Goal: Information Seeking & Learning: Understand process/instructions

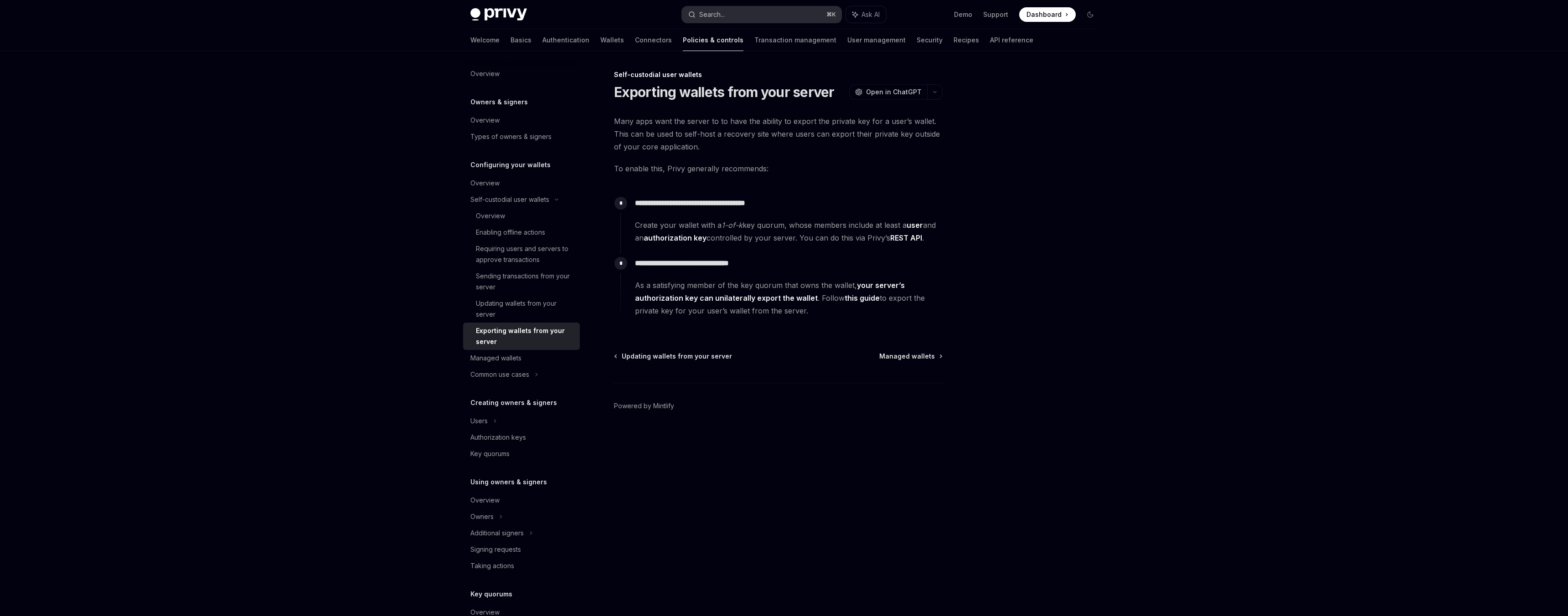
click at [747, 15] on button "Search... ⌘ K" at bounding box center [761, 14] width 159 height 16
type textarea "*"
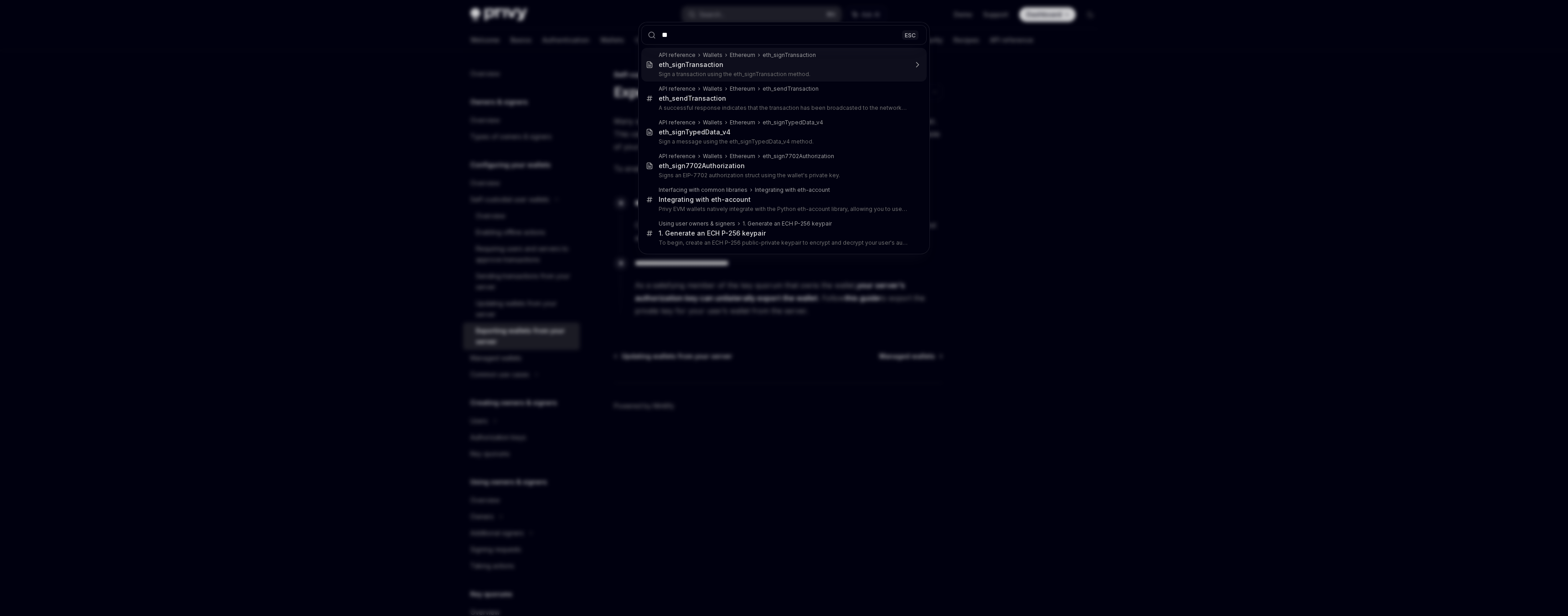
type input "*"
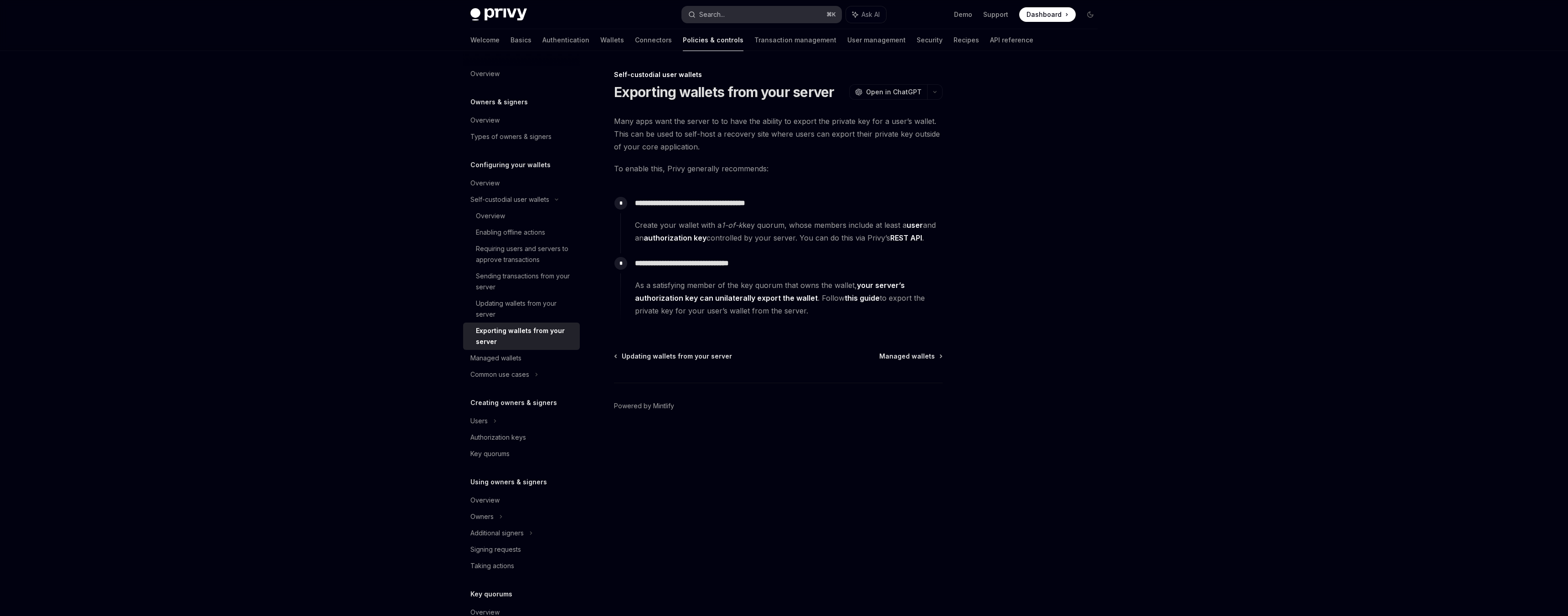
click at [747, 16] on button "Search... ⌘ K" at bounding box center [761, 14] width 159 height 16
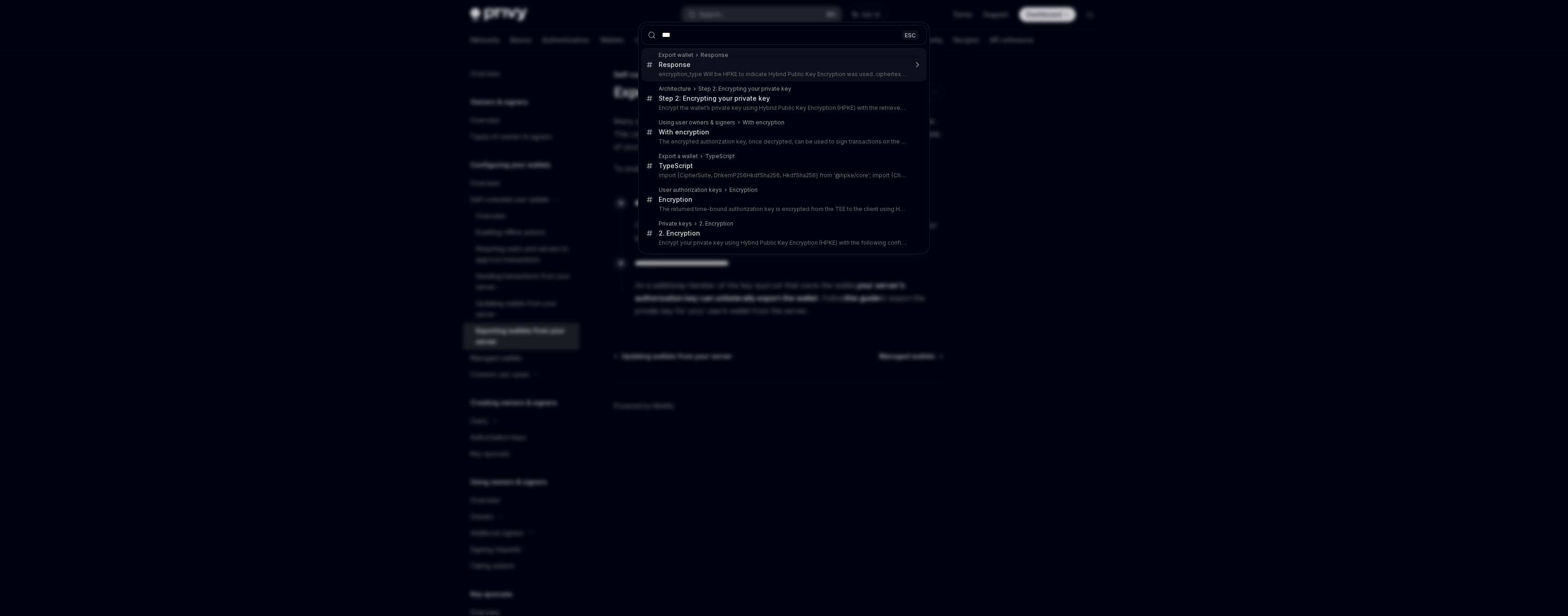
type input "****"
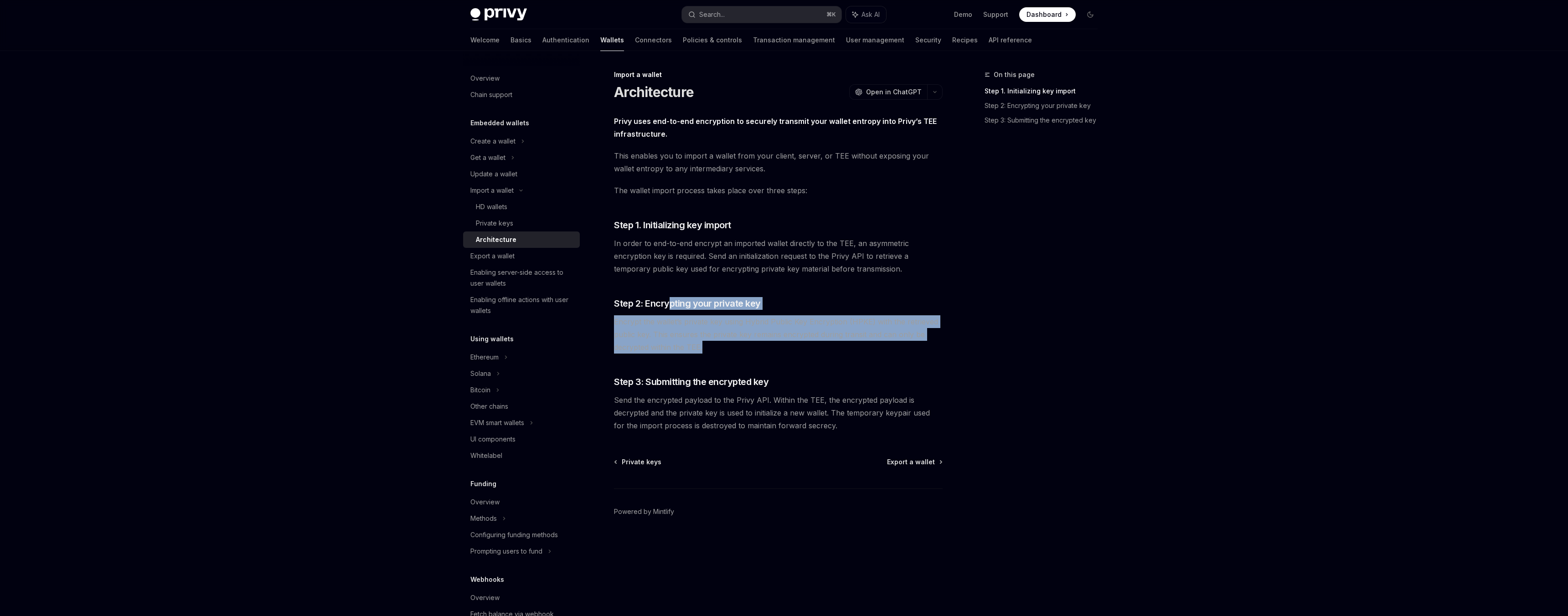
drag, startPoint x: 668, startPoint y: 301, endPoint x: 723, endPoint y: 342, distance: 68.6
click at [723, 342] on div "Privy uses end-to-end encryption to securely transmit your wallet entropy into …" at bounding box center [779, 273] width 329 height 317
click at [723, 342] on span "Encrypt the wallet’s private key using Hybrid Public Key Encryption (HPKE) with…" at bounding box center [779, 334] width 329 height 38
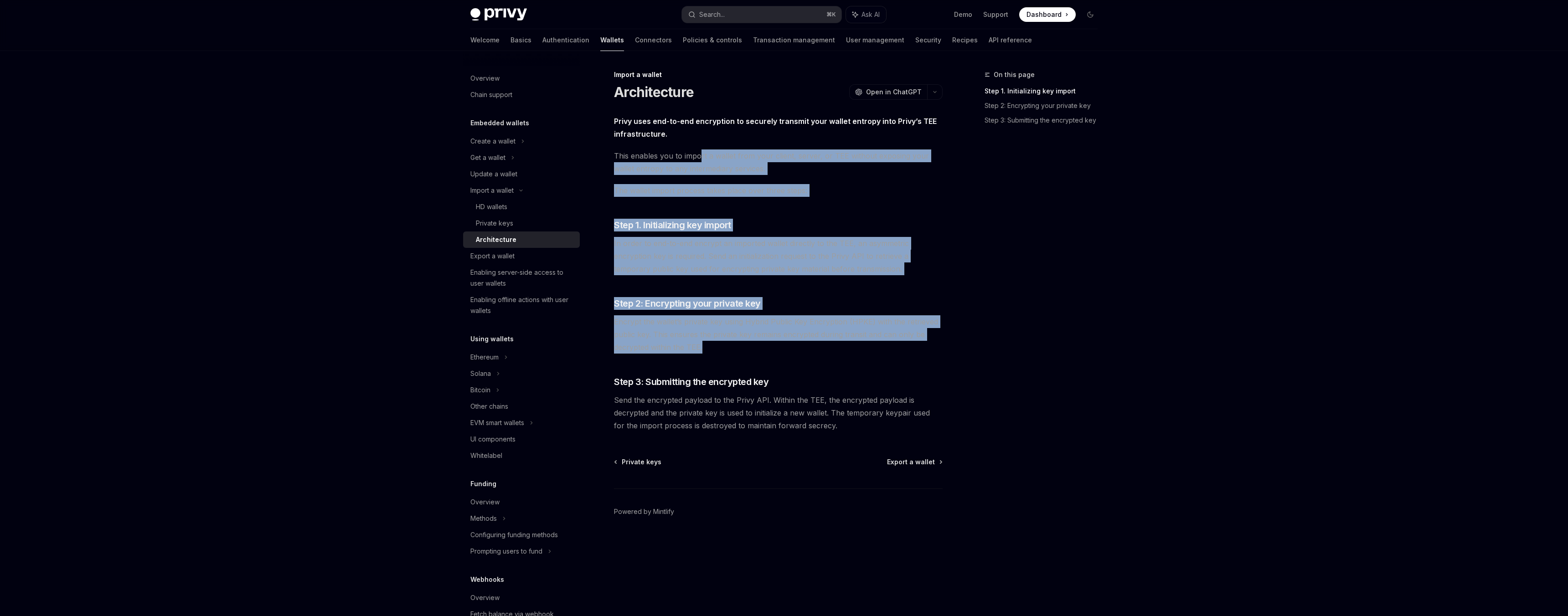
drag, startPoint x: 726, startPoint y: 344, endPoint x: 699, endPoint y: 155, distance: 190.9
click at [699, 155] on div "Privy uses end-to-end encryption to securely transmit your wallet entropy into …" at bounding box center [779, 273] width 329 height 317
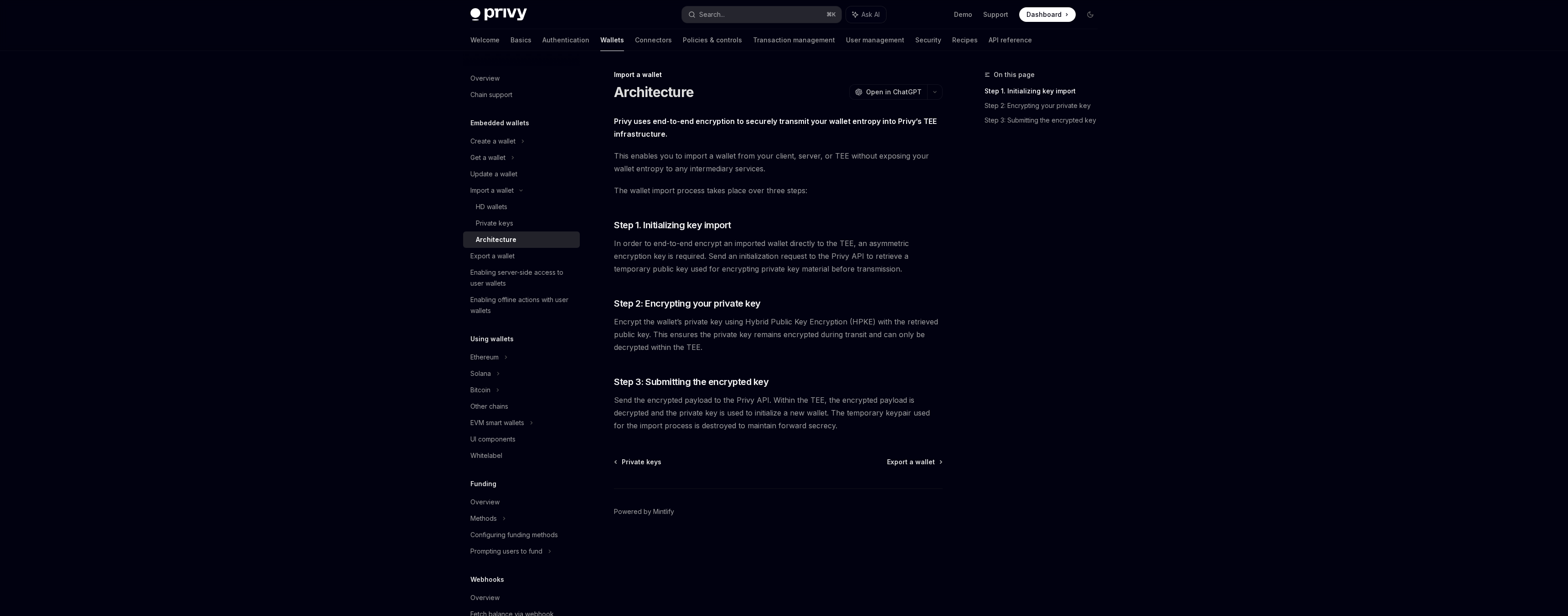
click at [699, 158] on span "This enables you to import a wallet from your client, server, or TEE without ex…" at bounding box center [779, 163] width 329 height 26
click at [488, 227] on div "Private keys" at bounding box center [494, 223] width 37 height 11
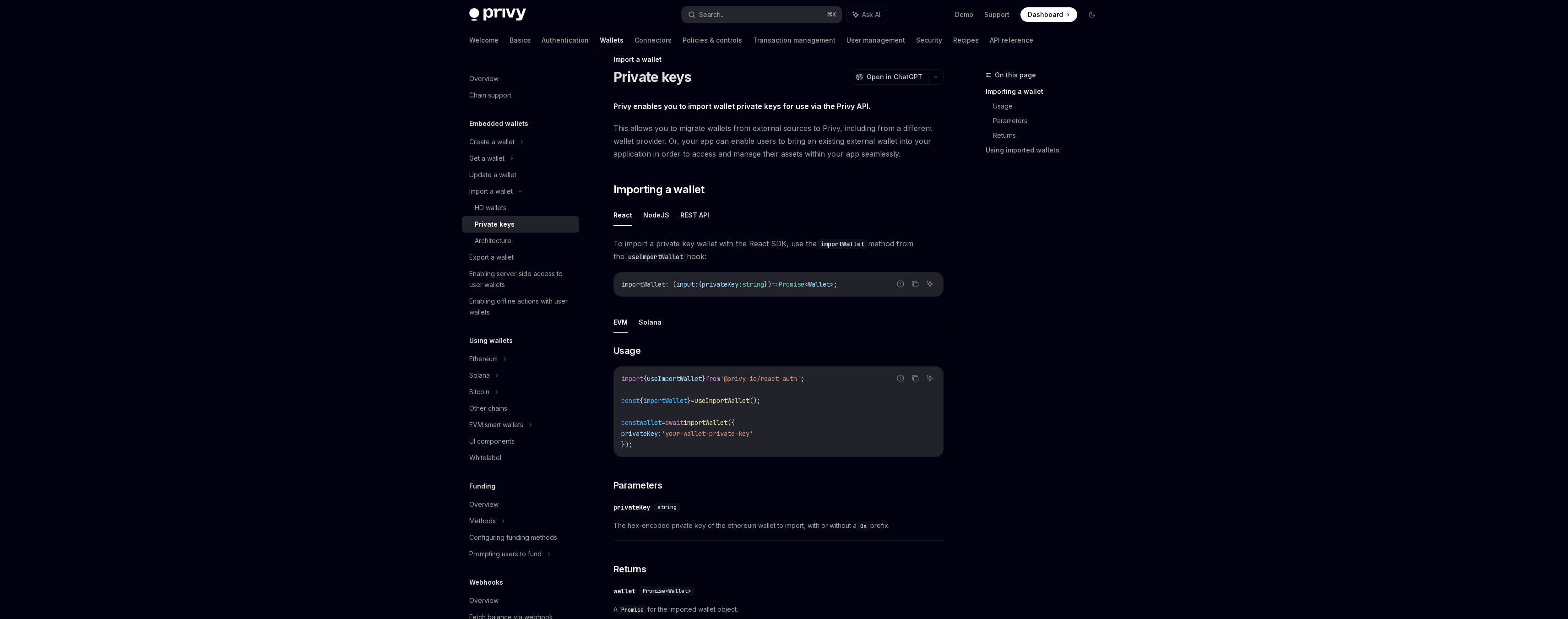
scroll to position [16, 0]
click at [680, 214] on button "REST API" at bounding box center [694, 214] width 29 height 21
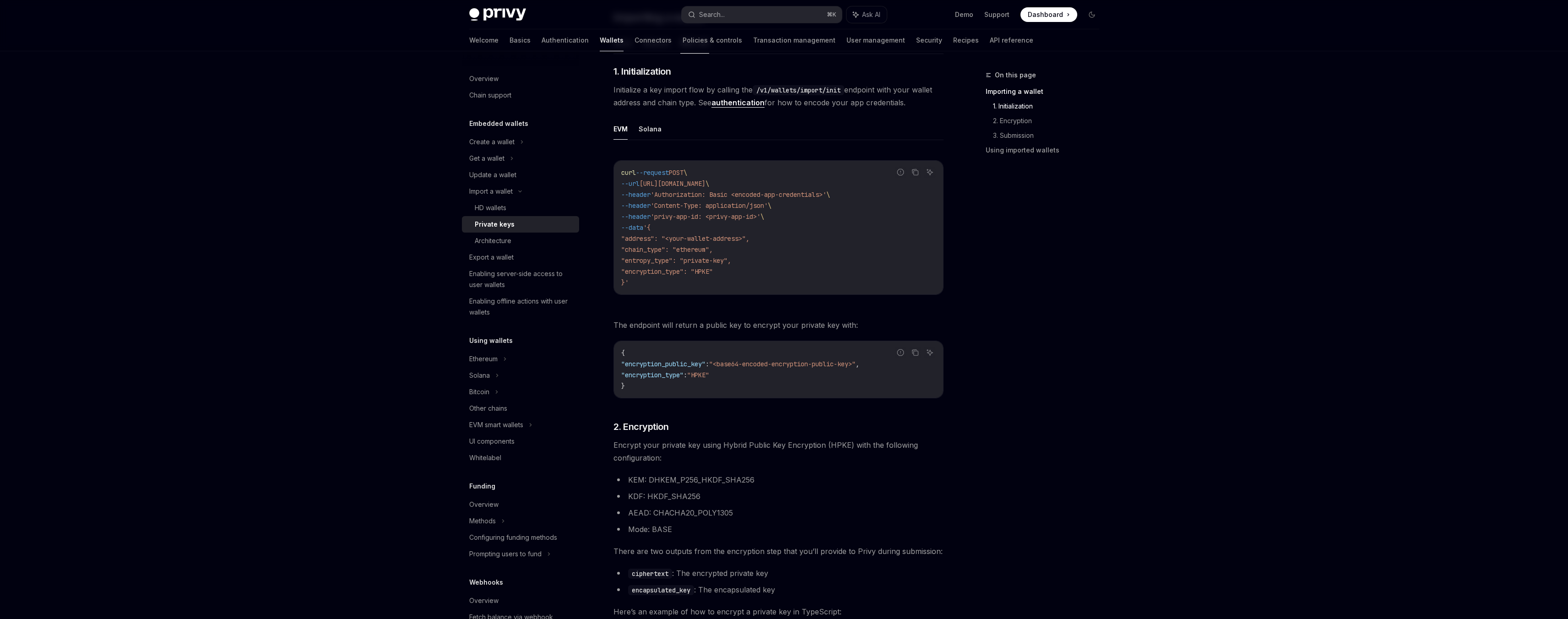
scroll to position [125, 0]
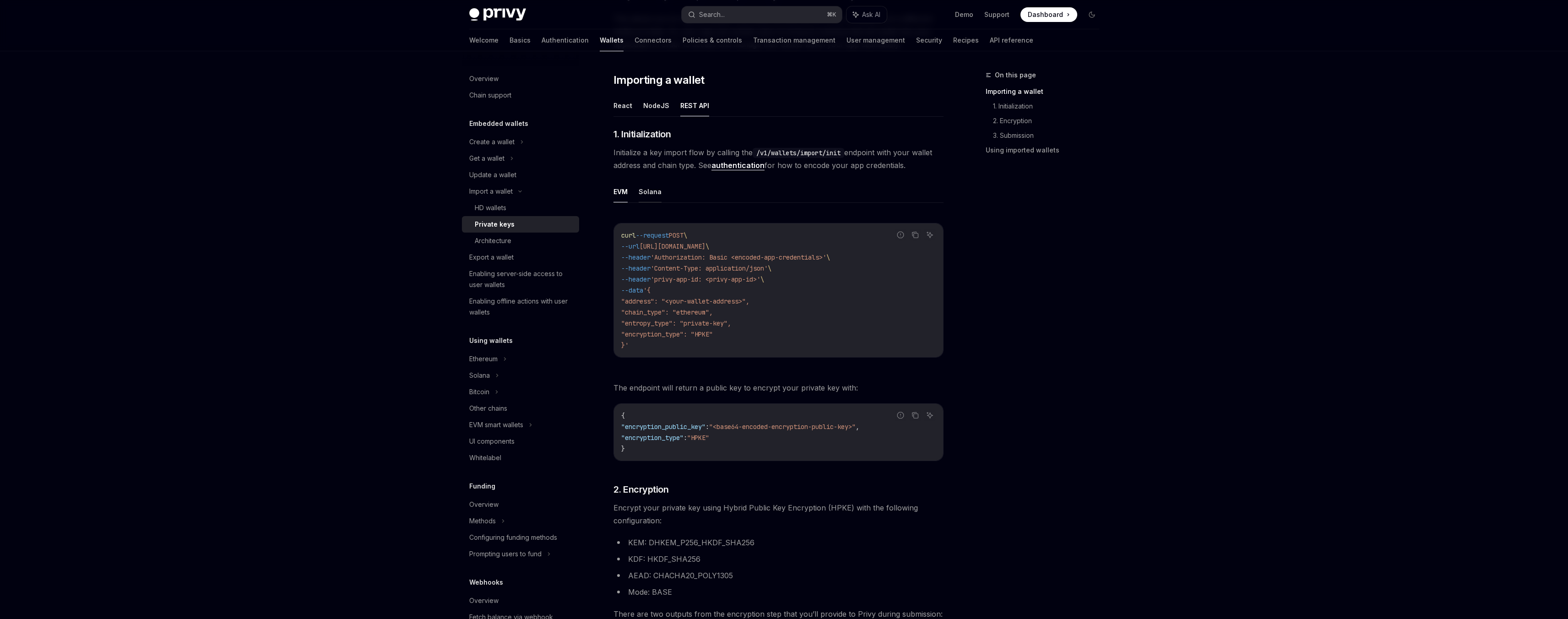
click at [641, 196] on button "Solana" at bounding box center [650, 191] width 23 height 21
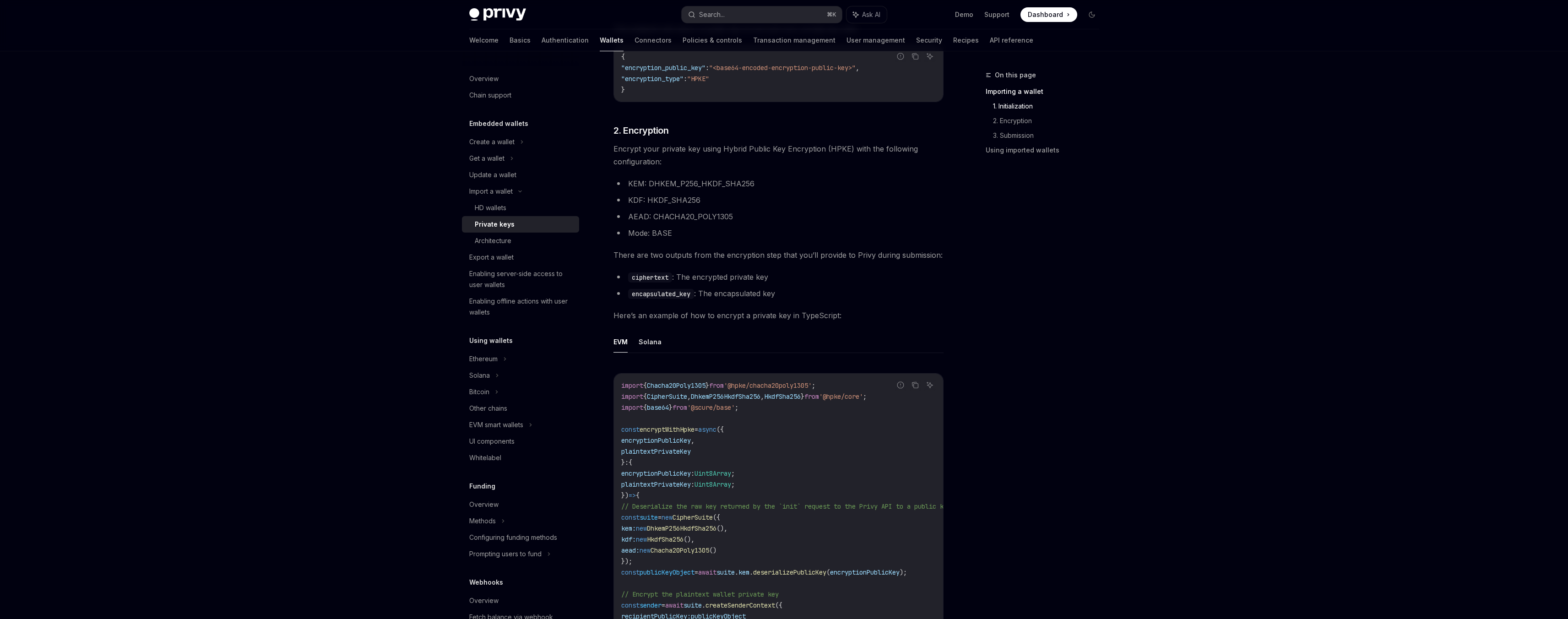
scroll to position [502, 0]
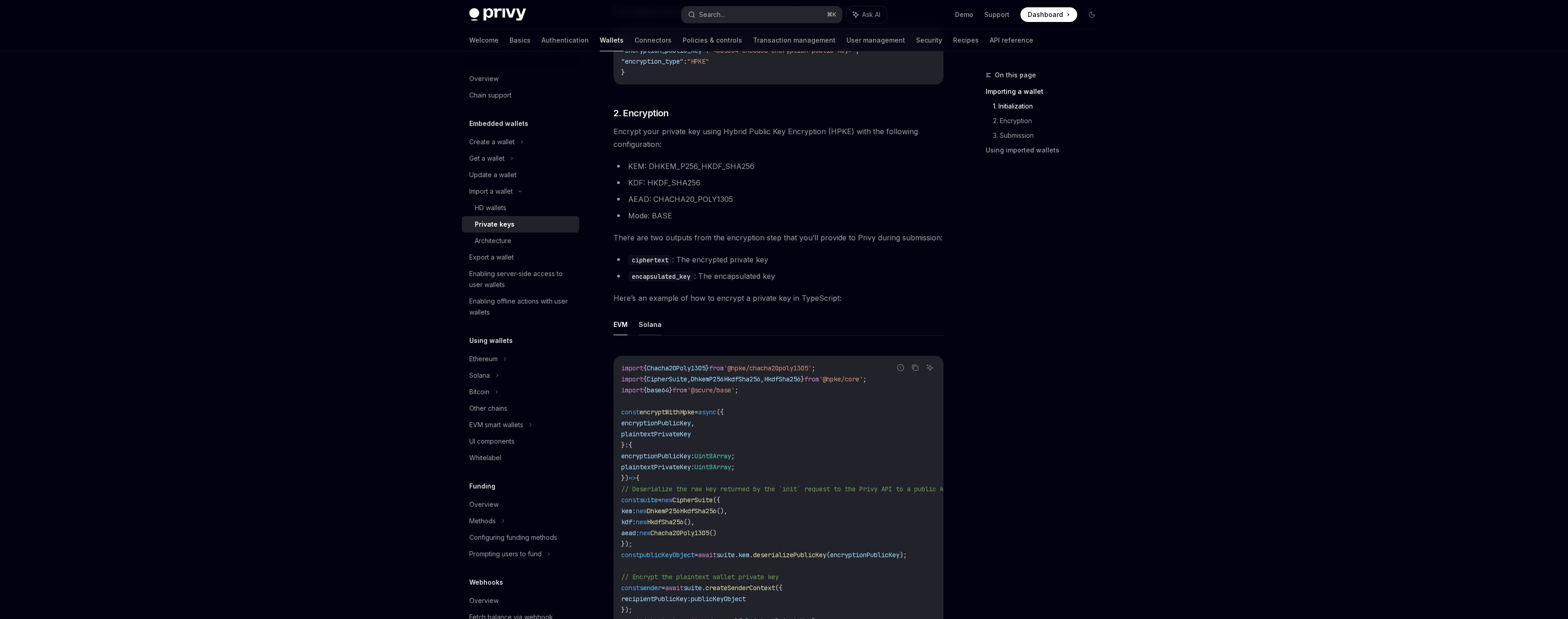
click at [655, 326] on button "Solana" at bounding box center [650, 324] width 23 height 21
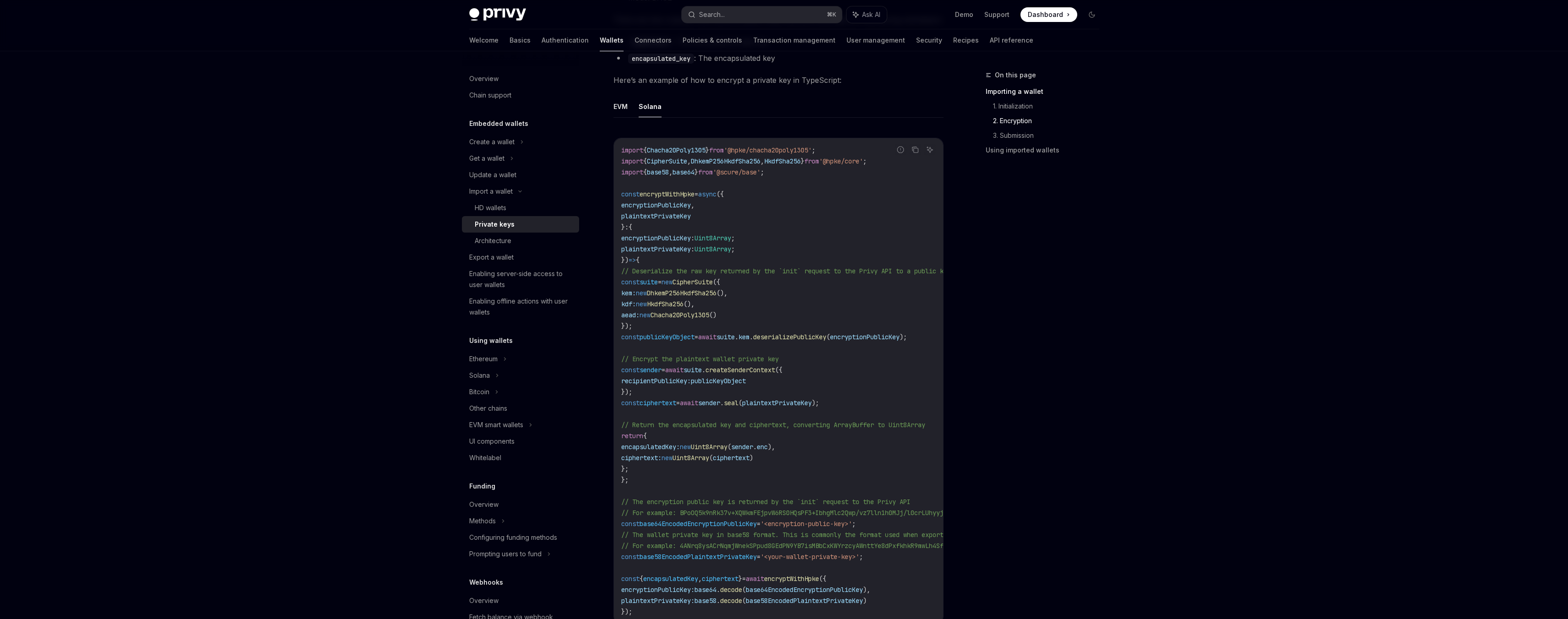
scroll to position [722, 0]
click at [668, 238] on span "encryptionPublicKey" at bounding box center [656, 235] width 70 height 8
click at [669, 250] on span "plaintextPrivateKey" at bounding box center [656, 246] width 70 height 8
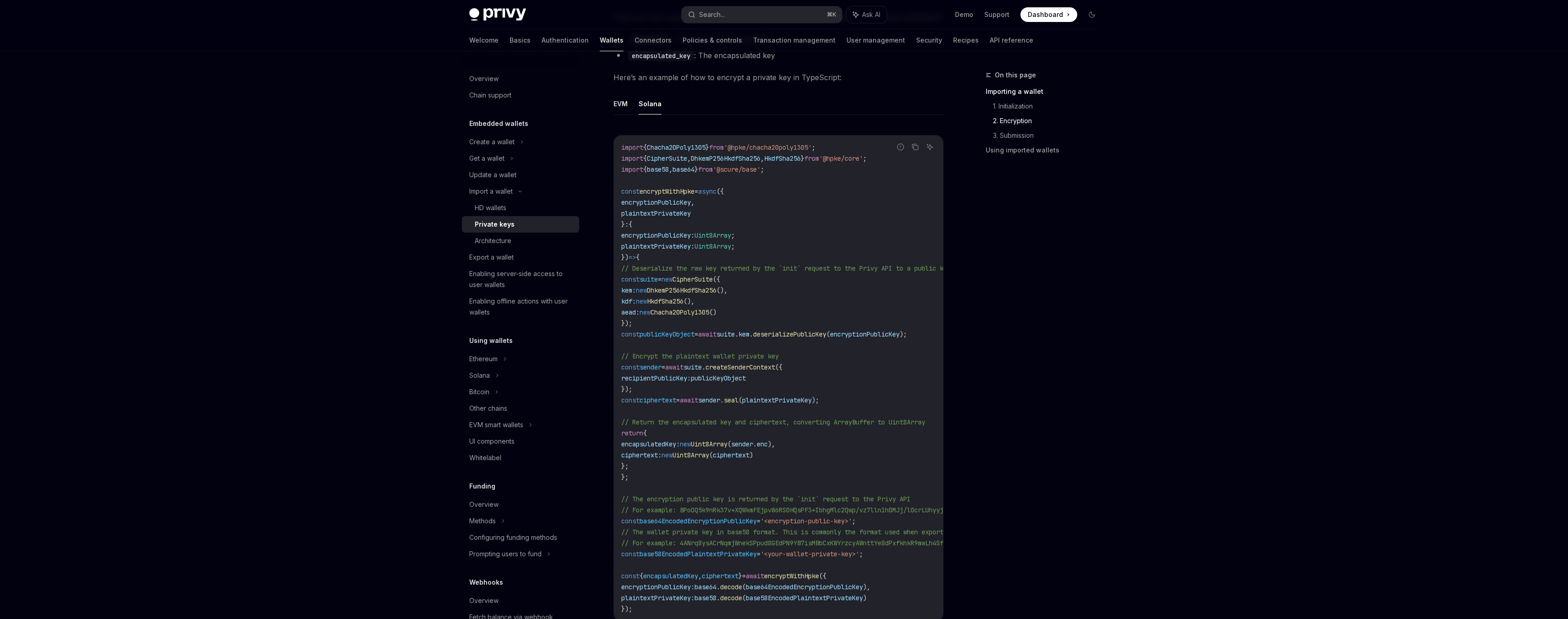
click at [679, 243] on span "plaintextPrivateKey" at bounding box center [656, 246] width 70 height 8
click at [720, 295] on code "import { Chacha20Poly1305 } from '@hpke/chacha20poly1305' ; import { CipherSuit…" at bounding box center [870, 378] width 498 height 473
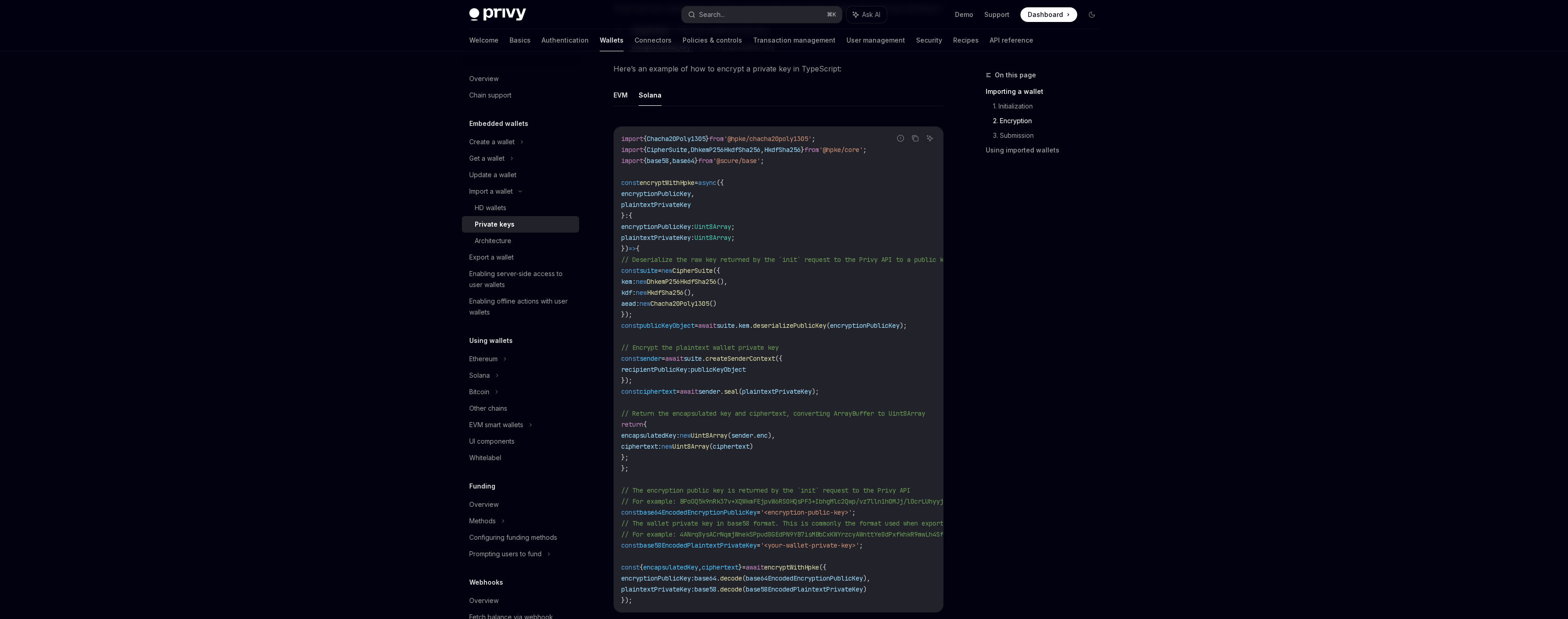
scroll to position [732, 0]
click at [668, 195] on span "encryptionPublicKey" at bounding box center [656, 193] width 70 height 8
click at [669, 196] on span "encryptionPublicKey" at bounding box center [656, 193] width 70 height 8
click at [708, 196] on code "import { Chacha20Poly1305 } from '@hpke/chacha20poly1305' ; import { CipherSuit…" at bounding box center [870, 369] width 498 height 473
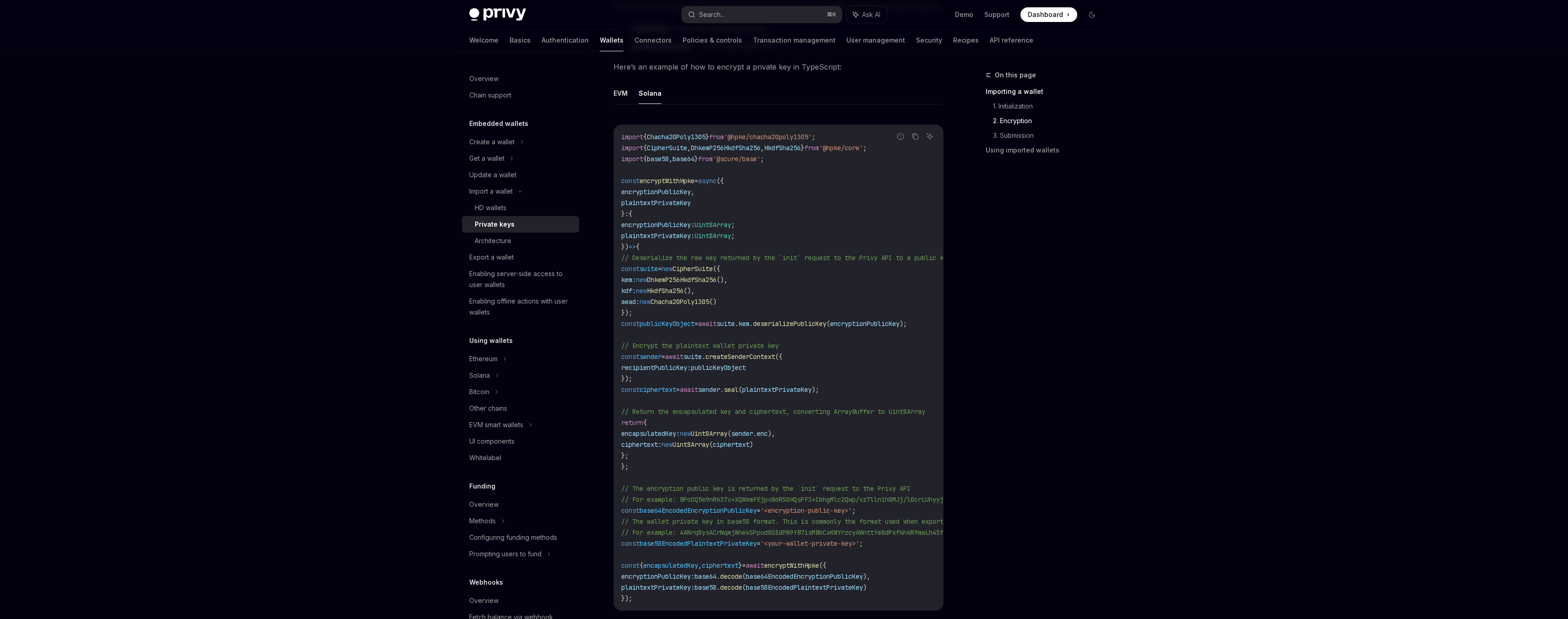
scroll to position [733, 0]
click at [806, 388] on span "plaintextPrivateKey" at bounding box center [777, 389] width 70 height 8
click at [738, 390] on span "seal" at bounding box center [731, 389] width 15 height 8
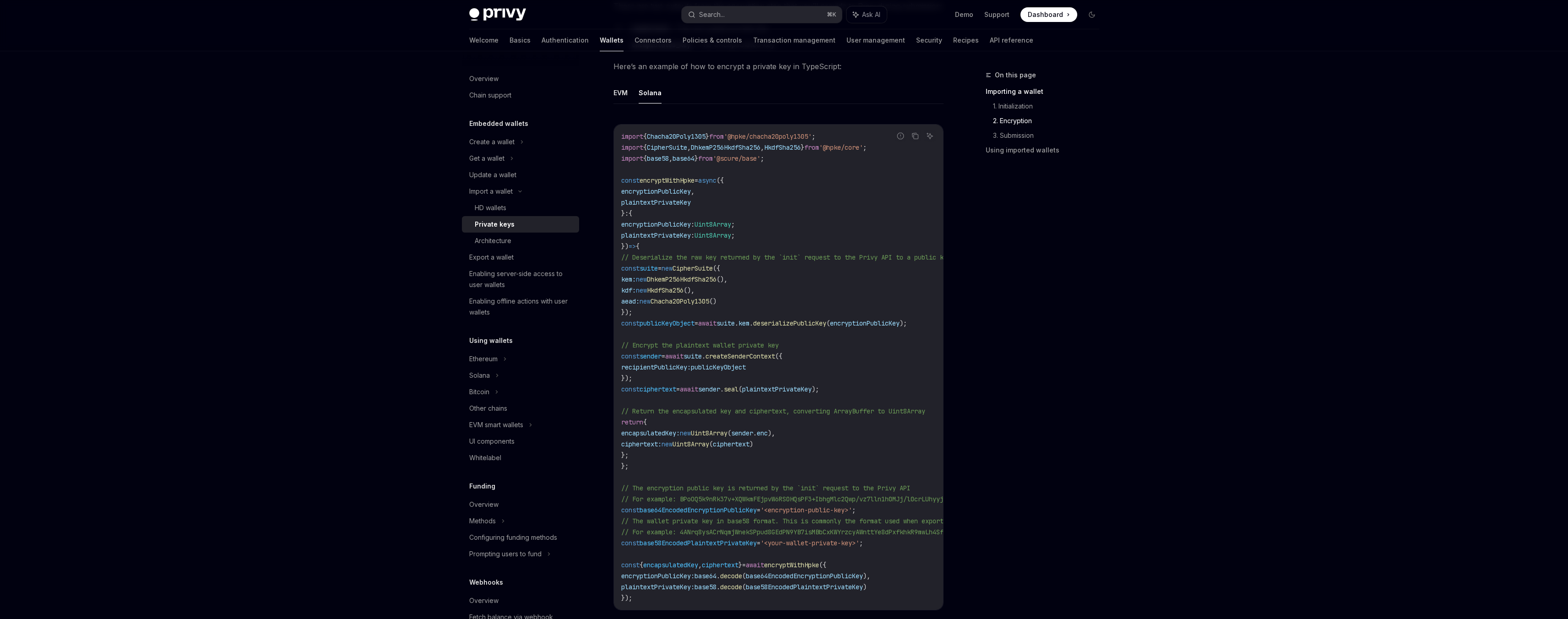
click at [720, 390] on span "sender" at bounding box center [709, 389] width 22 height 8
click at [738, 390] on span "seal" at bounding box center [731, 389] width 15 height 8
click at [798, 390] on span "plaintextPrivateKey" at bounding box center [777, 389] width 70 height 8
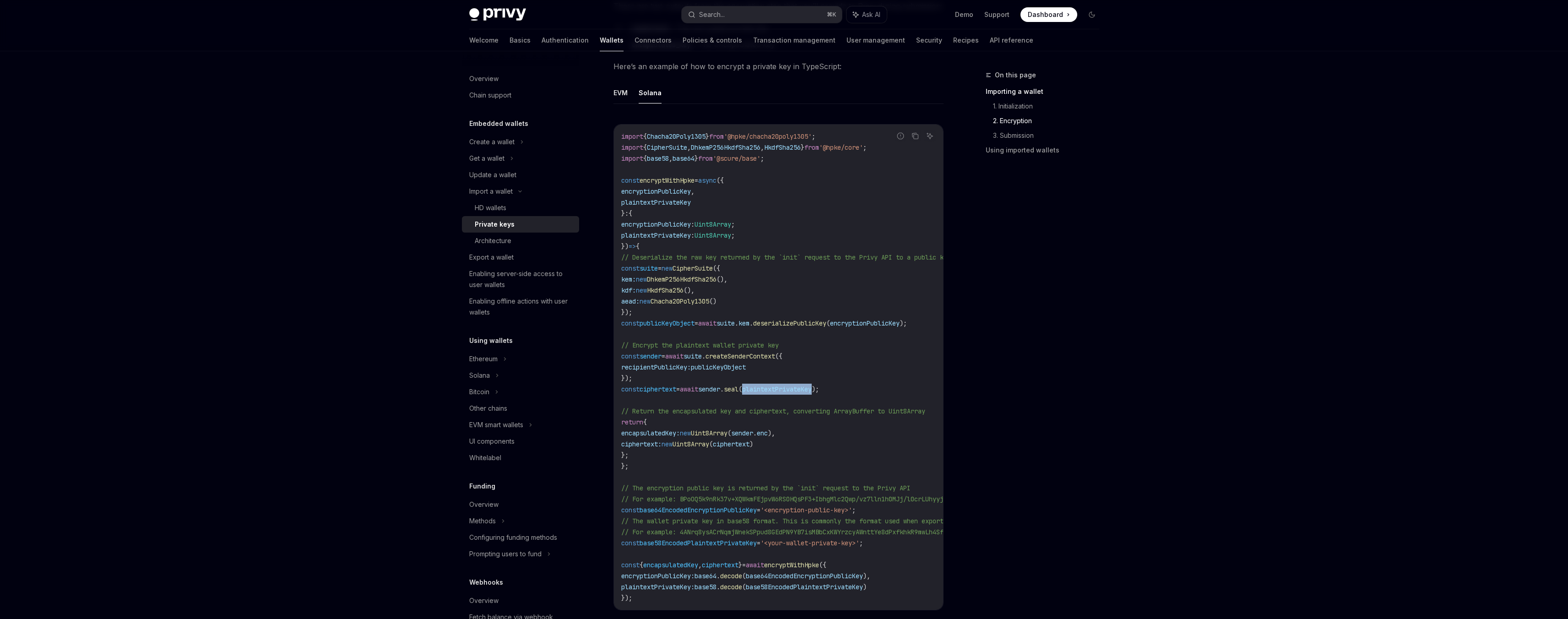
click at [798, 390] on span "plaintextPrivateKey" at bounding box center [777, 389] width 70 height 8
click at [737, 348] on span "// Encrypt the plaintext wallet private key" at bounding box center [700, 345] width 158 height 8
click at [737, 347] on span "// Encrypt the plaintext wallet private key" at bounding box center [700, 345] width 158 height 8
click at [767, 347] on span "// Encrypt the plaintext wallet private key" at bounding box center [700, 345] width 158 height 8
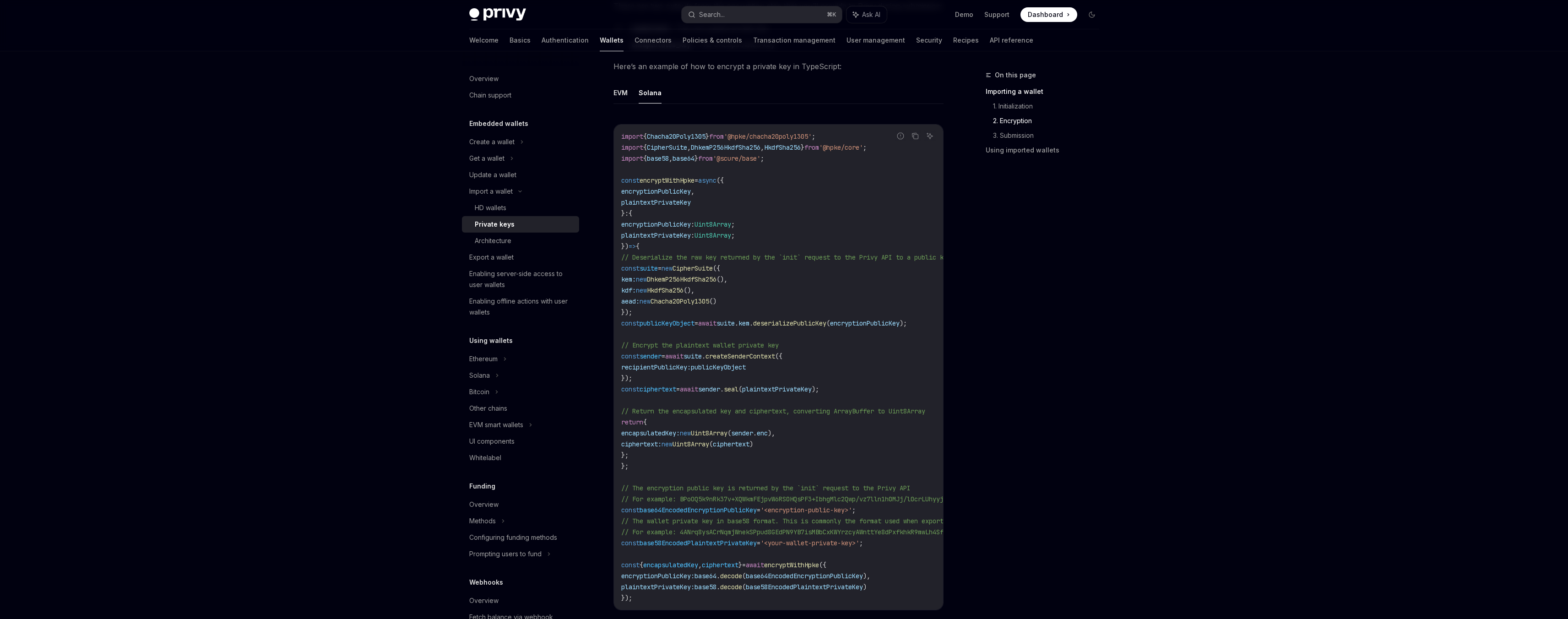
click at [779, 348] on span "// Encrypt the plaintext wallet private key" at bounding box center [700, 345] width 158 height 8
click at [715, 346] on span "// Encrypt the plaintext wallet private key" at bounding box center [700, 345] width 158 height 8
click at [741, 345] on span "// Encrypt the plaintext wallet private key" at bounding box center [700, 345] width 158 height 8
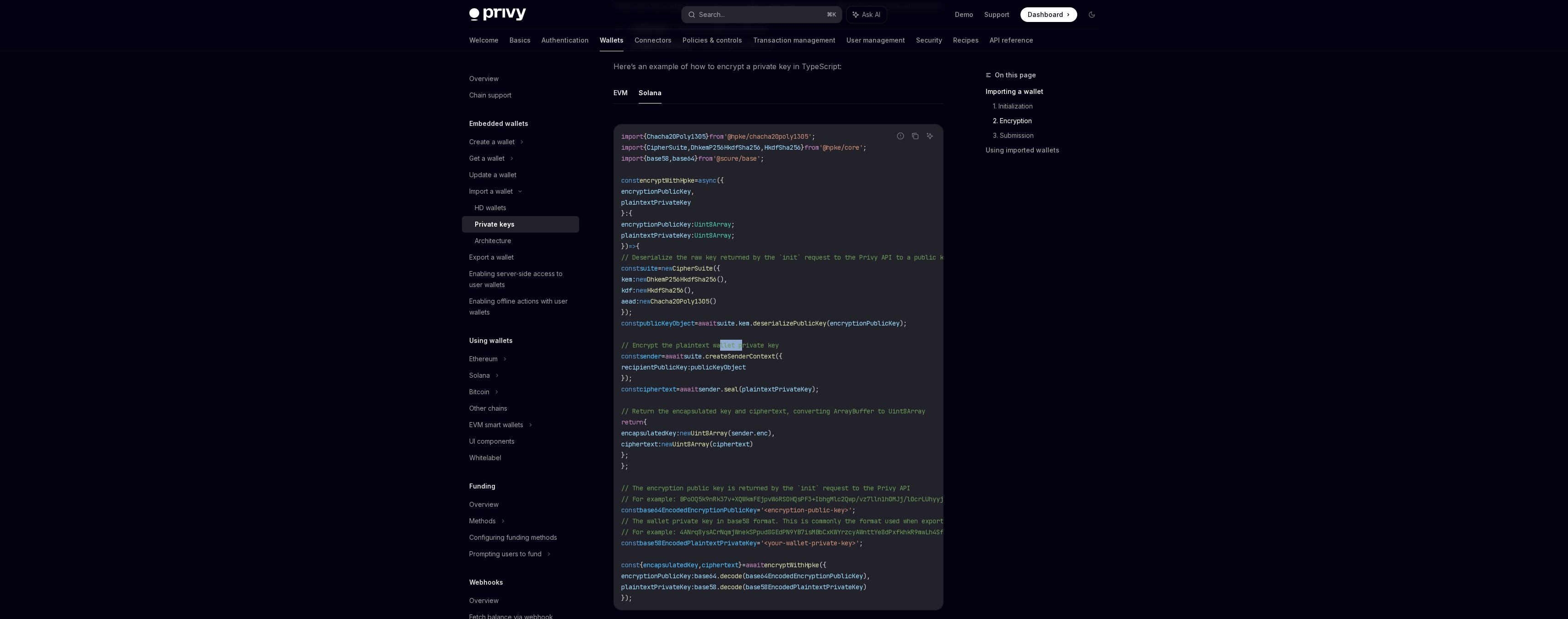
click at [741, 345] on span "// Encrypt the plaintext wallet private key" at bounding box center [700, 345] width 158 height 8
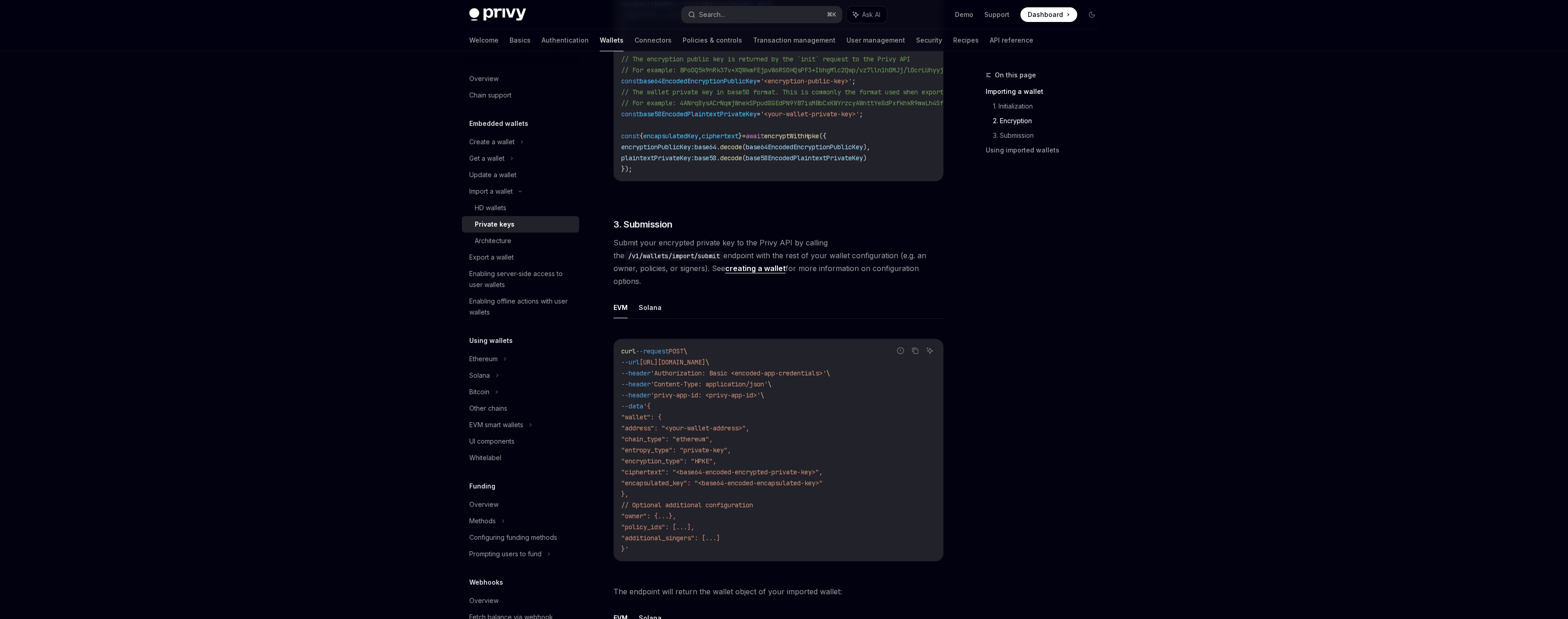
scroll to position [1165, 0]
click at [646, 303] on button "Solana" at bounding box center [650, 305] width 23 height 21
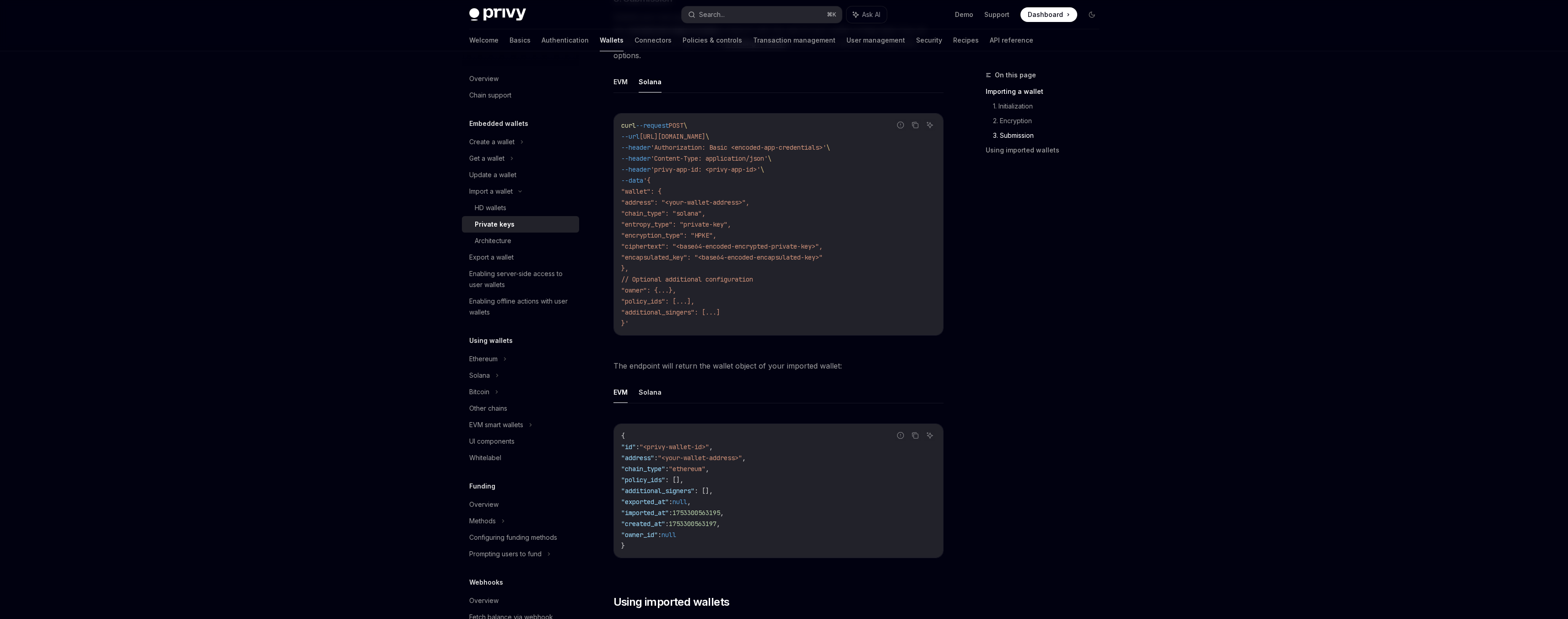
scroll to position [1402, 0]
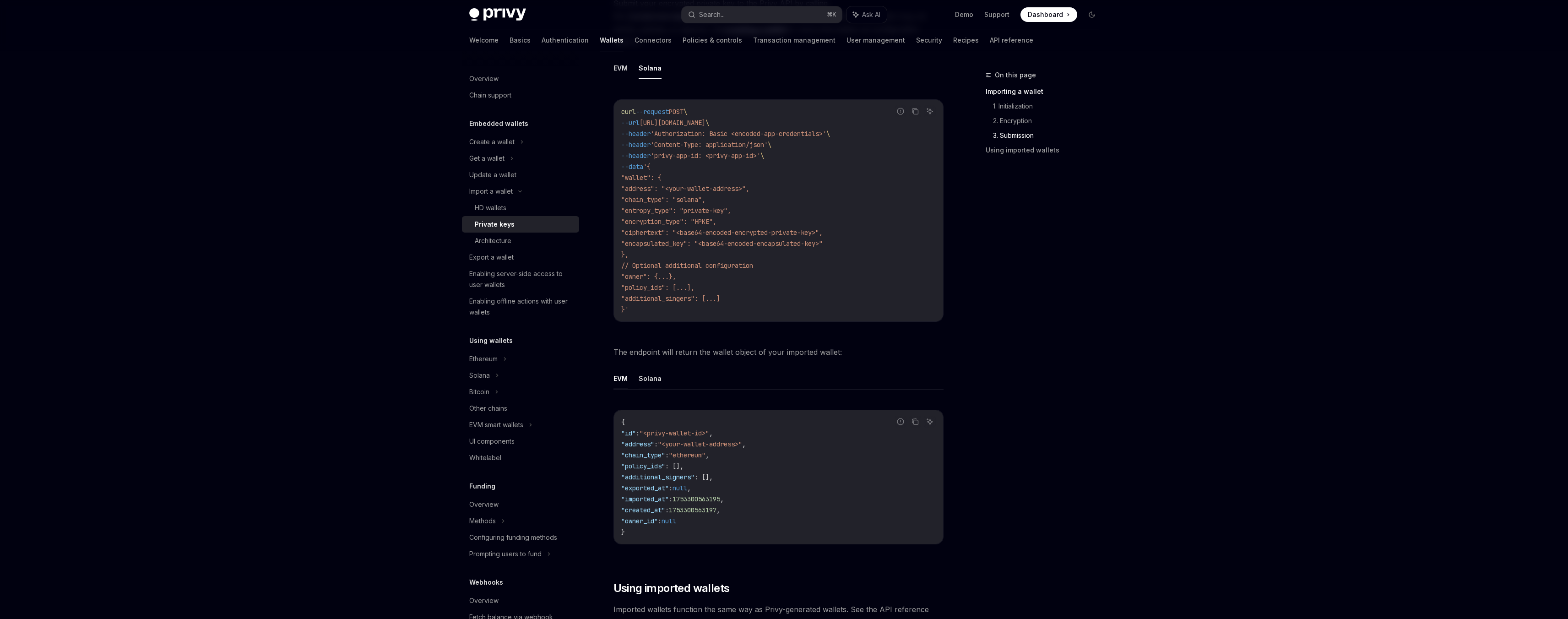
click at [649, 368] on button "Solana" at bounding box center [650, 378] width 23 height 21
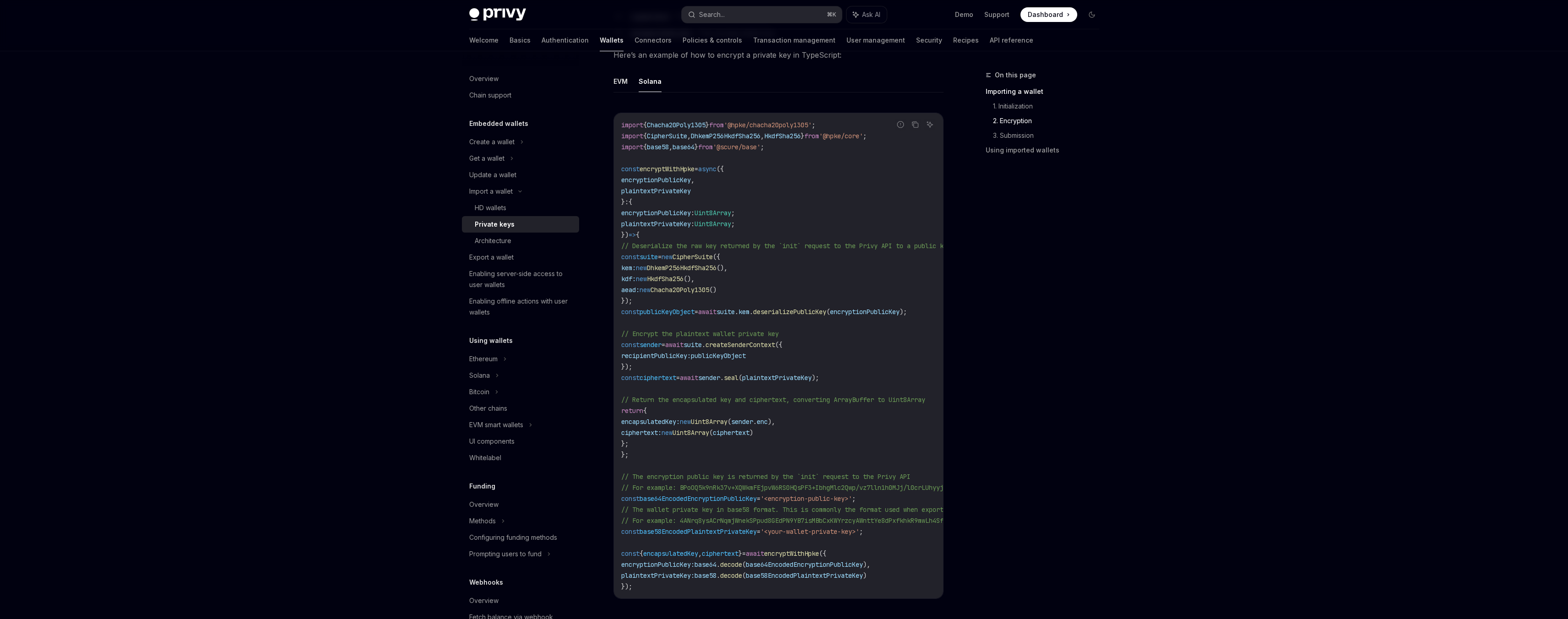
scroll to position [749, 0]
drag, startPoint x: 639, startPoint y: 292, endPoint x: 627, endPoint y: 256, distance: 37.9
click at [627, 256] on code "import { Chacha20Poly1305 } from '@hpke/chacha20poly1305' ; import { CipherSuit…" at bounding box center [870, 352] width 498 height 473
click at [668, 305] on span "publicKeyObject" at bounding box center [667, 308] width 55 height 8
drag, startPoint x: 666, startPoint y: 298, endPoint x: 629, endPoint y: 249, distance: 61.4
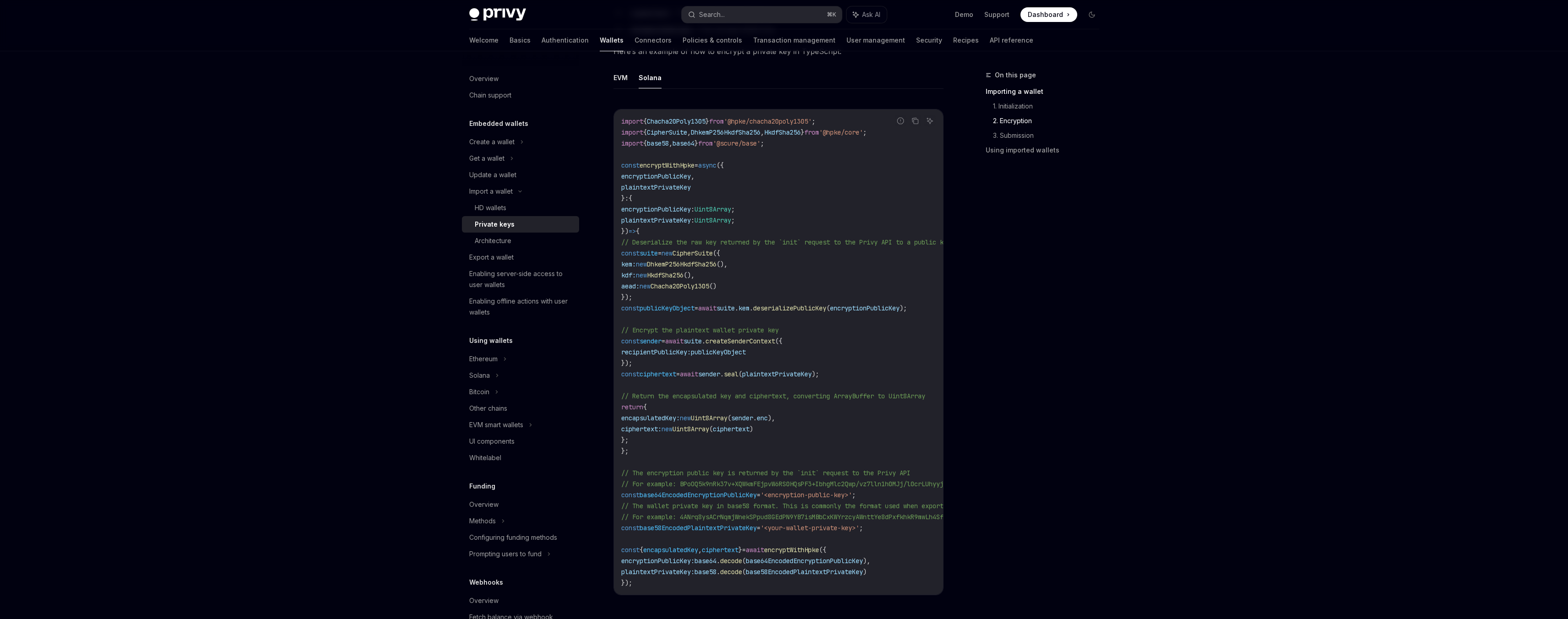
click at [629, 249] on code "import { Chacha20Poly1305 } from '@hpke/chacha20poly1305' ; import { CipherSuit…" at bounding box center [870, 352] width 498 height 473
copy code "const suite = new CipherSuite ({ kem: new DhkemP256HkdfSha256 (), kdf: new Hkdf…"
drag, startPoint x: 828, startPoint y: 120, endPoint x: 744, endPoint y: 120, distance: 84.0
click at [744, 120] on span "'@hpke/chacha20poly1305'" at bounding box center [768, 121] width 88 height 8
copy span "@hpke/chacha20poly1305"
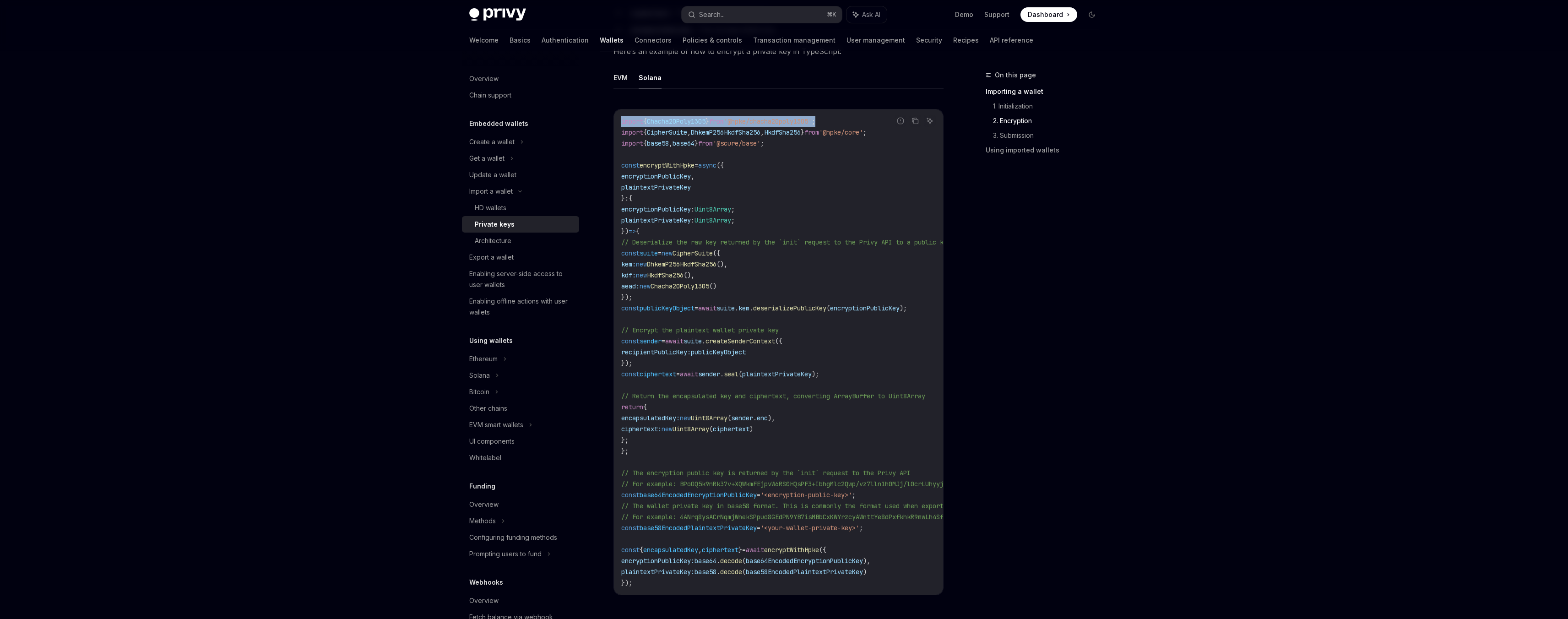
drag, startPoint x: 854, startPoint y: 119, endPoint x: 620, endPoint y: 122, distance: 234.0
click at [620, 122] on div "import { Chacha20Poly1305 } from '@hpke/chacha20poly1305' ; import { CipherSuit…" at bounding box center [778, 352] width 329 height 486
copy span "import { Chacha20Poly1305 } from '@hpke/chacha20poly1305' ;"
click at [738, 305] on span "." at bounding box center [737, 308] width 4 height 8
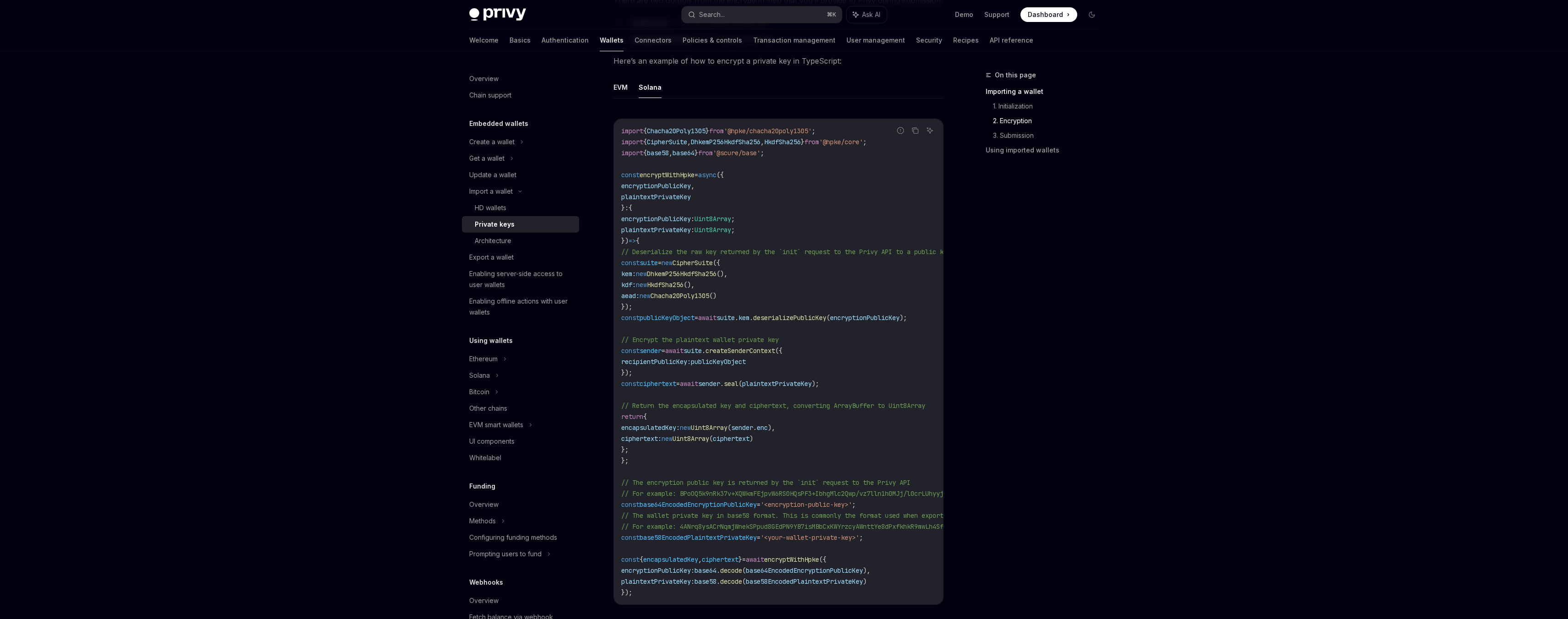
scroll to position [757, 0]
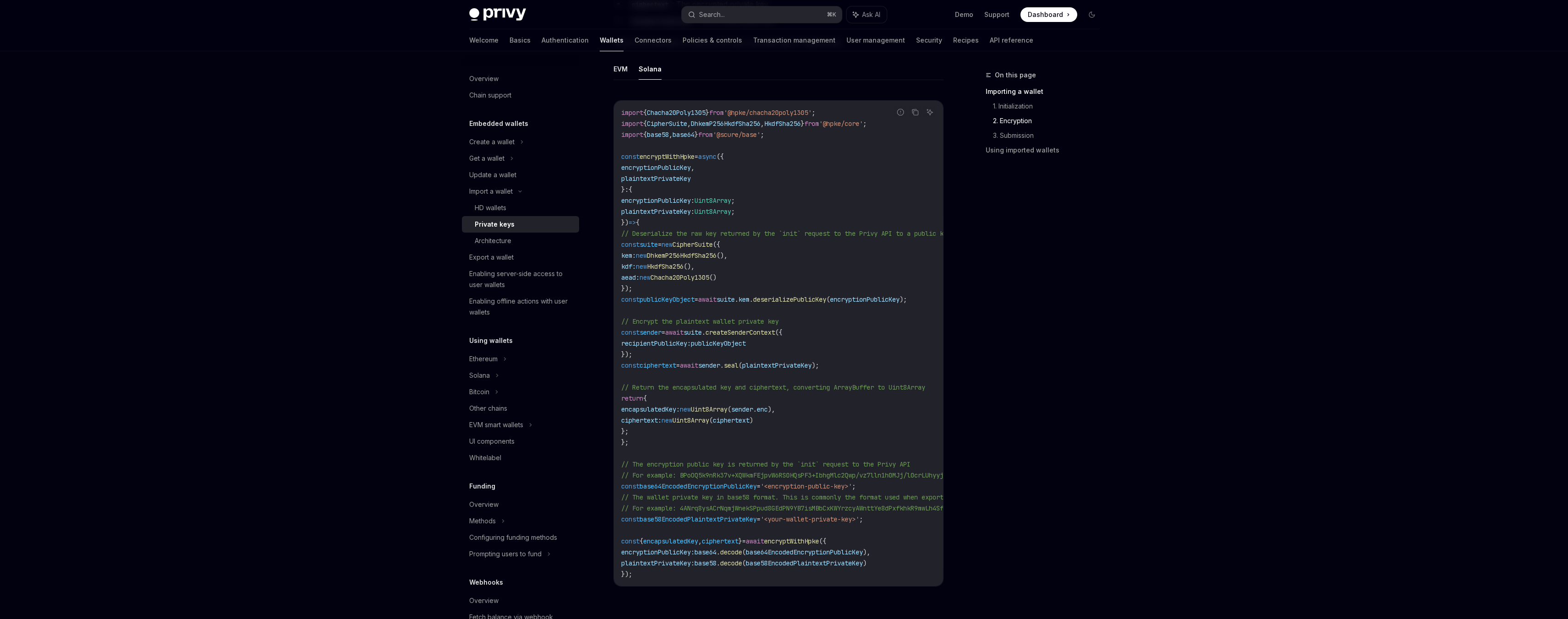
click at [691, 198] on span "encryptionPublicKey" at bounding box center [656, 200] width 70 height 8
click at [735, 202] on span ";" at bounding box center [733, 200] width 4 height 8
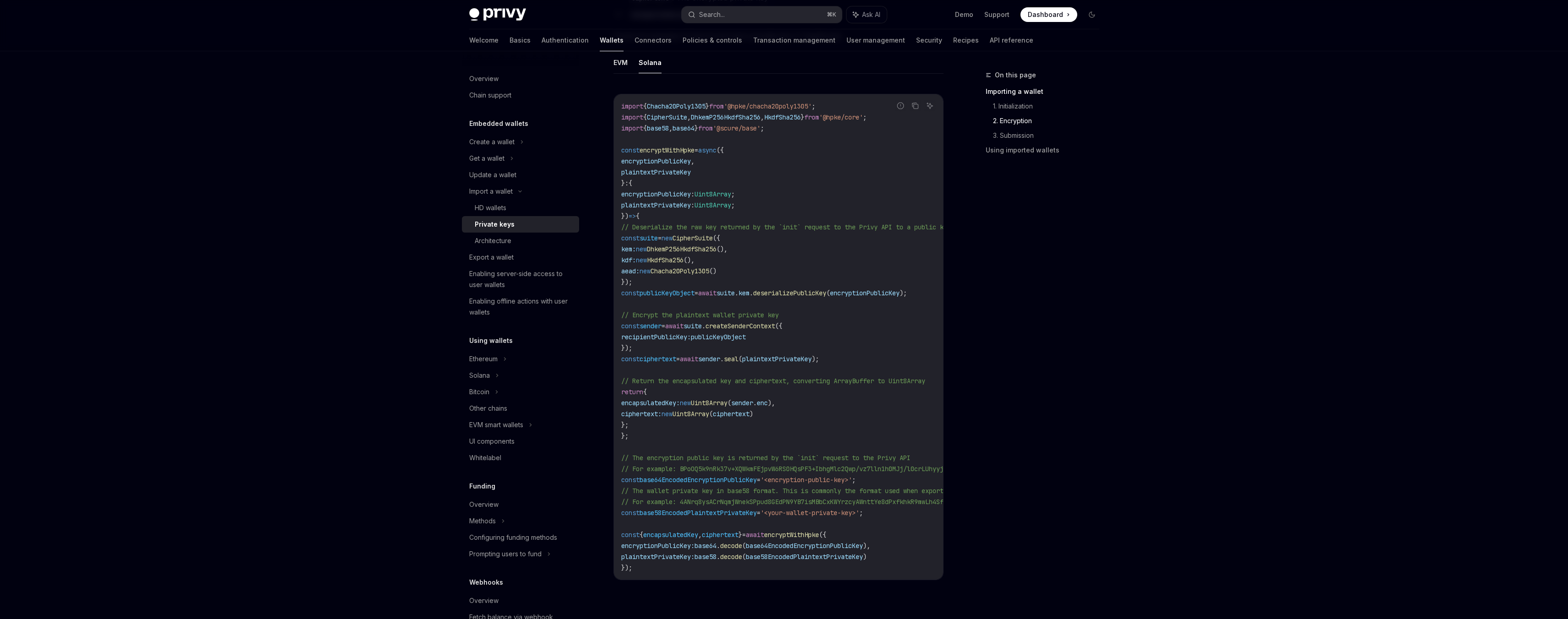
drag, startPoint x: 642, startPoint y: 418, endPoint x: 617, endPoint y: 294, distance: 126.5
click at [617, 294] on div "import { Chacha20Poly1305 } from '@hpke/chacha20poly1305' ; import { CipherSuit…" at bounding box center [778, 337] width 329 height 486
copy code "const publicKeyObject = await suite . kem . deserializePublicKey ( encryptionPu…"
click at [765, 297] on code "import { Chacha20Poly1305 } from '@hpke/chacha20poly1305' ; import { CipherSuit…" at bounding box center [870, 337] width 498 height 473
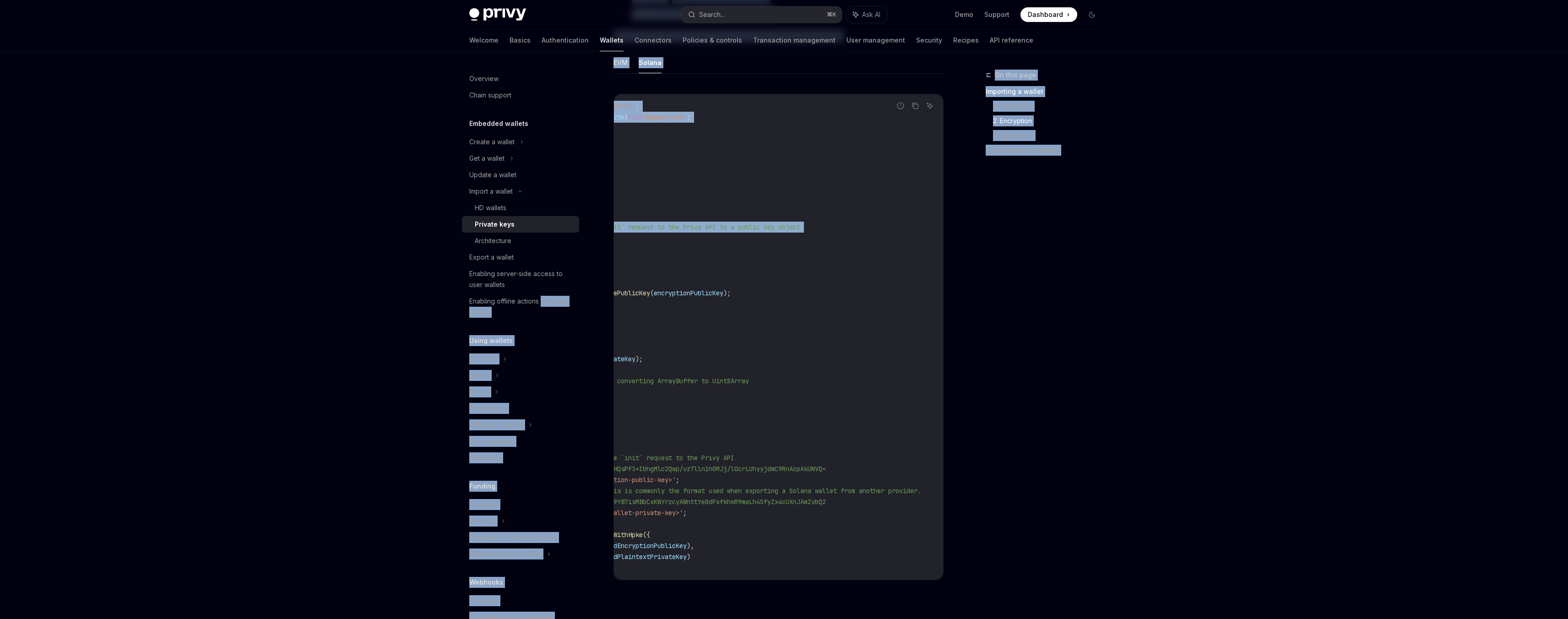
scroll to position [0, 0]
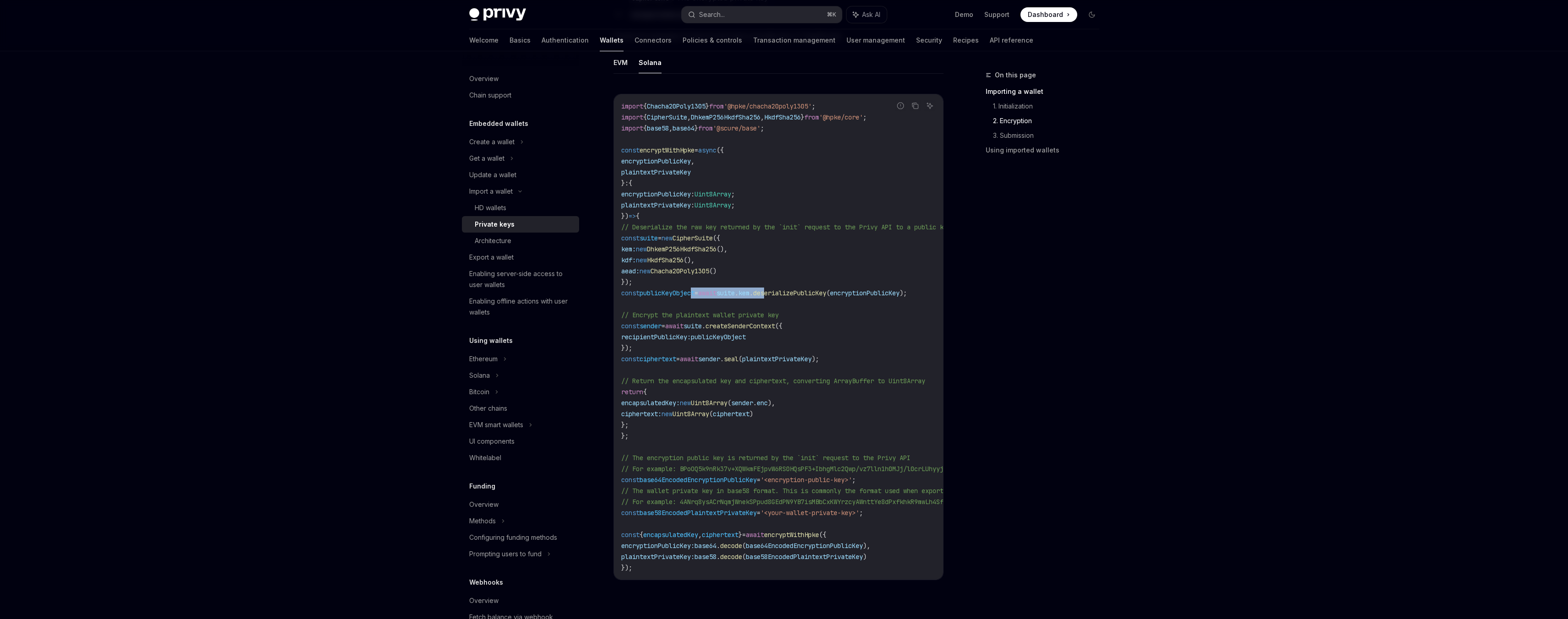
drag, startPoint x: 792, startPoint y: 293, endPoint x: 700, endPoint y: 295, distance: 92.0
click at [700, 295] on span "const publicKeyObject = await suite . kem . deserializePublicKey ( encryptionPu…" at bounding box center [764, 293] width 285 height 8
click at [694, 295] on span "publicKeyObject" at bounding box center [667, 293] width 55 height 8
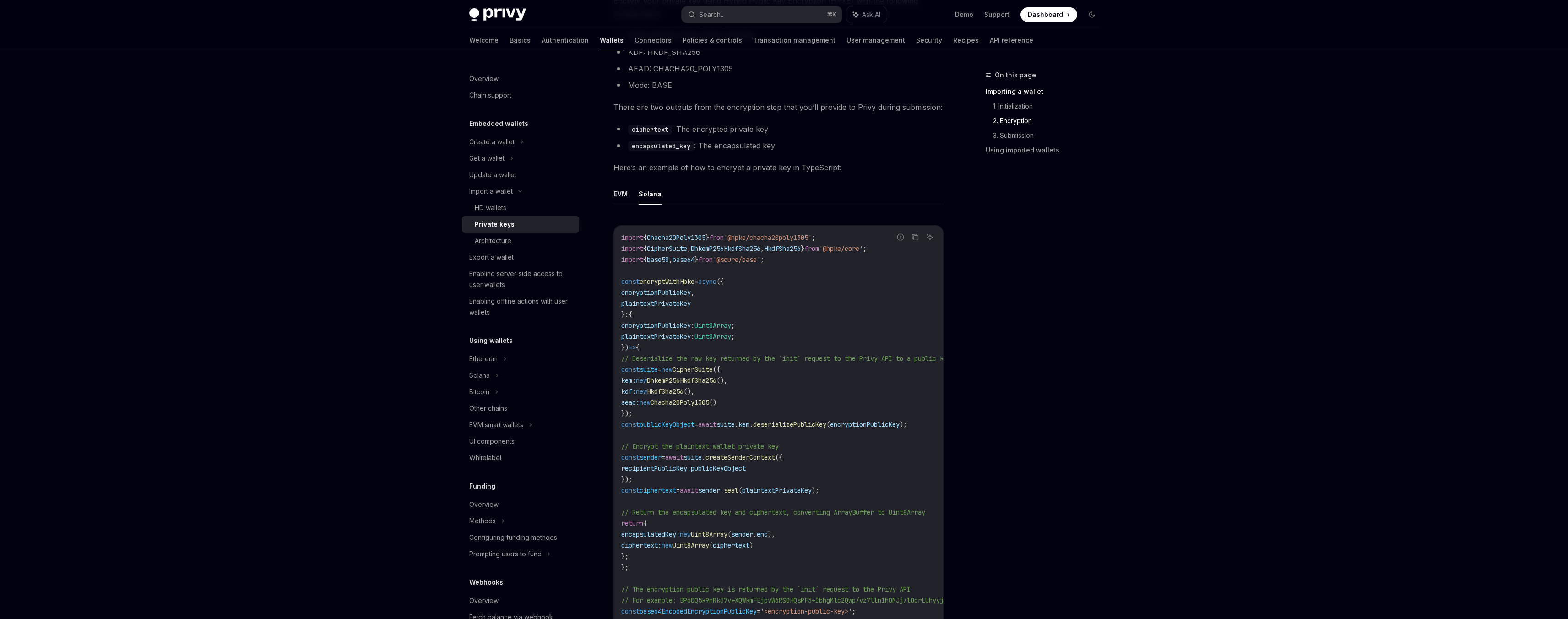
scroll to position [585, 0]
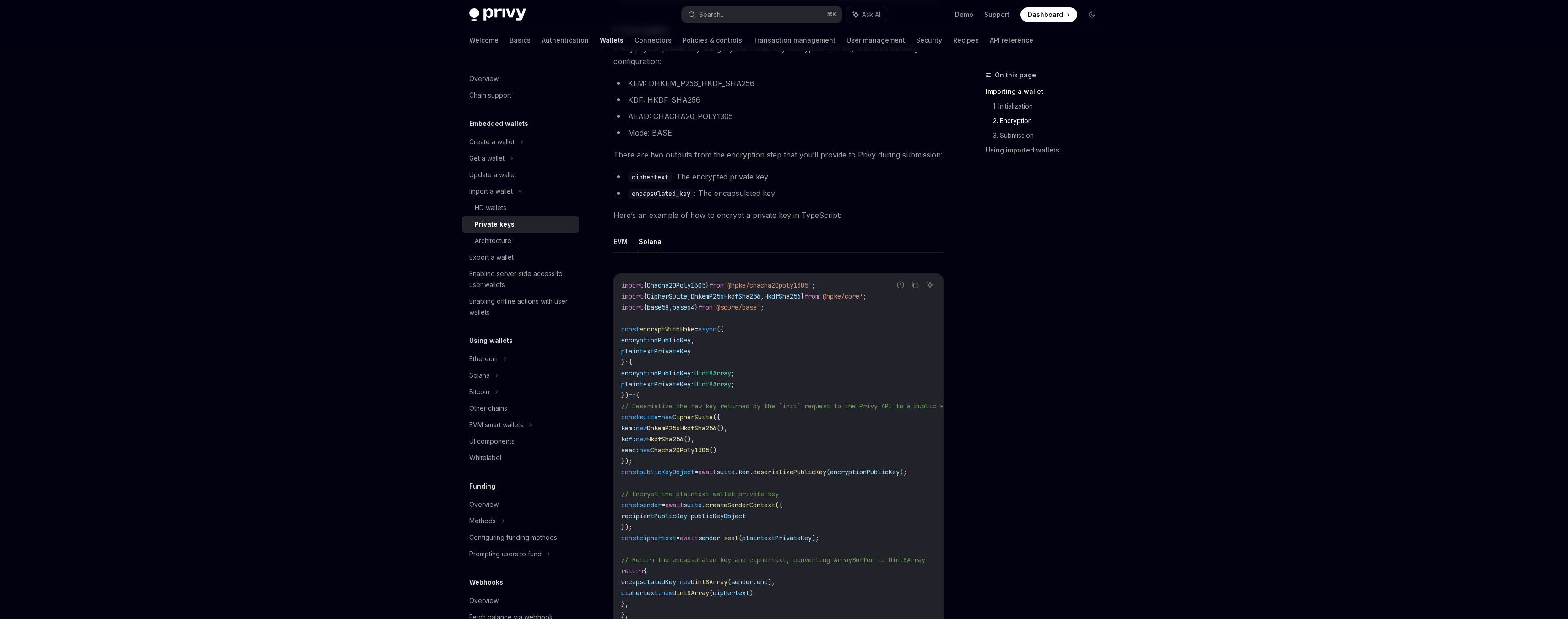
click at [624, 243] on button "EVM" at bounding box center [620, 241] width 14 height 21
click at [646, 243] on button "Solana" at bounding box center [650, 241] width 23 height 21
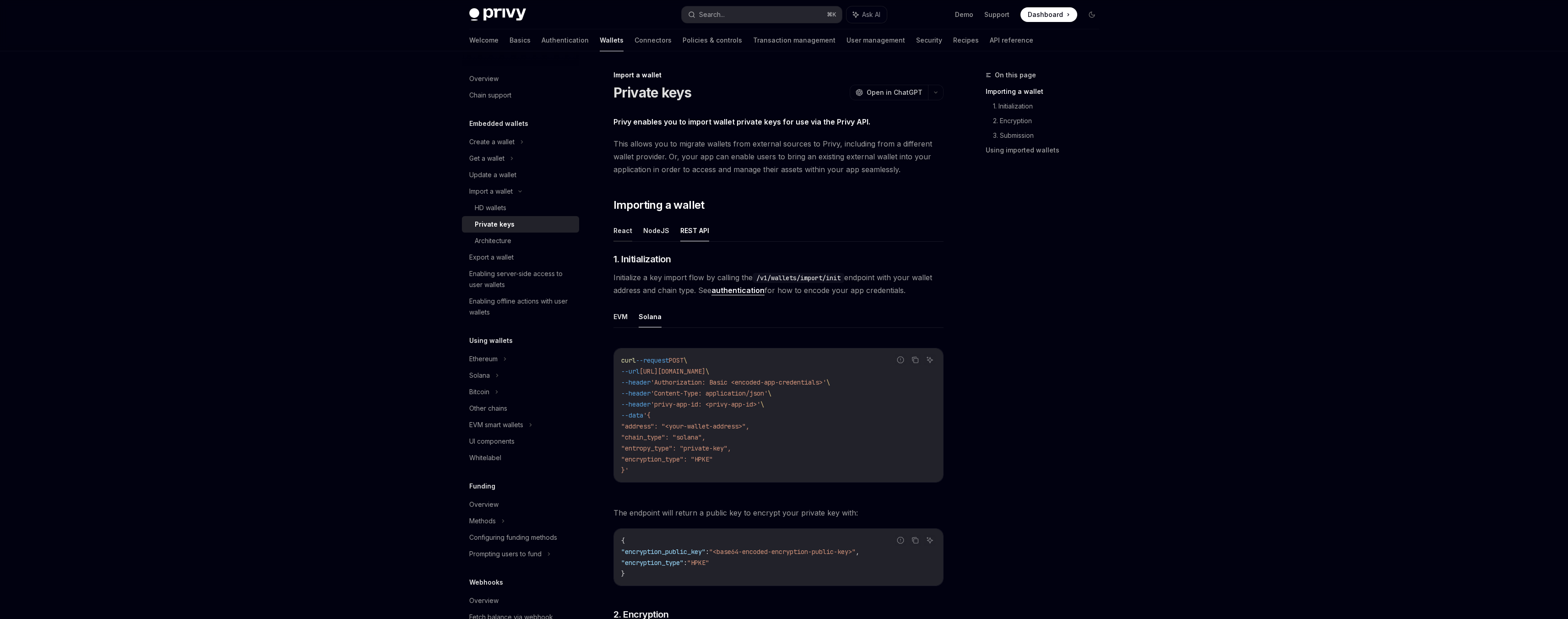
click at [620, 235] on button "React" at bounding box center [622, 230] width 19 height 21
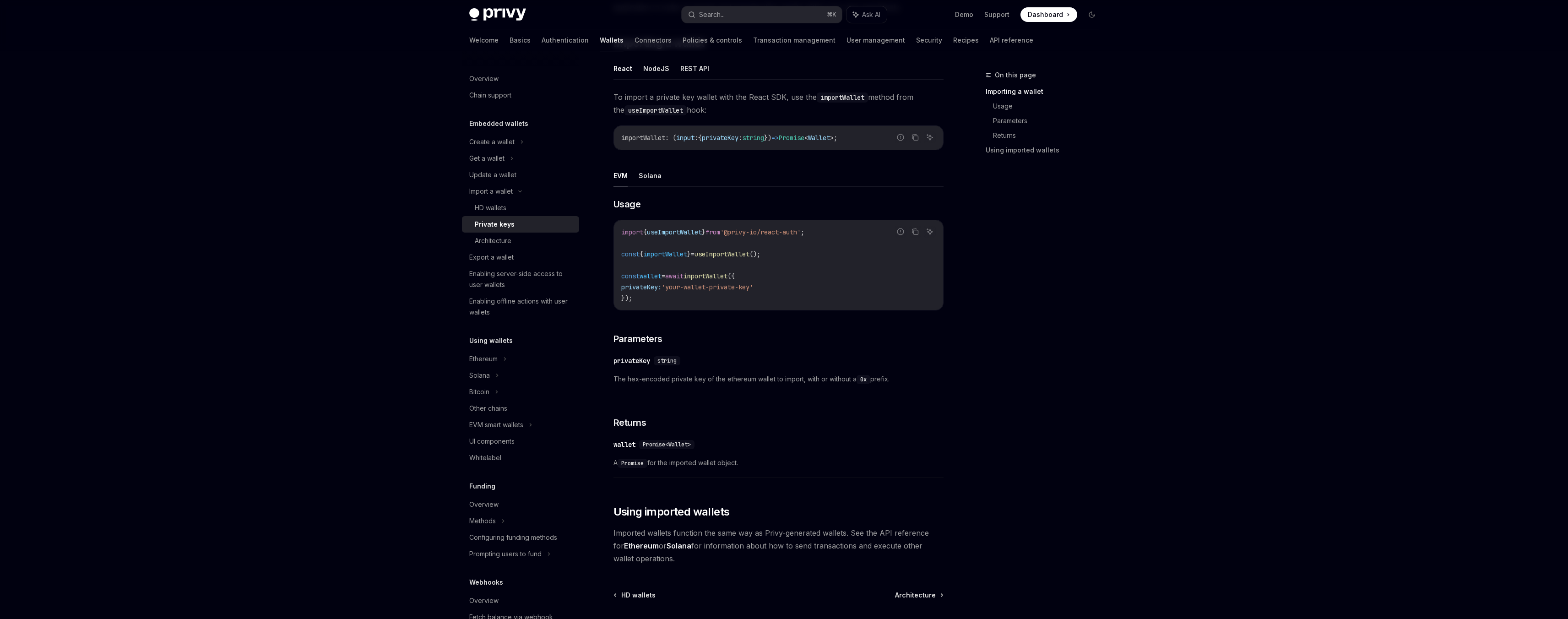
scroll to position [160, 0]
click at [653, 189] on div "EVM Solana ​ Usage Report incorrect code Copy Ask AI import { useImportWallet }…" at bounding box center [778, 326] width 330 height 318
click at [653, 184] on button "Solana" at bounding box center [650, 177] width 23 height 21
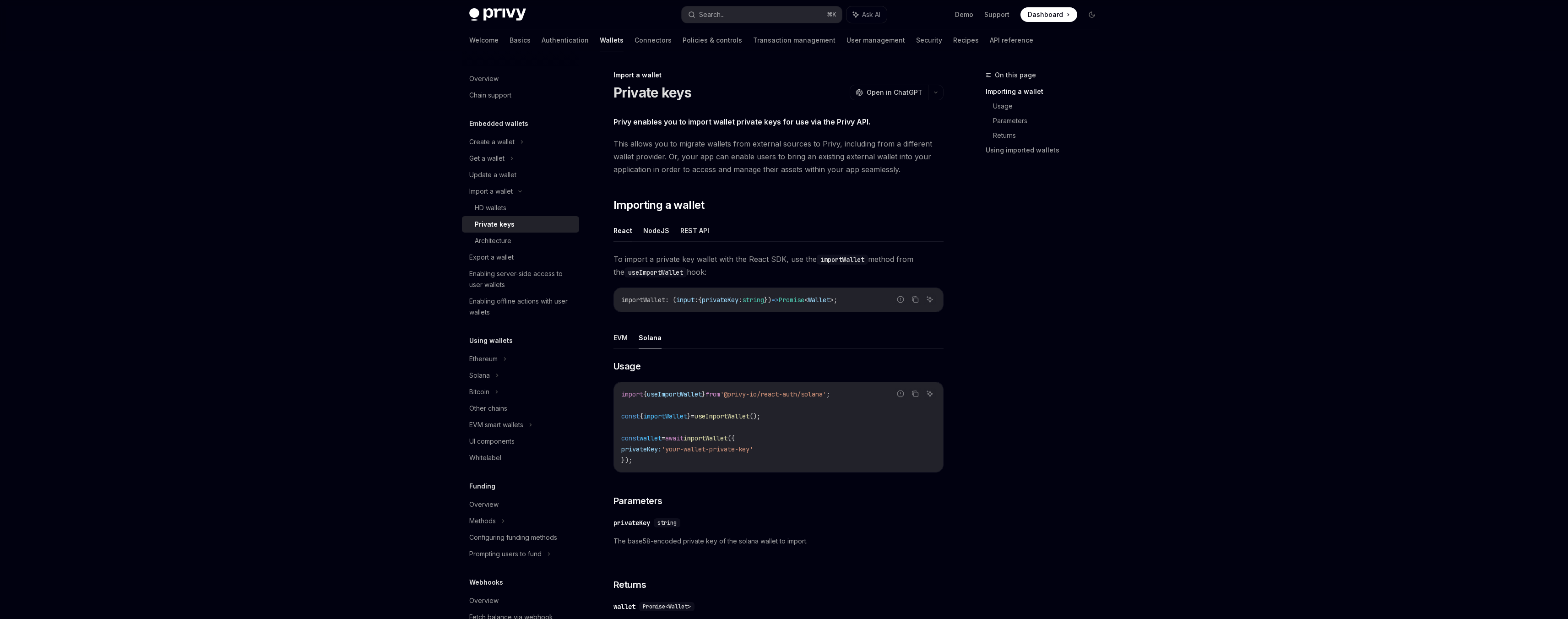
click at [691, 231] on button "REST API" at bounding box center [694, 230] width 29 height 21
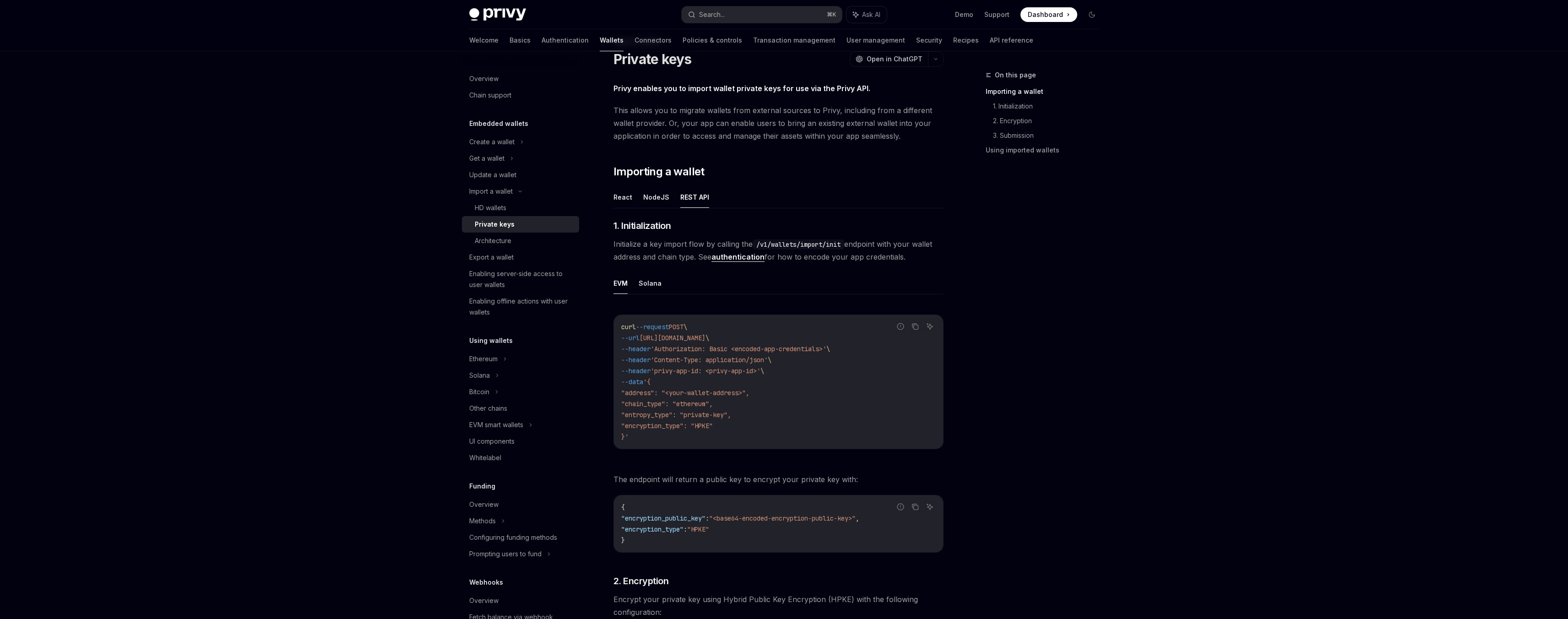
scroll to position [155, 0]
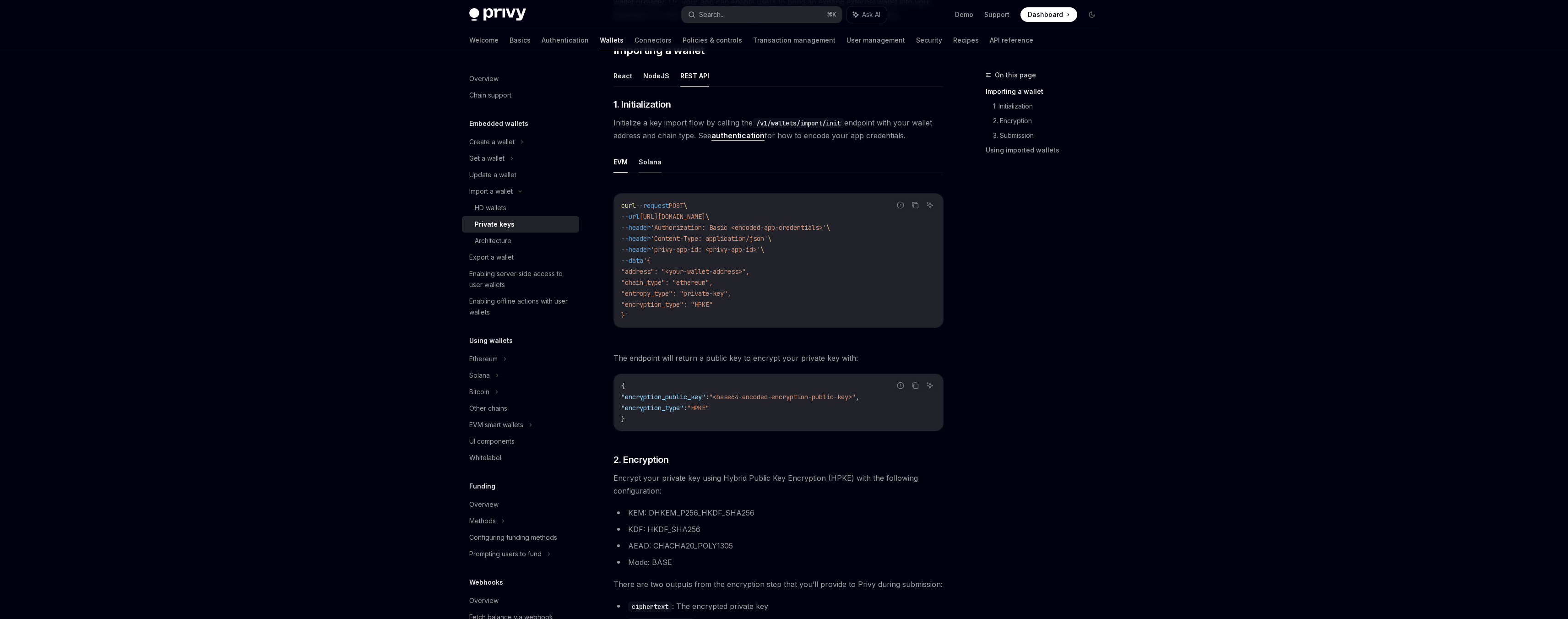
click at [656, 167] on button "Solana" at bounding box center [650, 161] width 23 height 21
drag, startPoint x: 749, startPoint y: 228, endPoint x: 821, endPoint y: 233, distance: 72.2
click at [821, 233] on code "curl --request POST \ --url https://api.privy.io/v1/wallets/import/init \ --hea…" at bounding box center [778, 261] width 314 height 121
click at [705, 218] on span "https://api.privy.io/v1/wallets/import/init" at bounding box center [672, 216] width 66 height 8
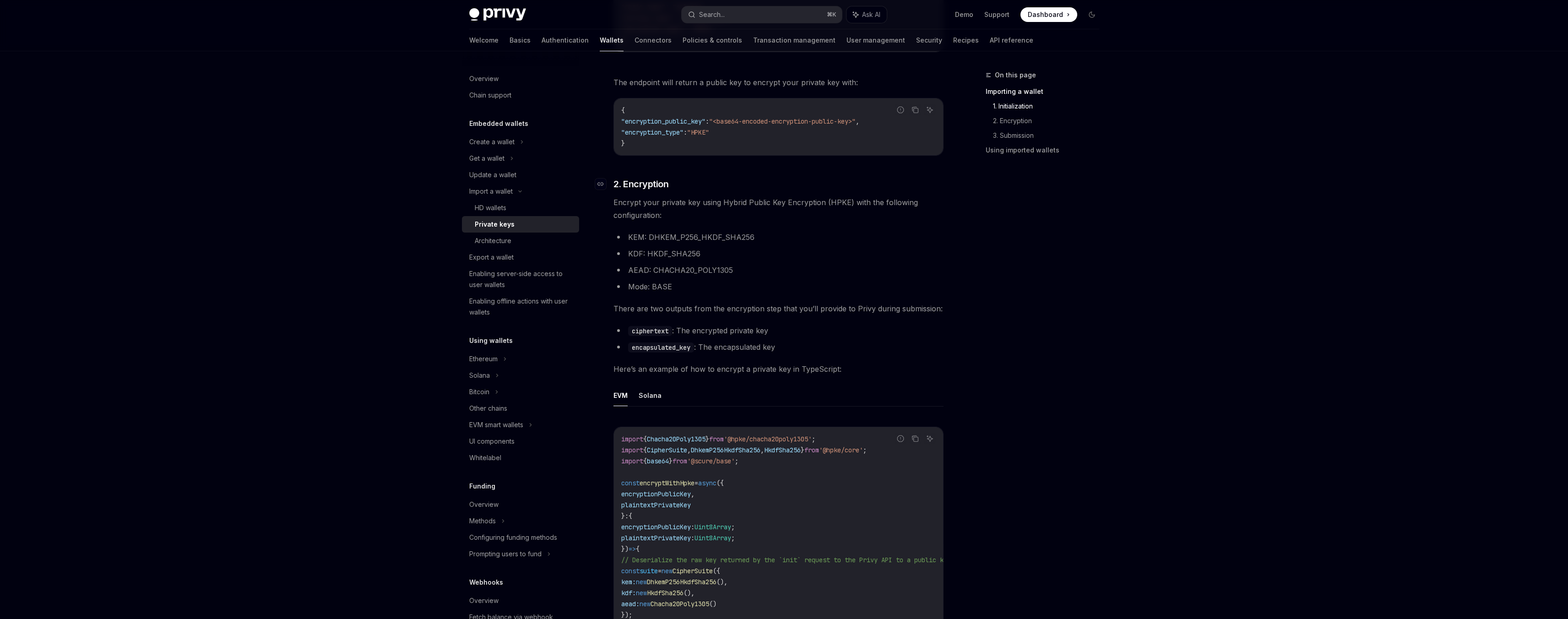
scroll to position [434, 0]
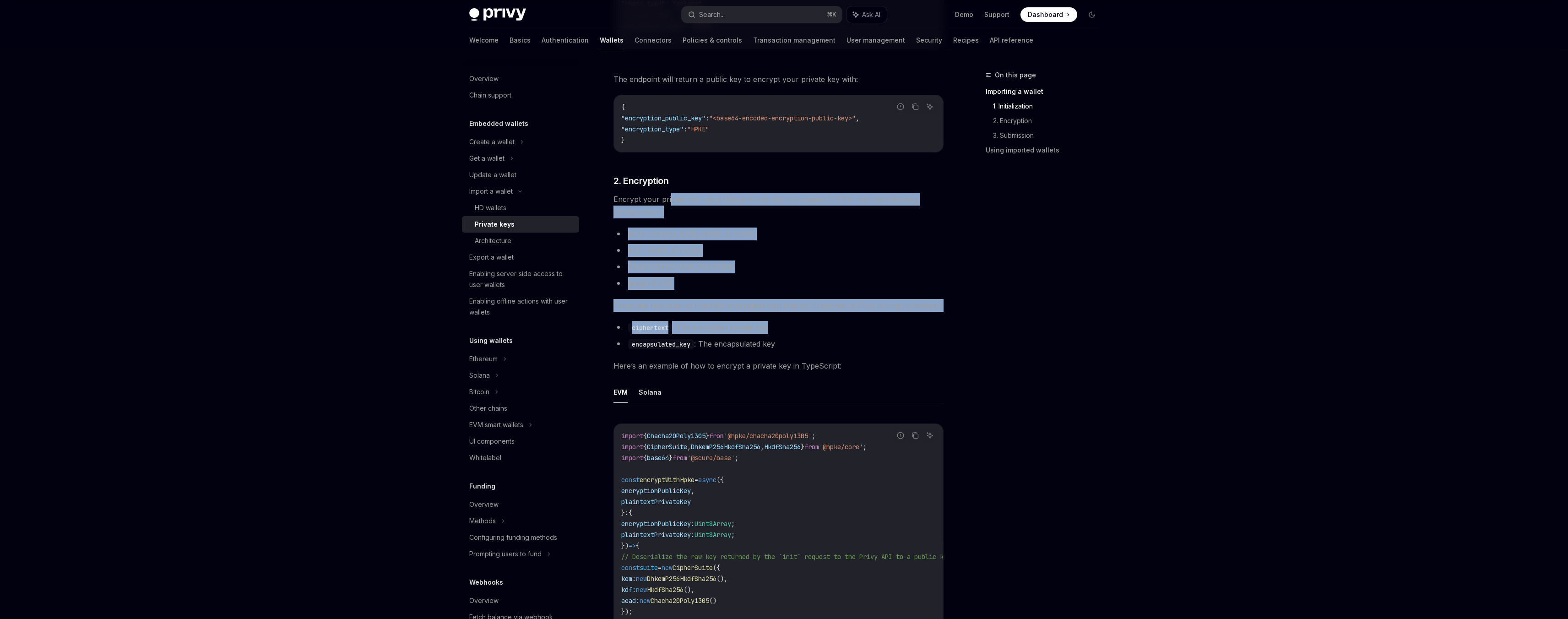
drag, startPoint x: 670, startPoint y: 198, endPoint x: 734, endPoint y: 336, distance: 152.1
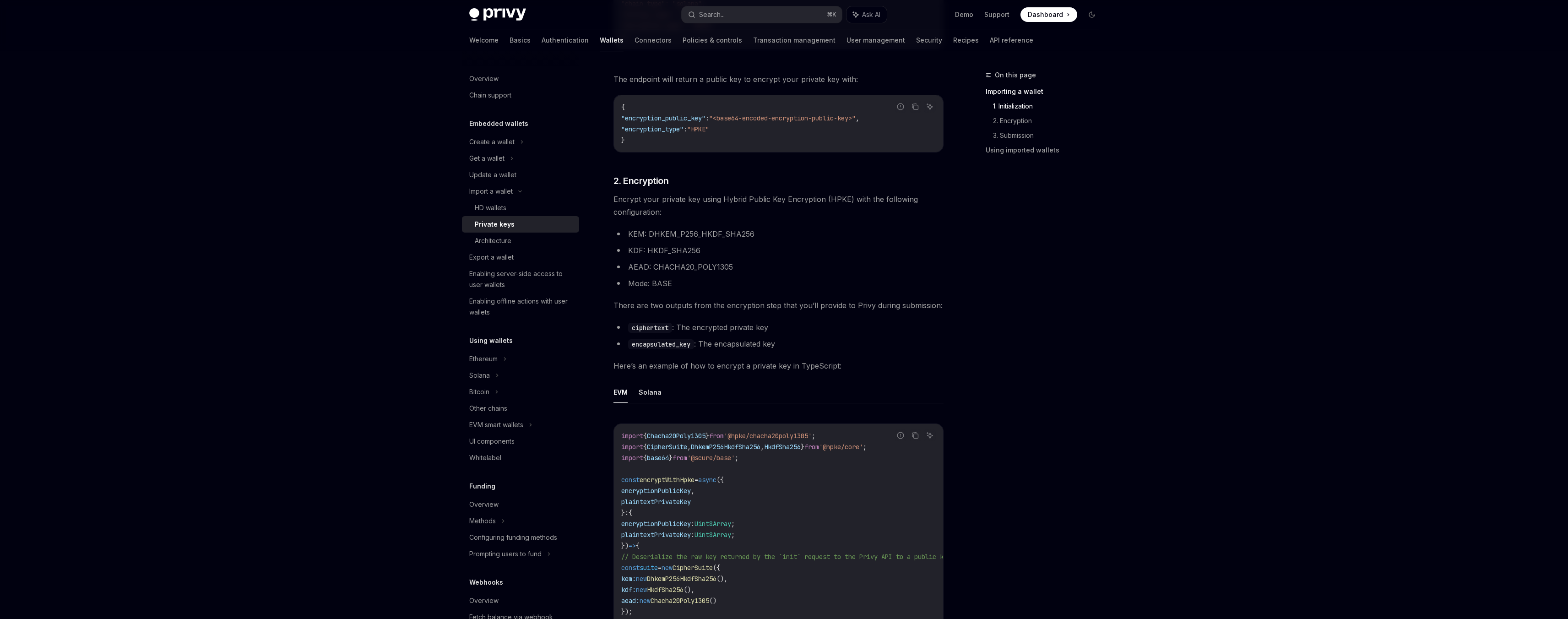
click at [734, 335] on ul "ciphertext : The encrypted private key encapsulated_key : The encapsulated key" at bounding box center [778, 336] width 330 height 29
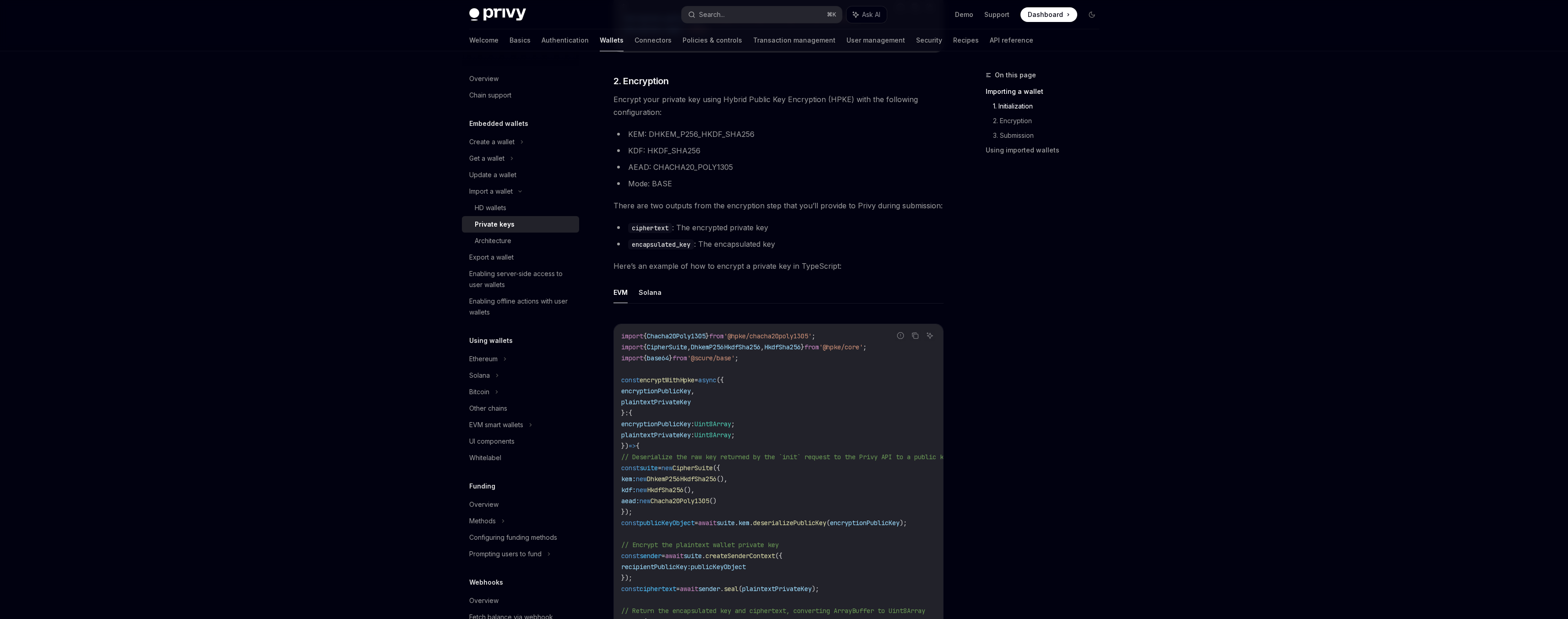
scroll to position [601, 0]
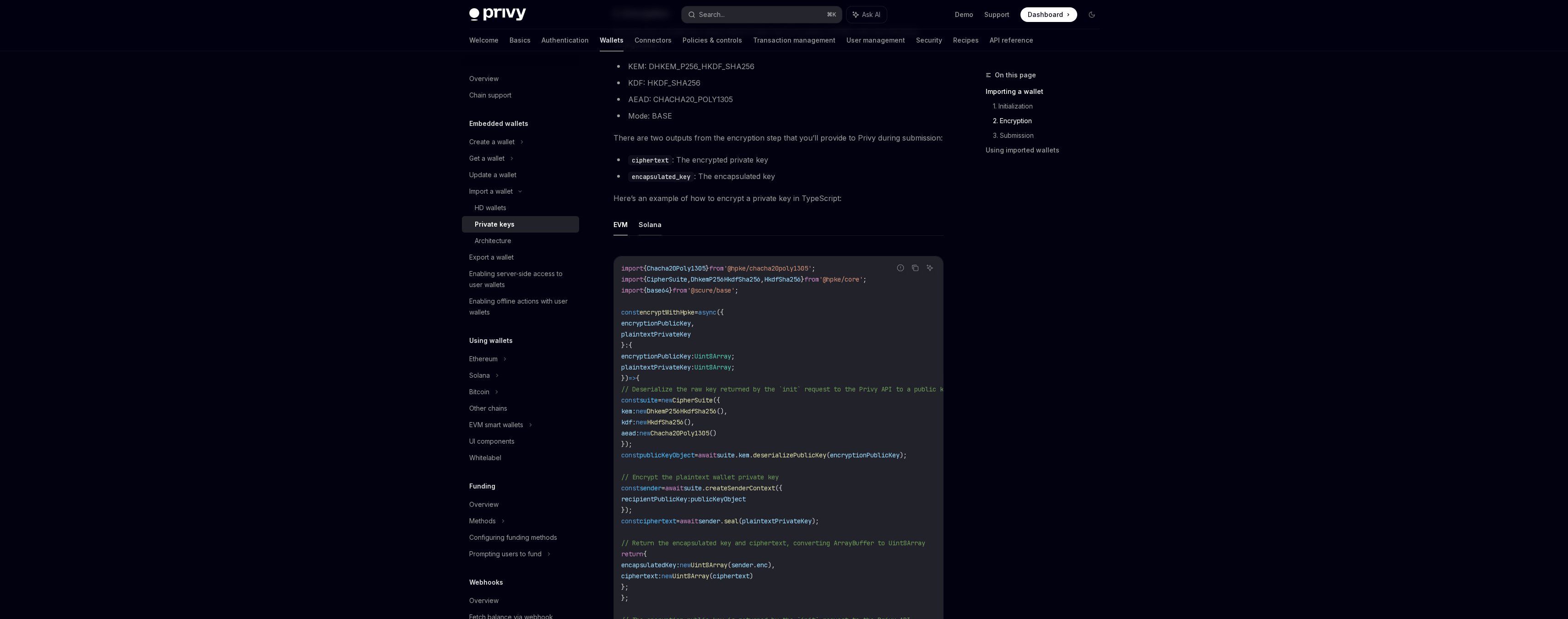
click at [653, 222] on button "Solana" at bounding box center [650, 224] width 23 height 21
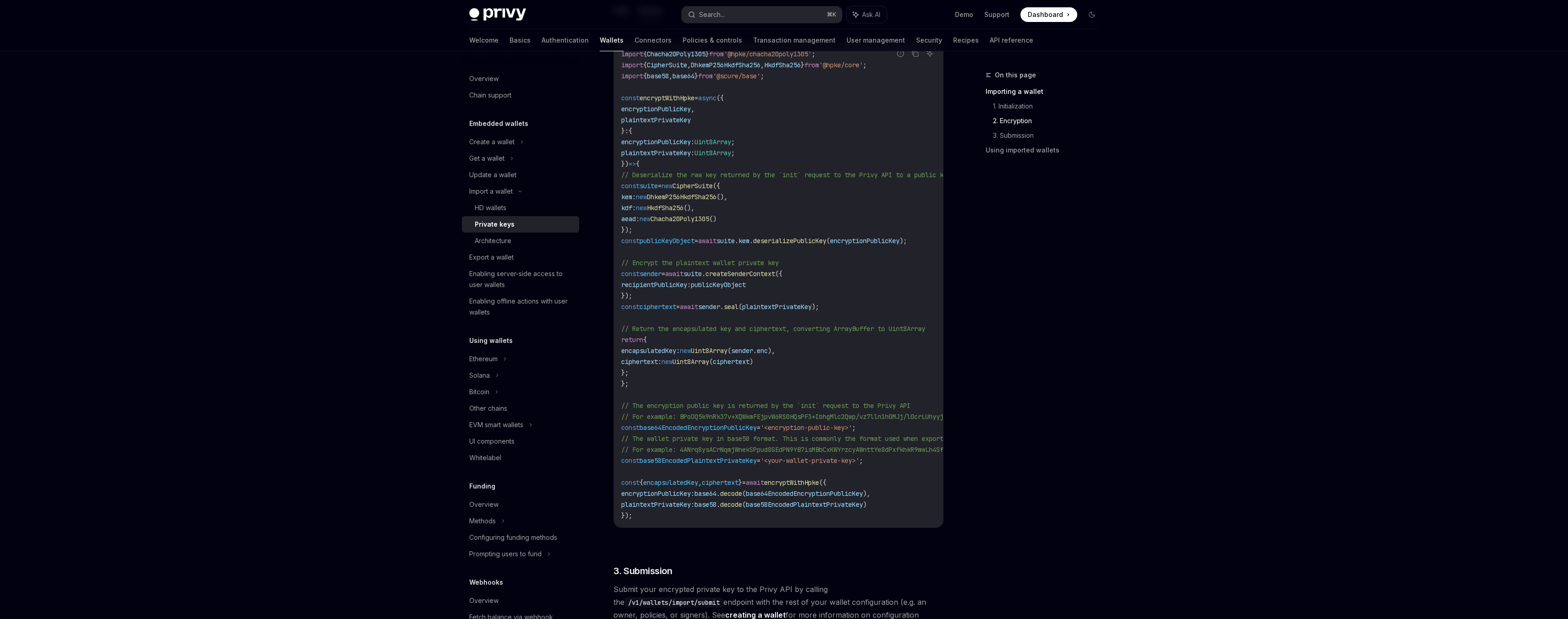
scroll to position [843, 0]
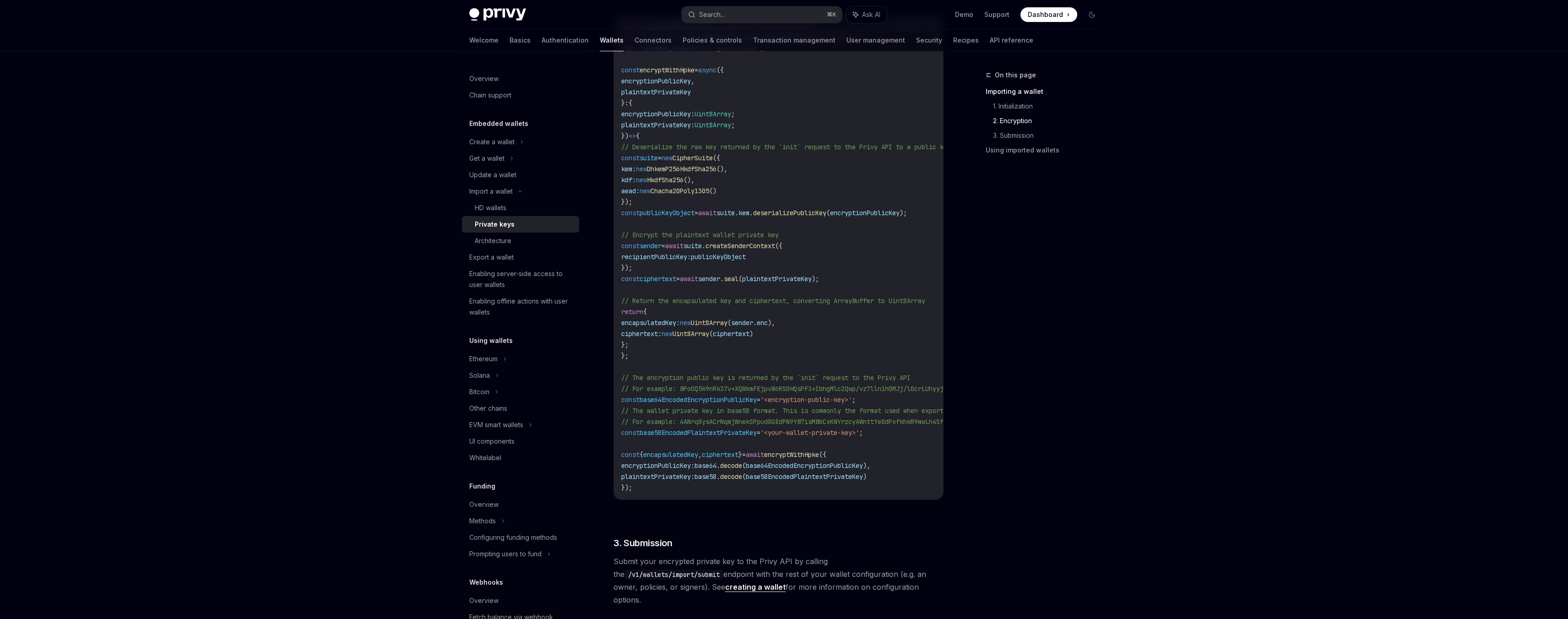
click at [737, 504] on div "Report incorrect code Copy Ask AI import { Chacha20Poly1305 } from '@hpke/chach…" at bounding box center [778, 259] width 330 height 510
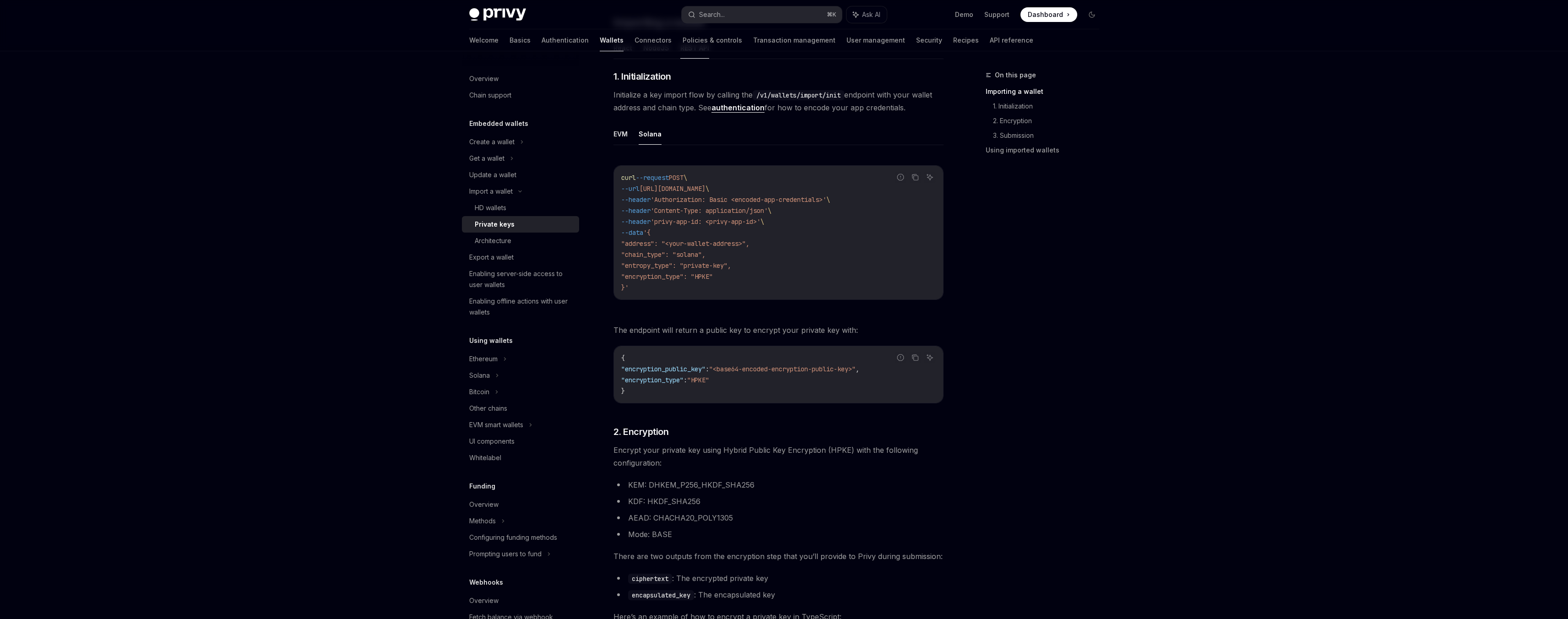
scroll to position [187, 0]
click at [712, 239] on span ""address": "<your-wallet-address>"," at bounding box center [685, 239] width 128 height 8
click at [741, 238] on span ""address": "<your-wallet-address>"," at bounding box center [685, 239] width 128 height 8
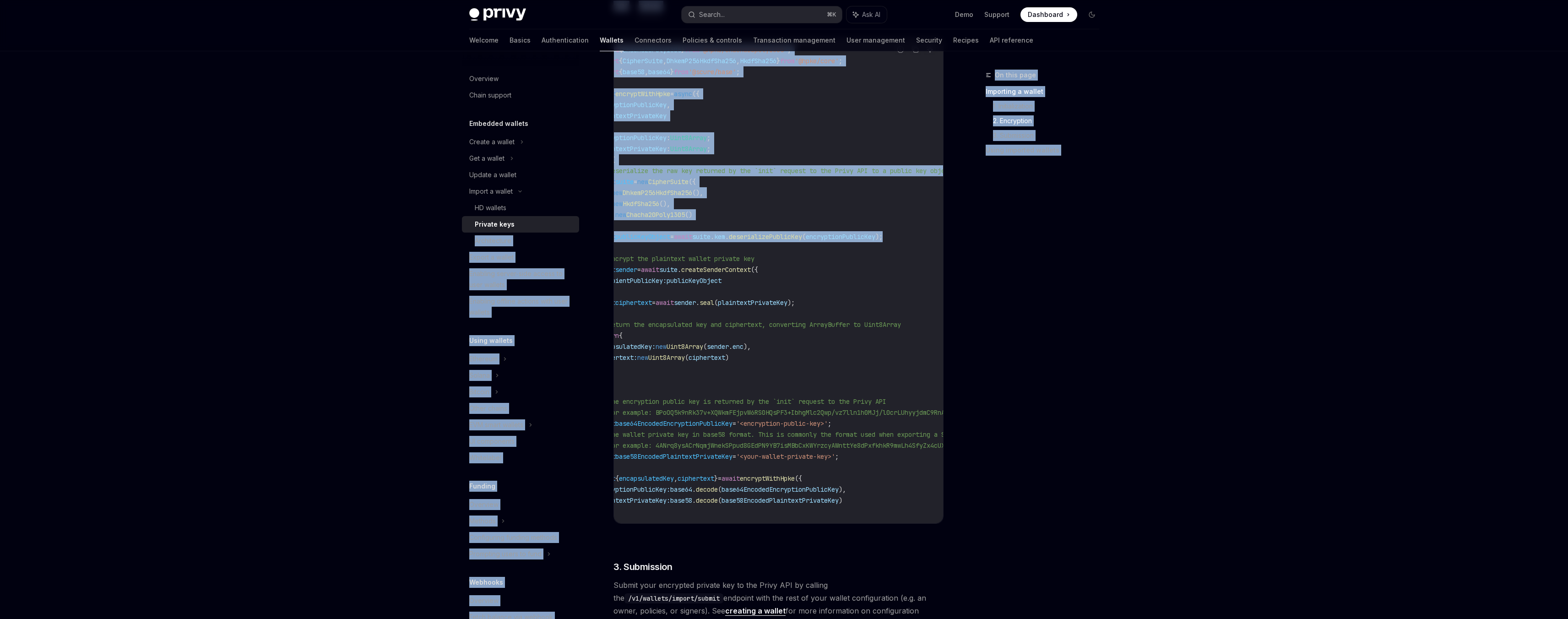
scroll to position [0, 0]
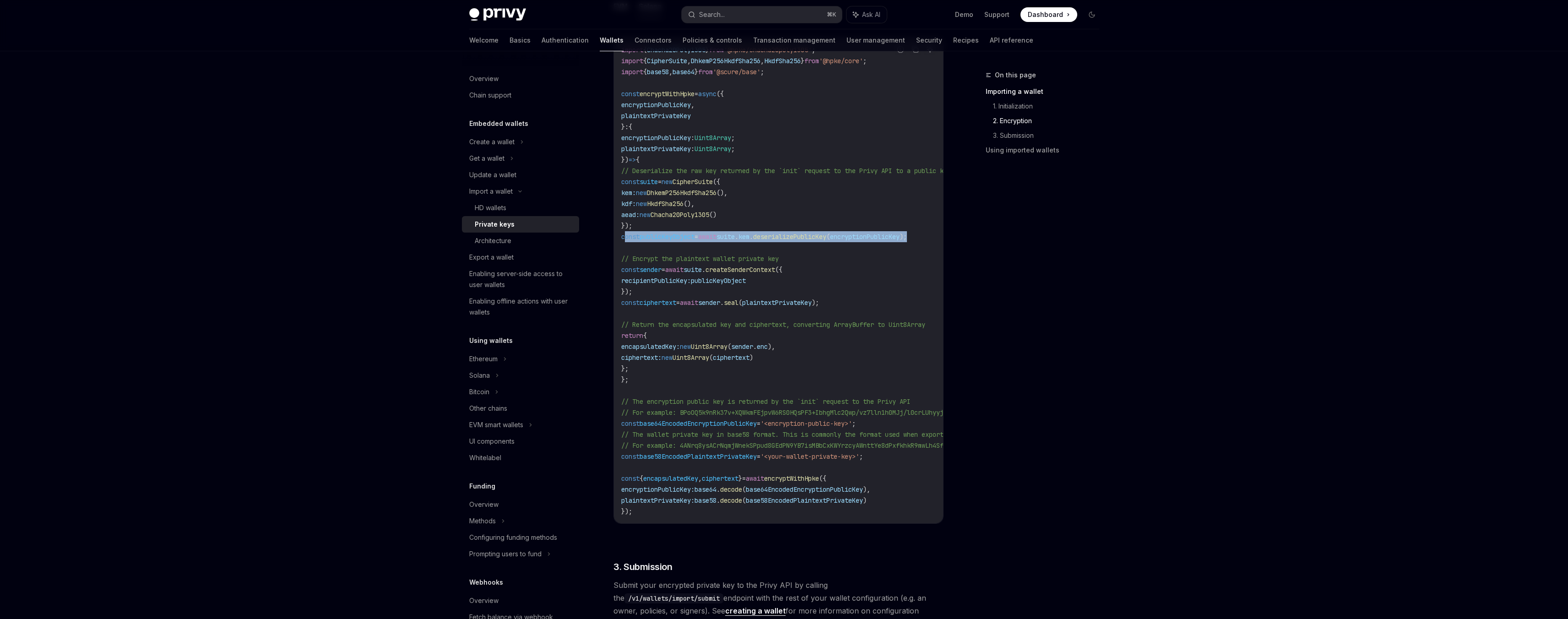
drag, startPoint x: 943, startPoint y: 237, endPoint x: 625, endPoint y: 241, distance: 318.0
click at [625, 241] on code "import { Chacha20Poly1305 } from '@hpke/chacha20poly1305' ; import { CipherSuit…" at bounding box center [870, 281] width 498 height 473
drag, startPoint x: 637, startPoint y: 239, endPoint x: 952, endPoint y: 238, distance: 315.0
click at [963, 238] on div "On this page Importing a wallet 1. Initialization 2. Encryption 3. Submission U…" at bounding box center [784, 295] width 644 height 2129
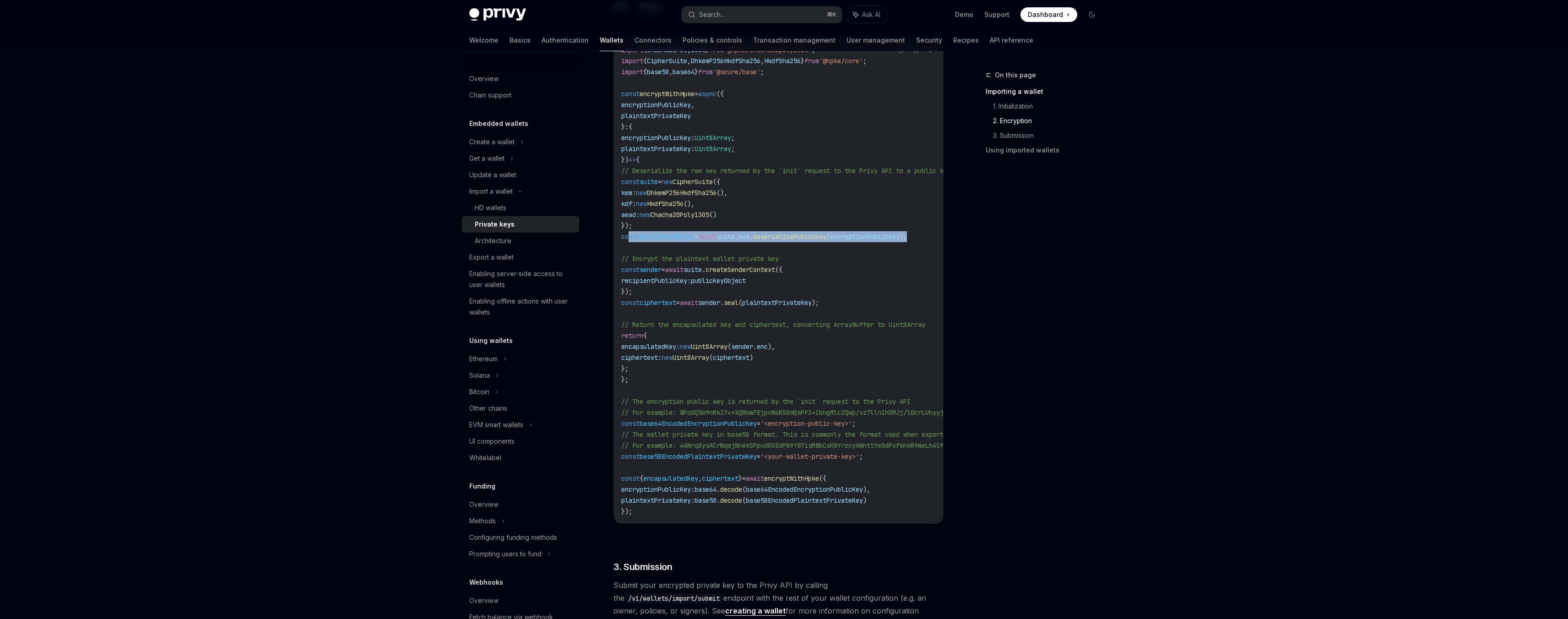
drag, startPoint x: 941, startPoint y: 237, endPoint x: 628, endPoint y: 237, distance: 313.0
click at [628, 237] on div "Import a wallet Private keys OpenAI Open in ChatGPT OpenAI Open in ChatGPT Priv…" at bounding box center [693, 305] width 506 height 2110
copy span "const publicKeyObject = await suite . kem . deserializePublicKey ( encryptionPu…"
click at [861, 302] on code "import { Chacha20Poly1305 } from '@hpke/chacha20poly1305' ; import { CipherSuit…" at bounding box center [870, 281] width 498 height 473
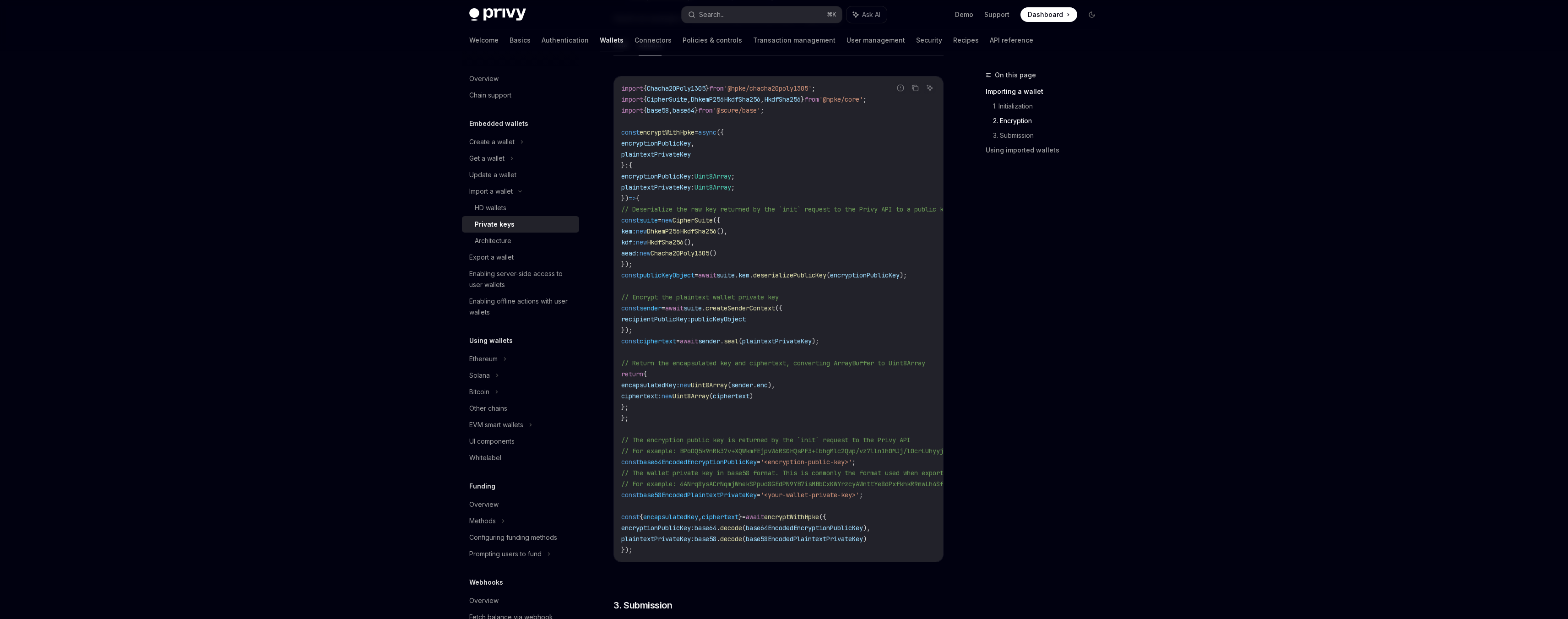
scroll to position [762, 0]
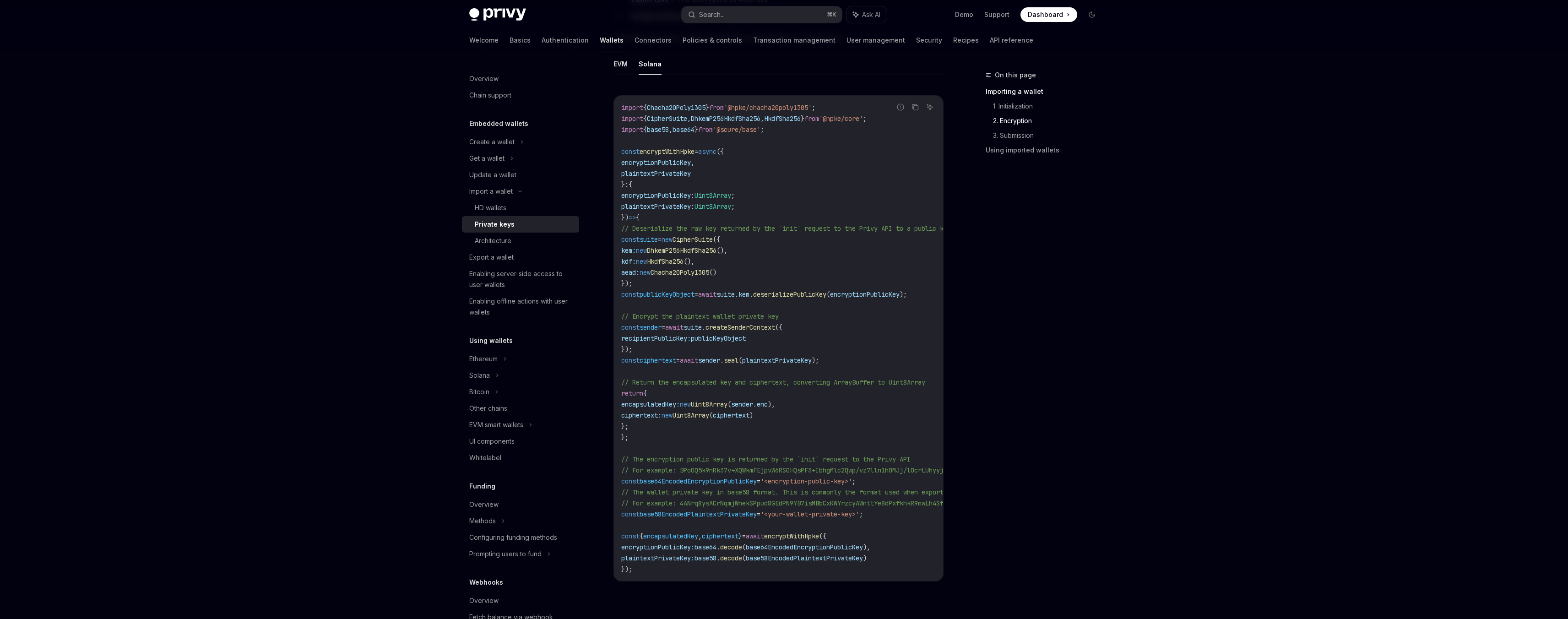
click at [812, 358] on span "plaintextPrivateKey" at bounding box center [777, 360] width 70 height 8
click at [738, 357] on span "seal" at bounding box center [731, 357] width 15 height 8
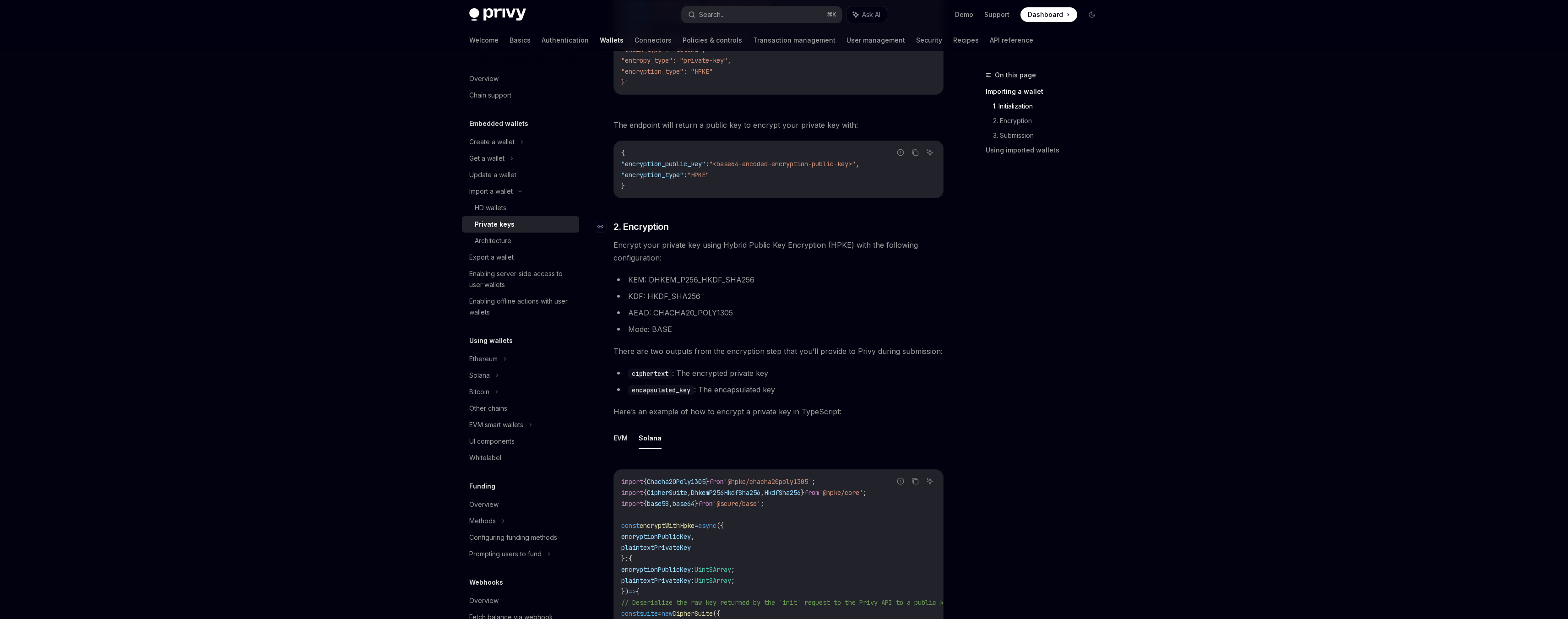
click at [649, 227] on span "2. Encryption" at bounding box center [641, 226] width 56 height 13
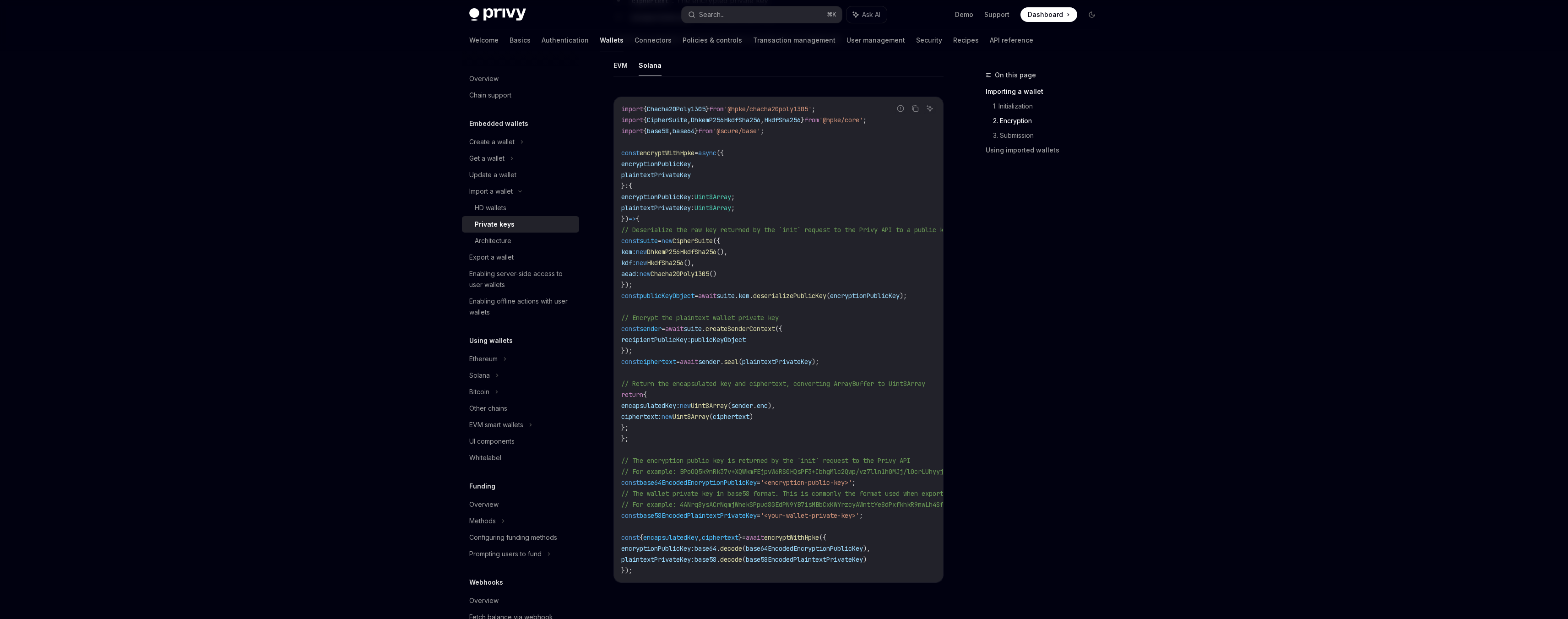
scroll to position [770, 0]
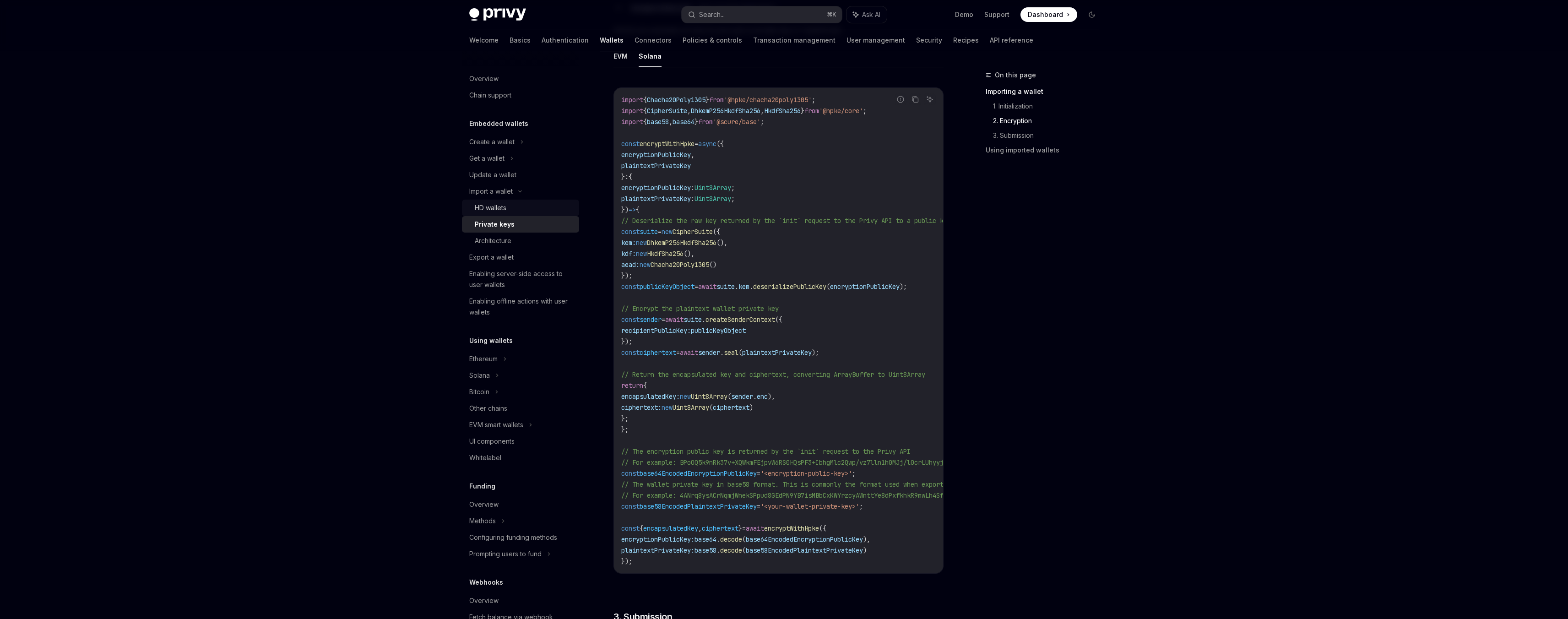
click at [513, 205] on div "HD wallets" at bounding box center [525, 208] width 99 height 11
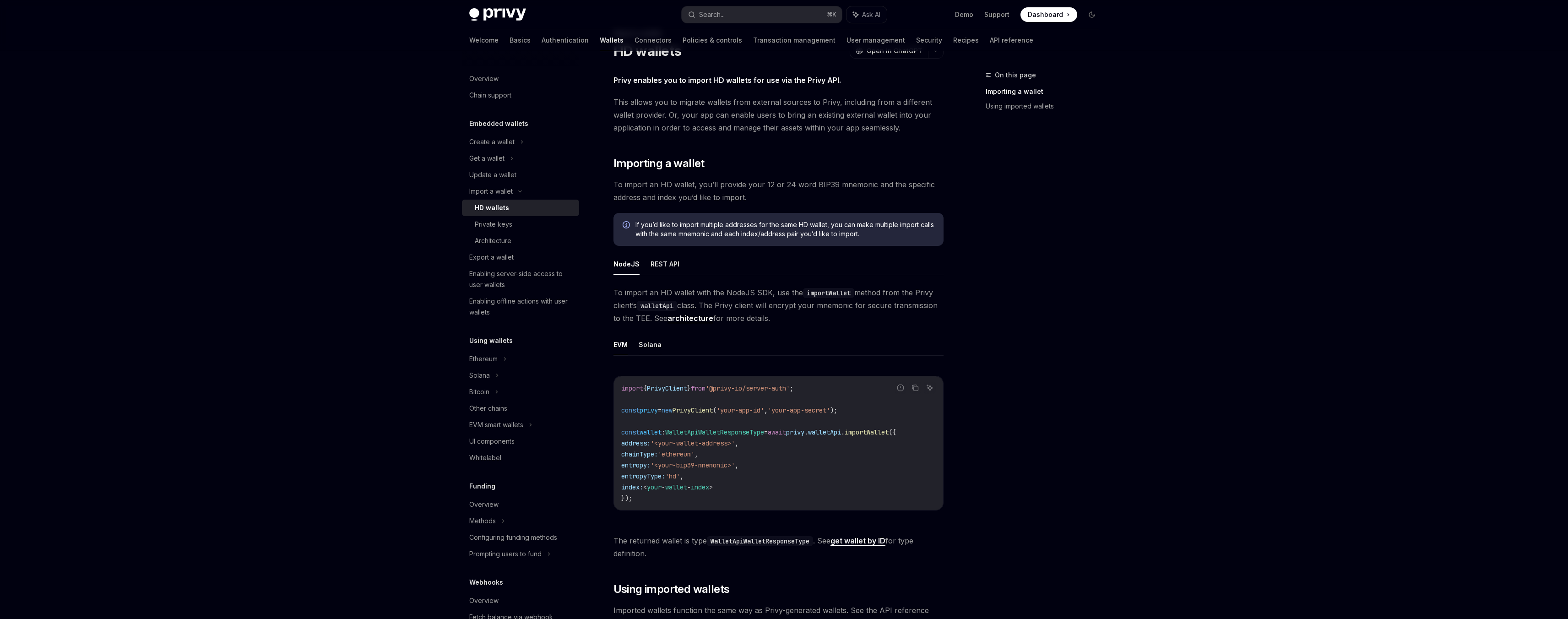
click at [656, 348] on button "Solana" at bounding box center [650, 344] width 23 height 21
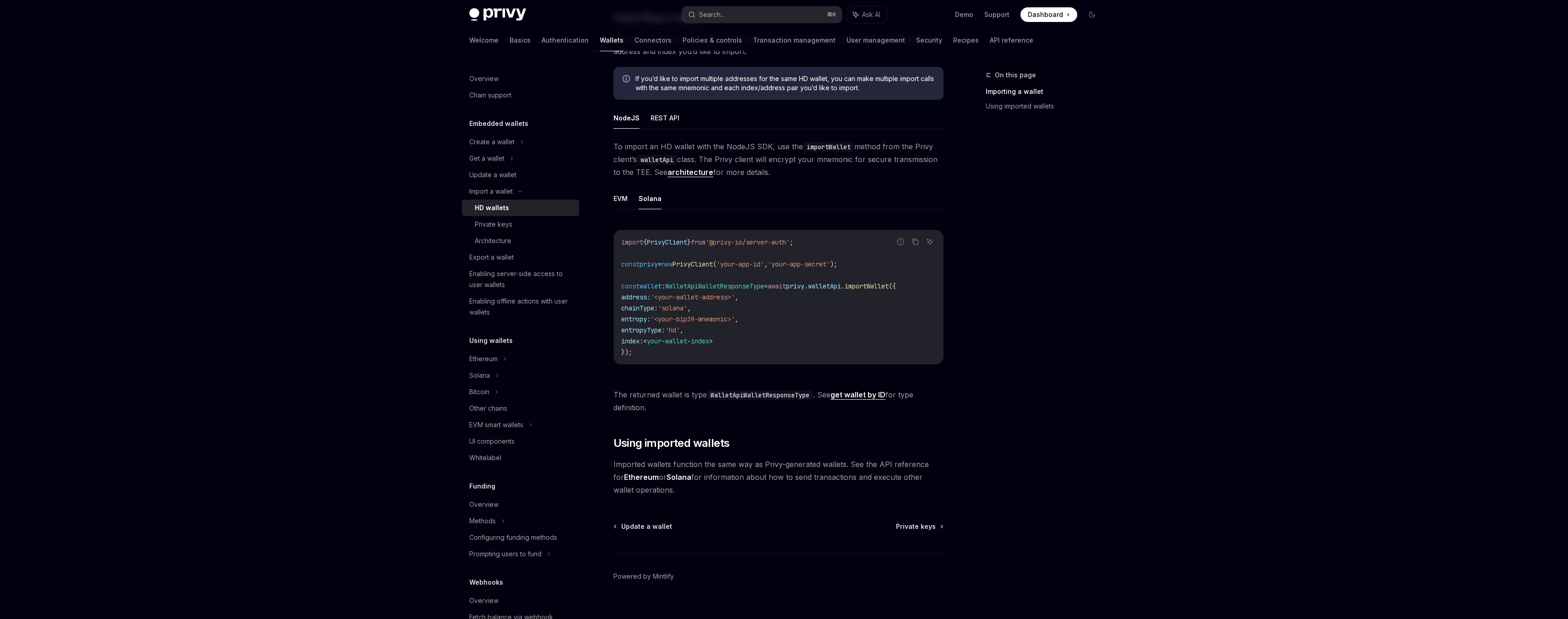
scroll to position [205, 0]
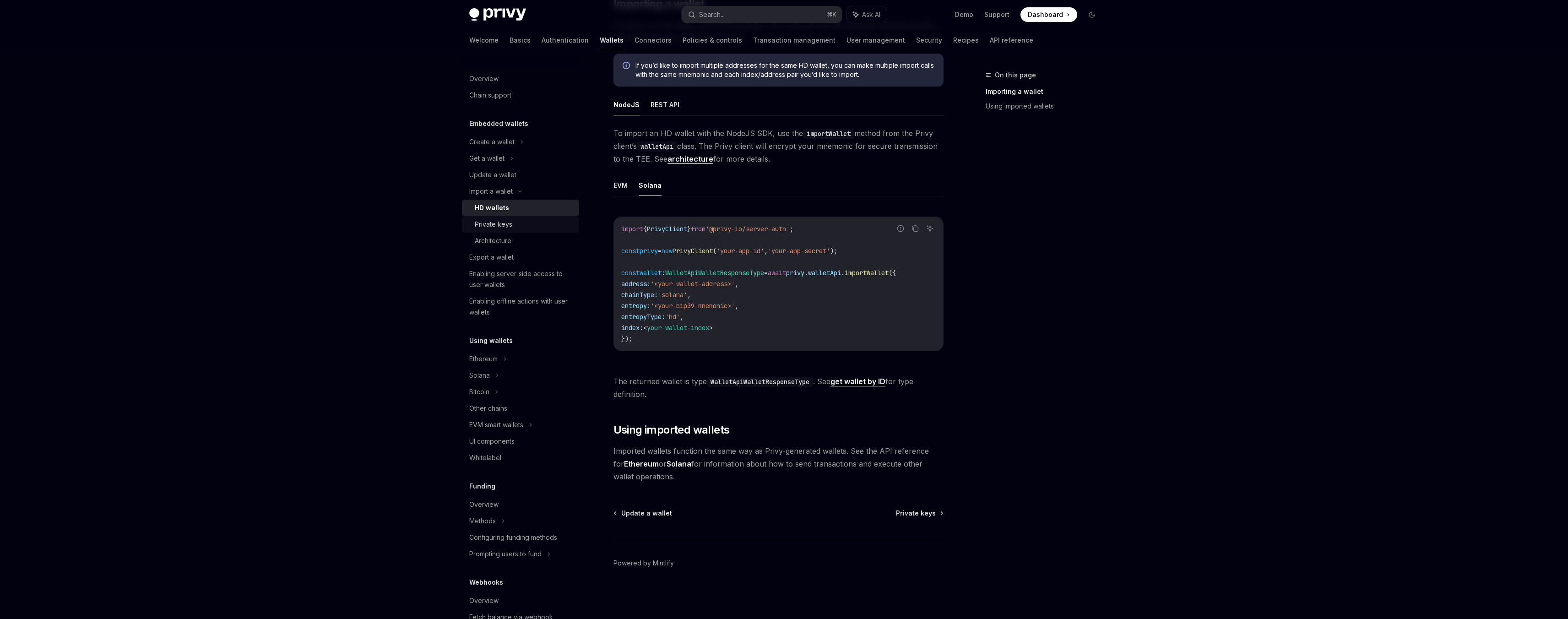
click at [528, 228] on div "Private keys" at bounding box center [525, 224] width 99 height 11
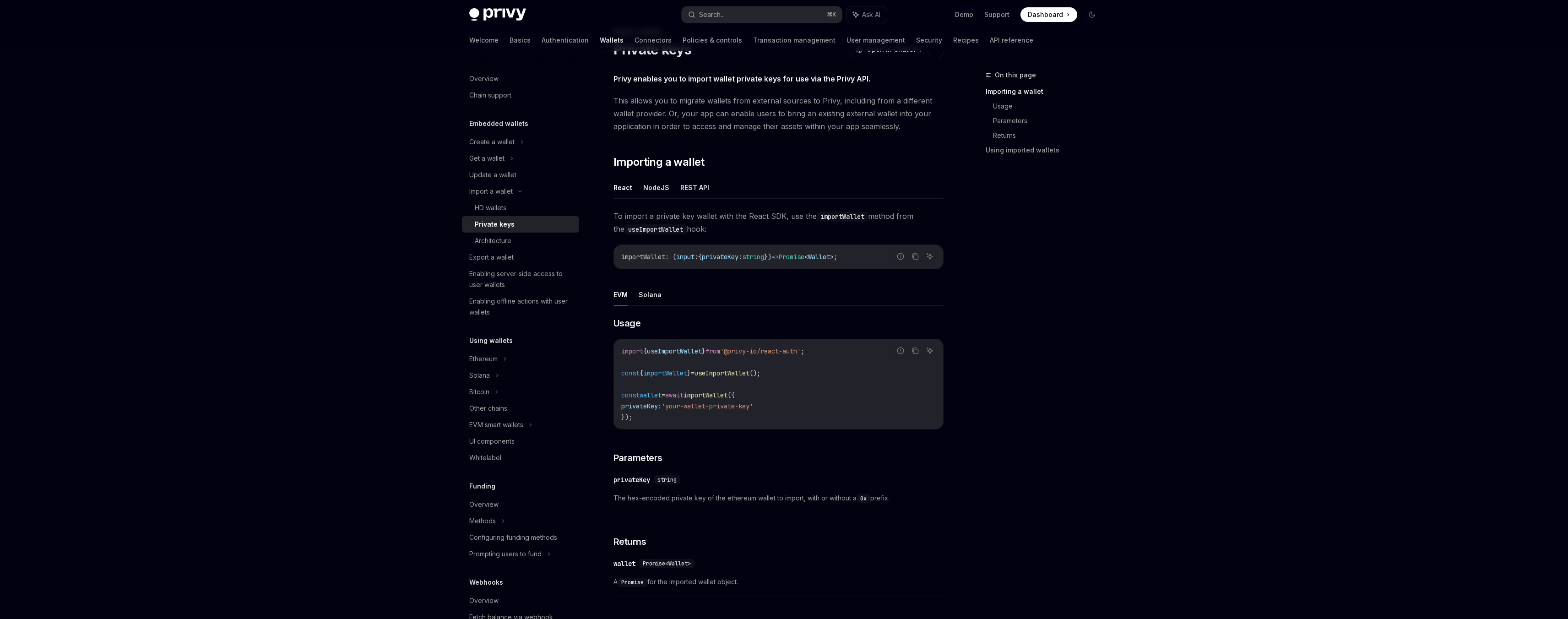
scroll to position [45, 0]
click at [686, 189] on button "REST API" at bounding box center [694, 185] width 29 height 21
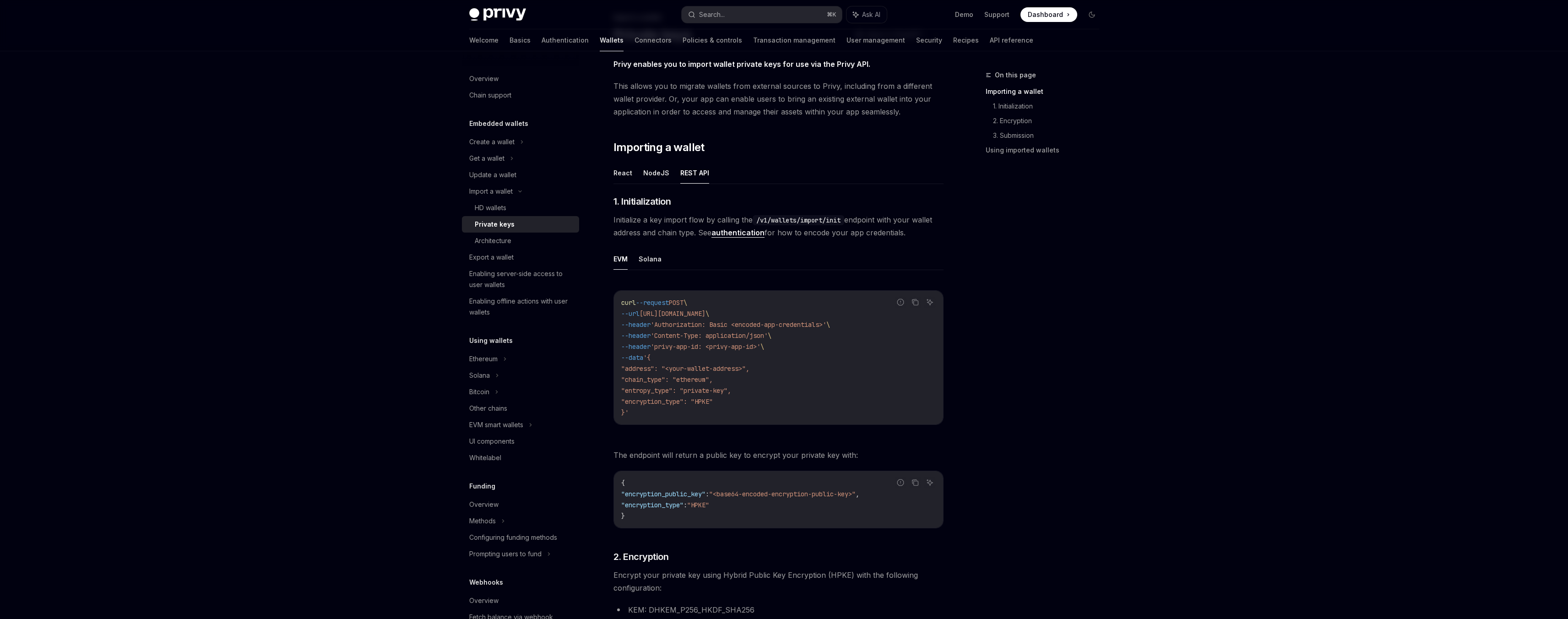
scroll to position [208, 0]
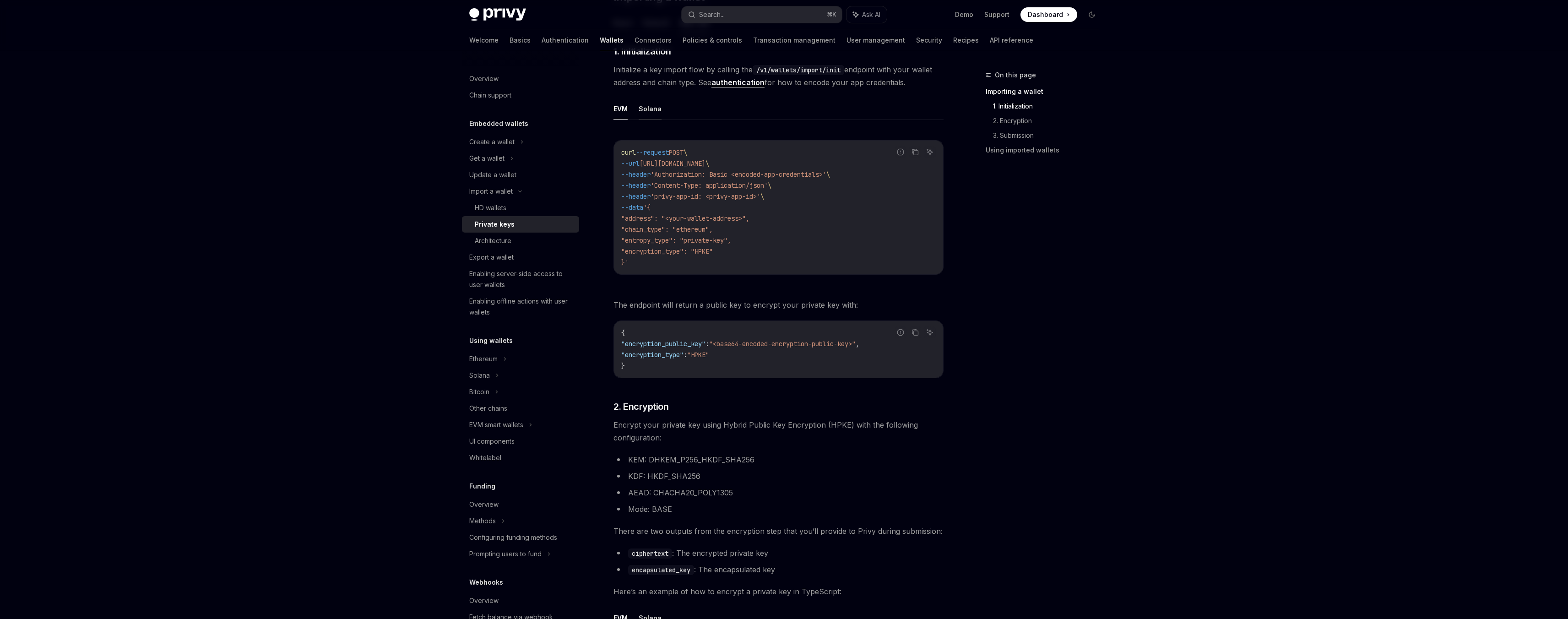
click at [659, 106] on button "Solana" at bounding box center [650, 108] width 23 height 21
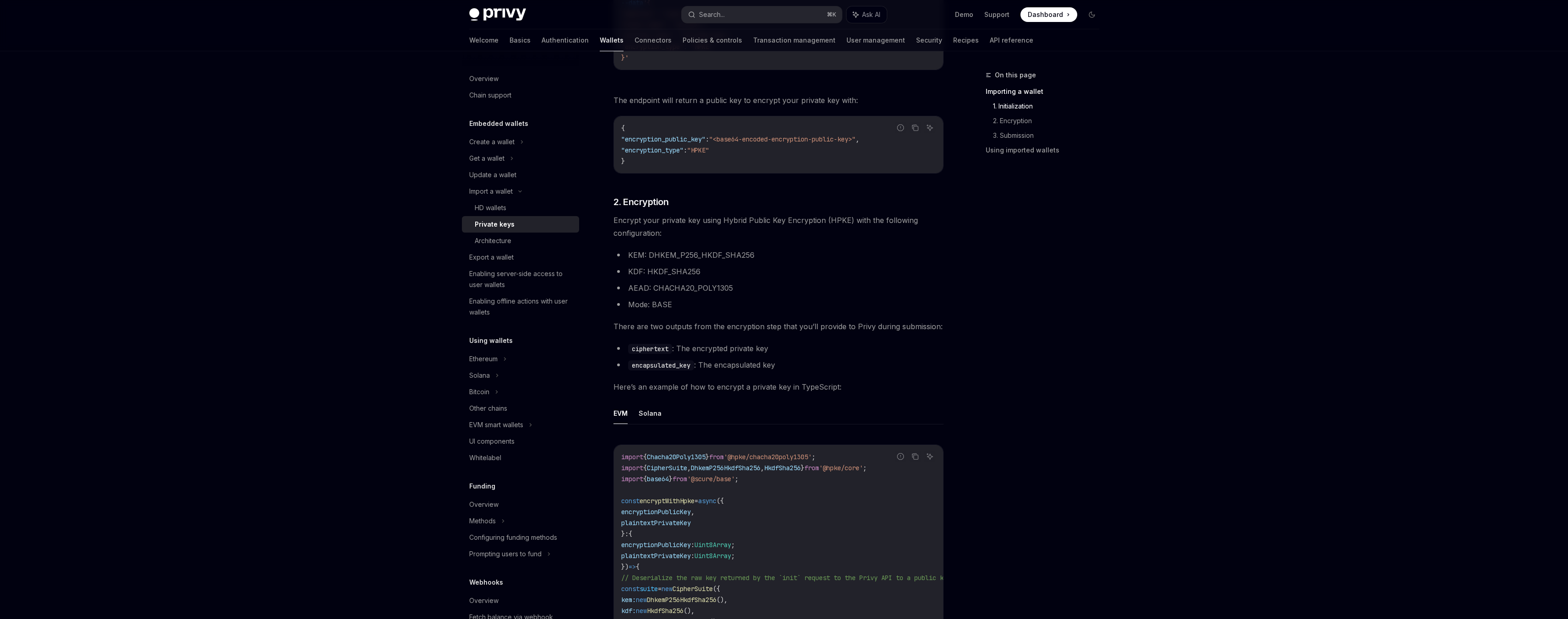
scroll to position [643, 0]
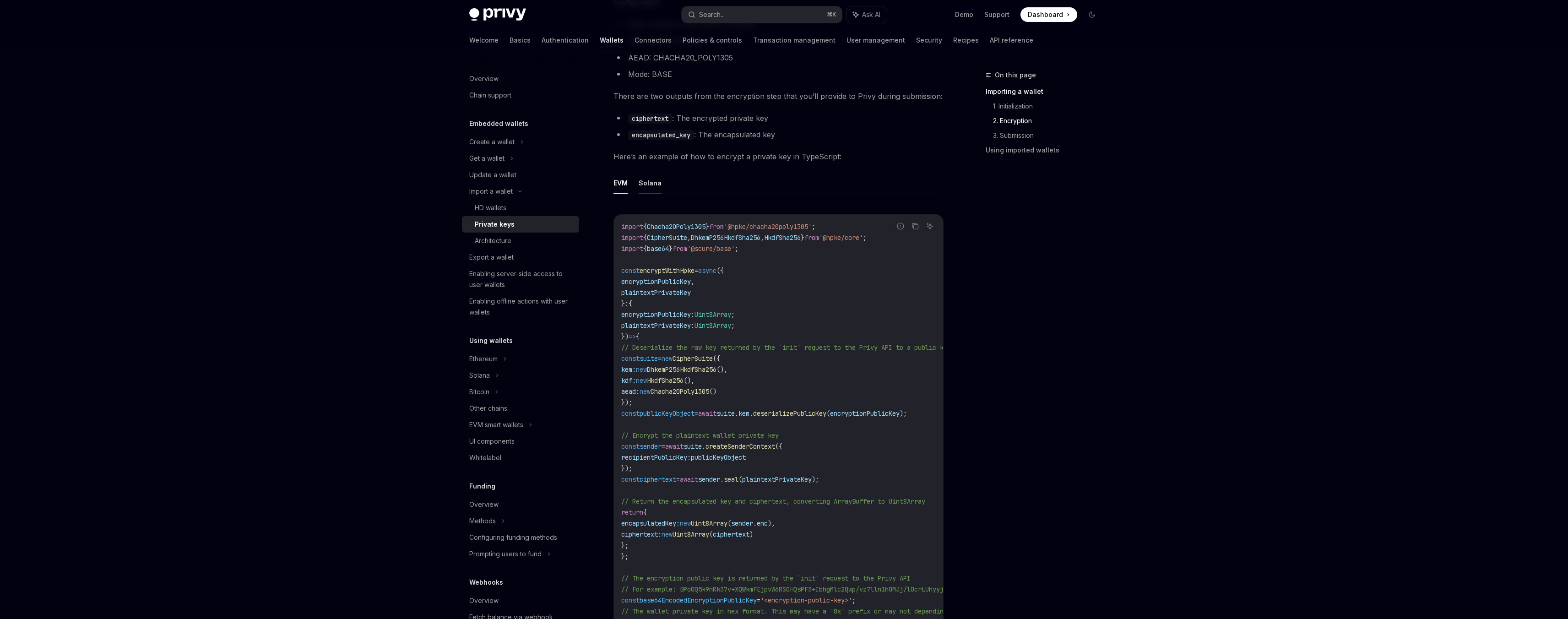
click at [649, 174] on button "Solana" at bounding box center [650, 183] width 23 height 21
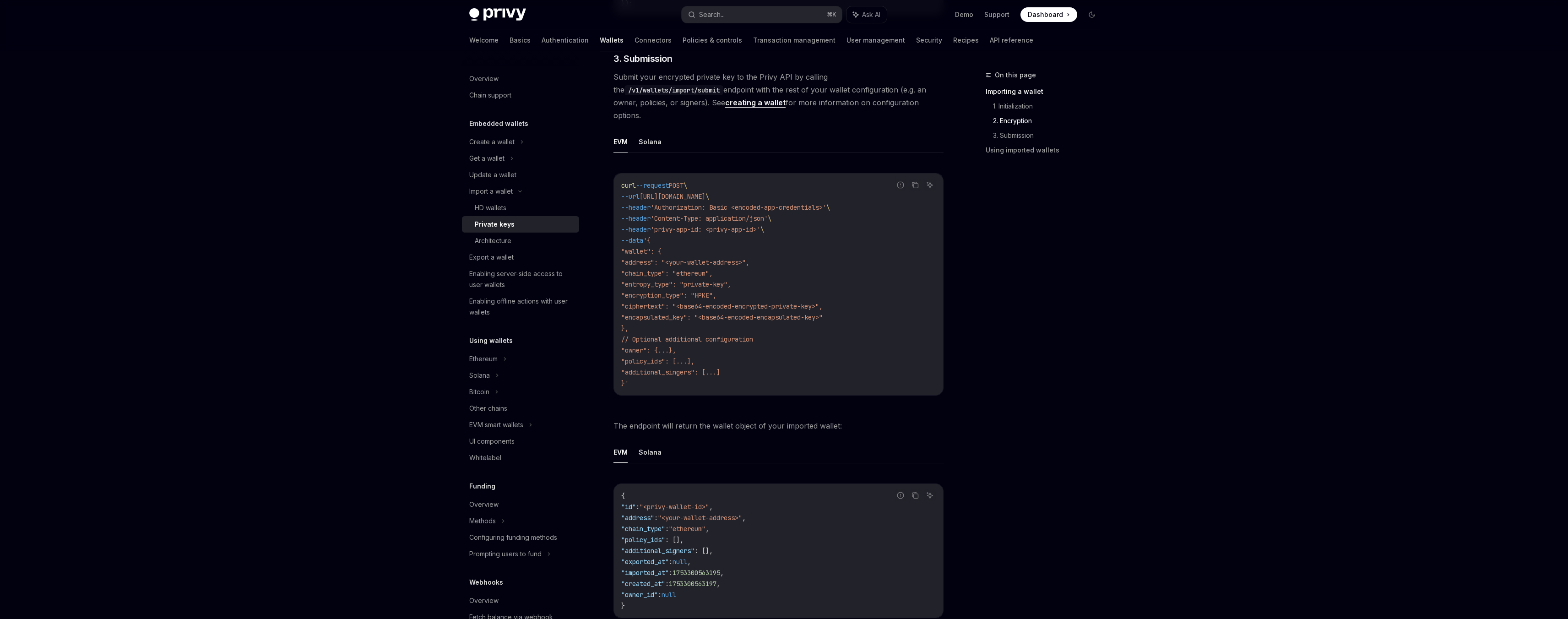
scroll to position [1307, 0]
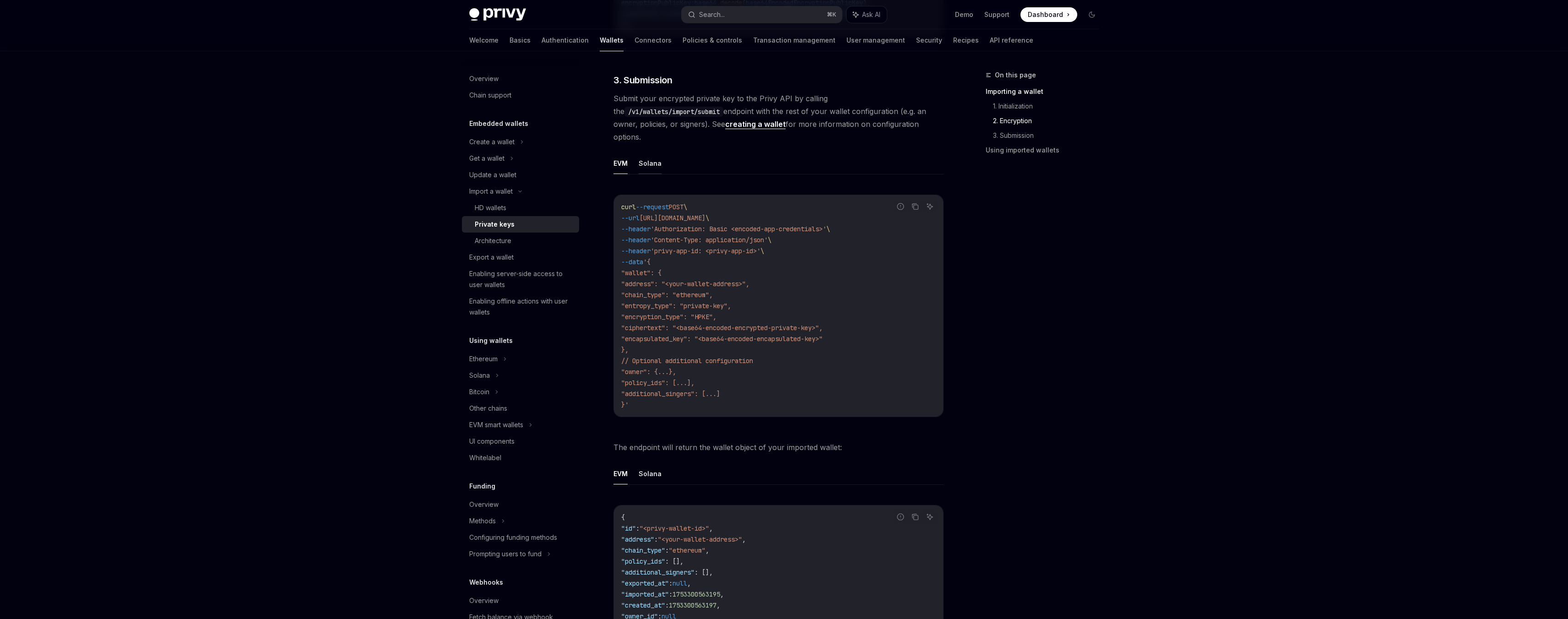
click at [659, 161] on button "Solana" at bounding box center [650, 163] width 23 height 21
click at [653, 472] on button "Solana" at bounding box center [650, 473] width 23 height 21
type textarea "*"
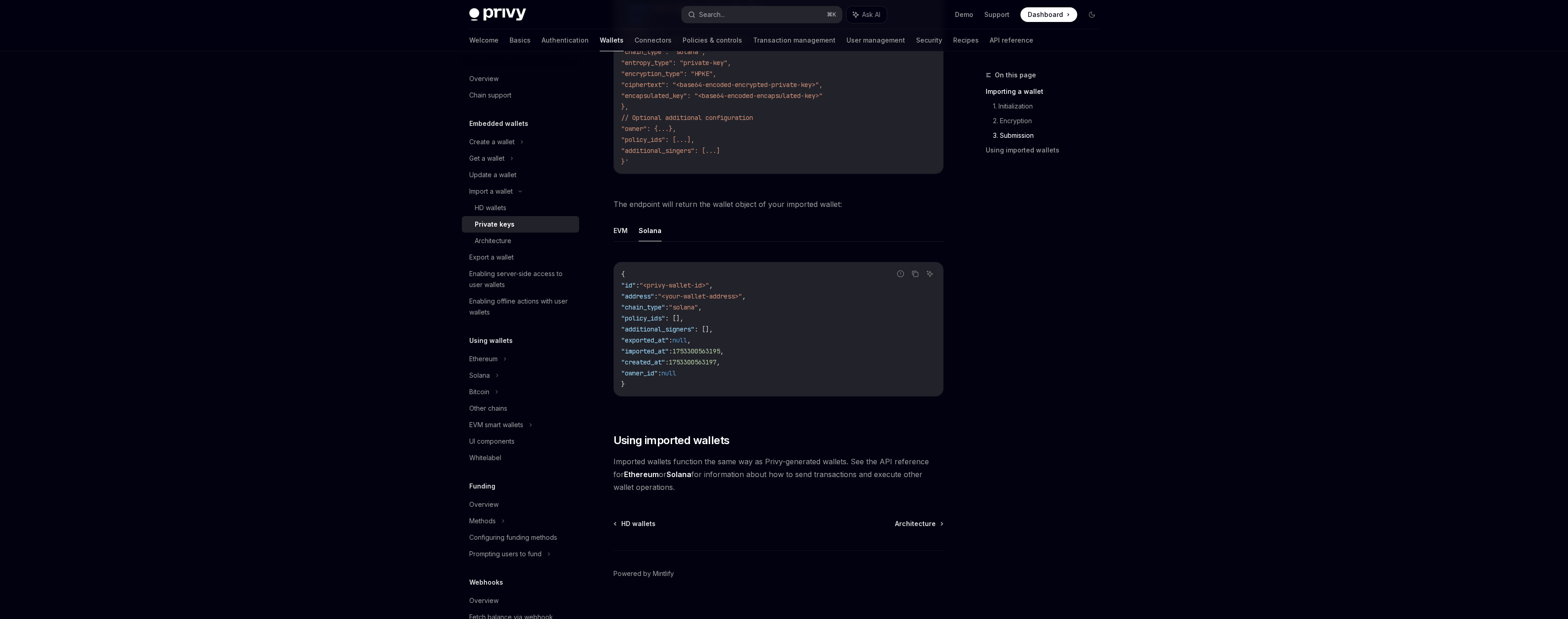
scroll to position [1551, 0]
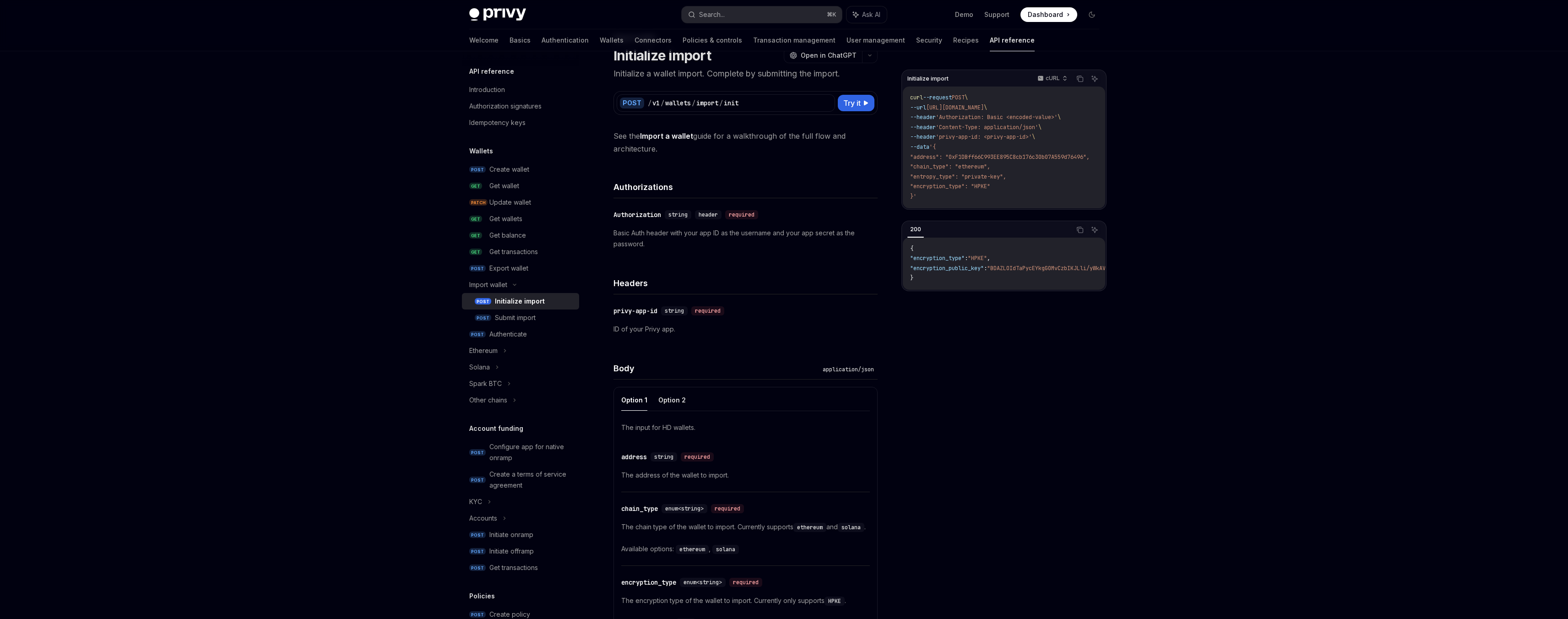
scroll to position [48, 0]
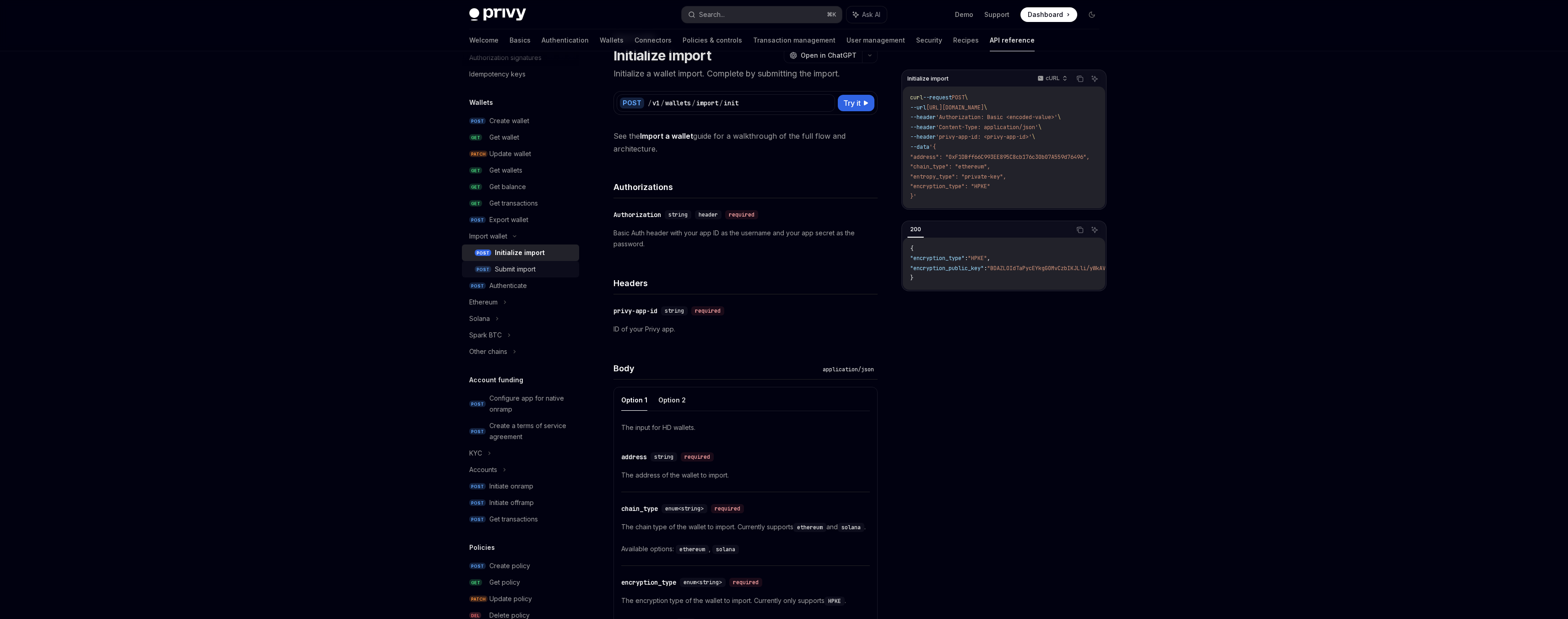
click at [511, 270] on div "Submit import" at bounding box center [515, 269] width 41 height 11
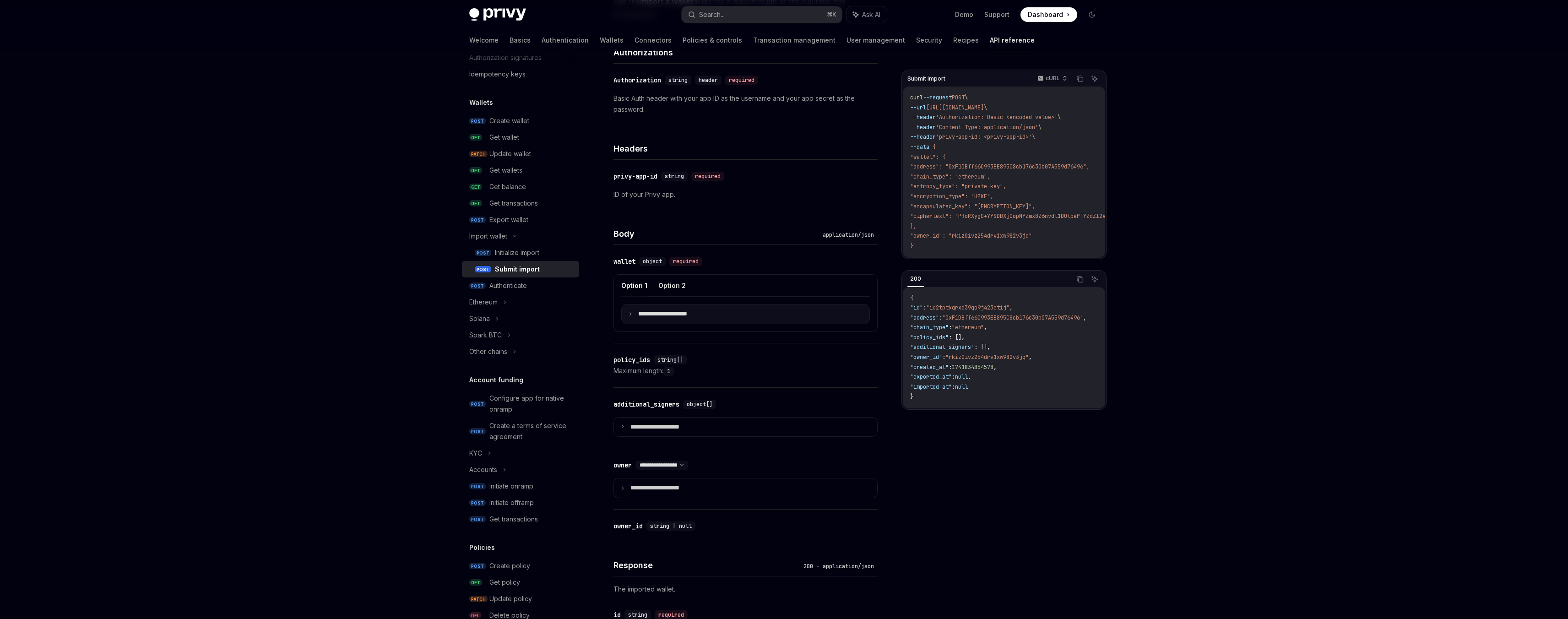
click at [643, 314] on p "**********" at bounding box center [670, 314] width 64 height 8
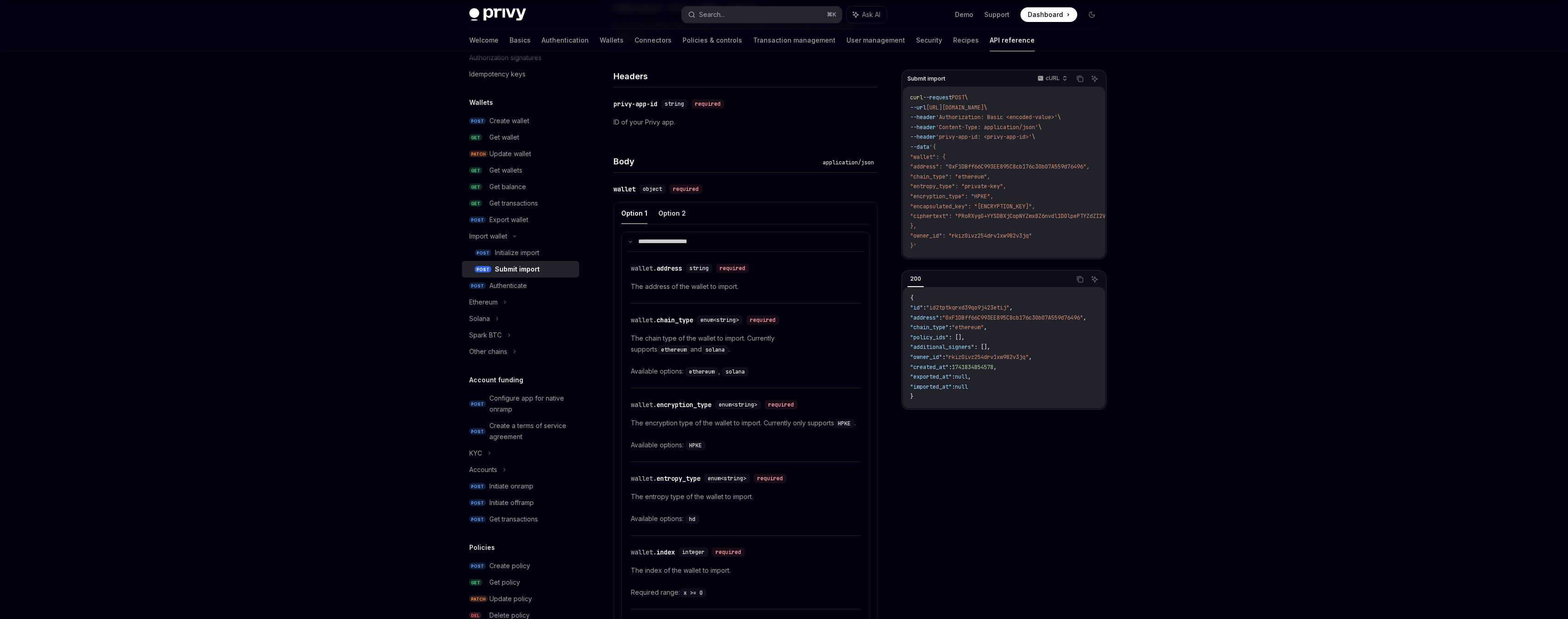
scroll to position [239, 0]
click at [668, 222] on button "Option 2" at bounding box center [672, 218] width 28 height 21
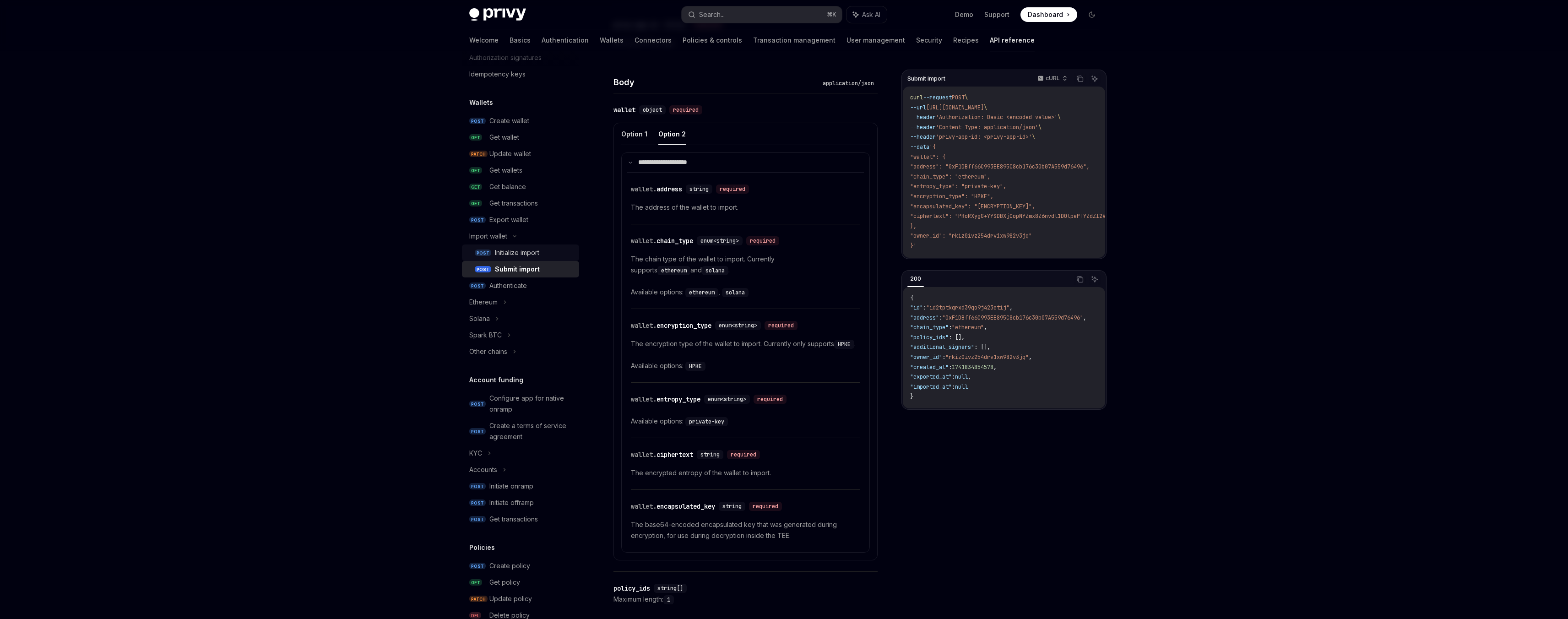
click at [521, 252] on div "Initialize import" at bounding box center [517, 253] width 45 height 11
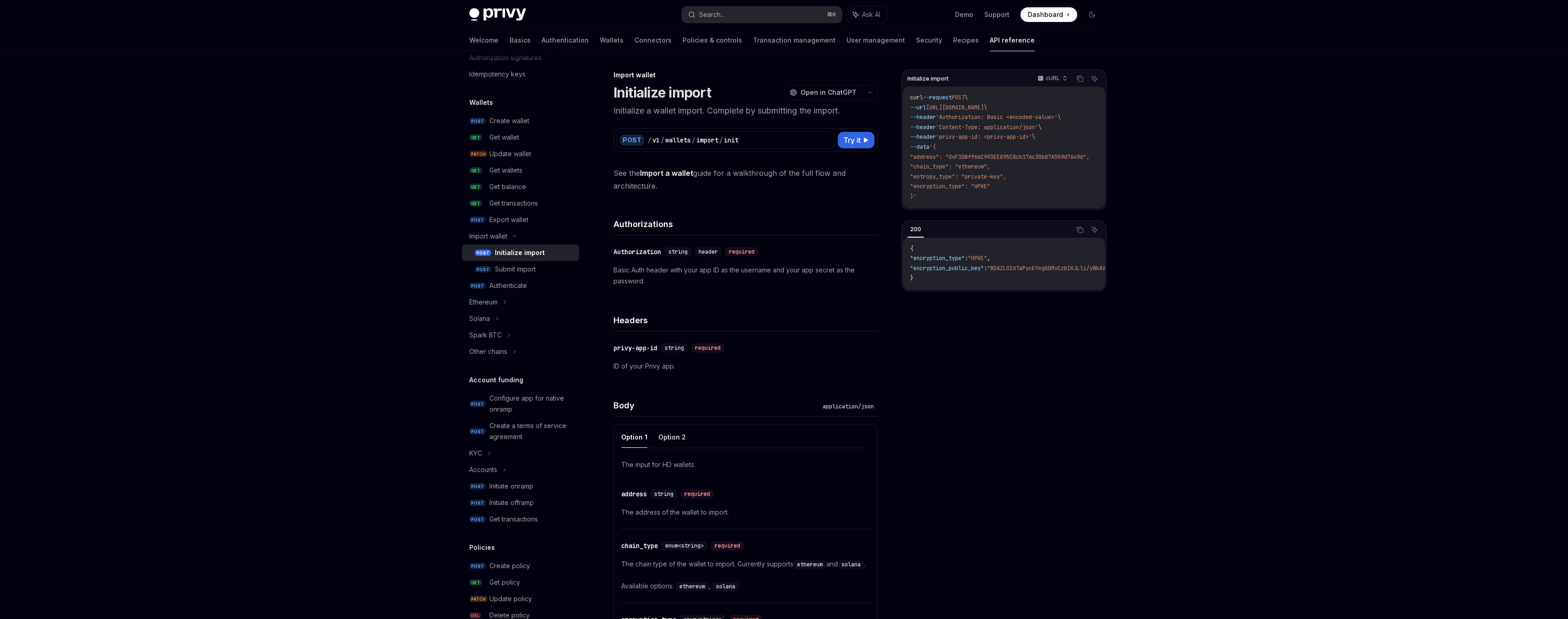
click at [669, 173] on link "Import a wallet" at bounding box center [666, 174] width 53 height 10
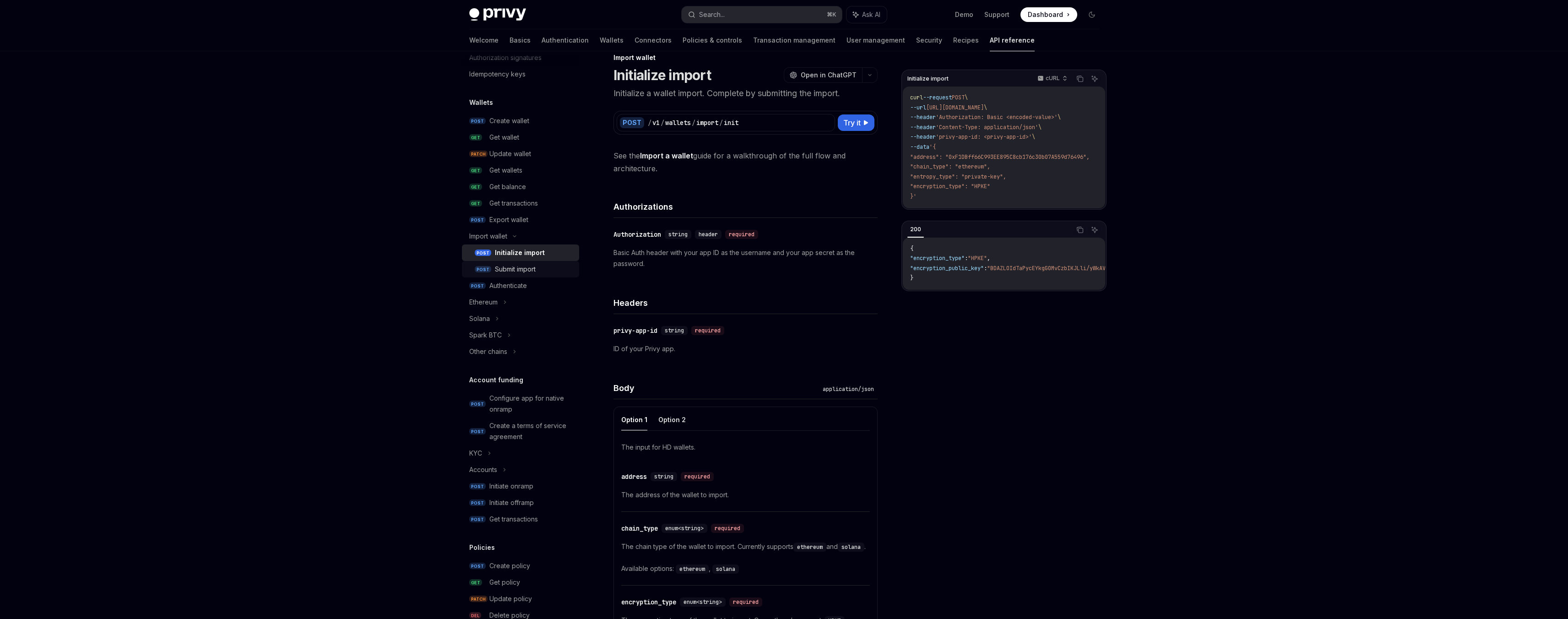
click at [520, 272] on div "Submit import" at bounding box center [515, 269] width 41 height 11
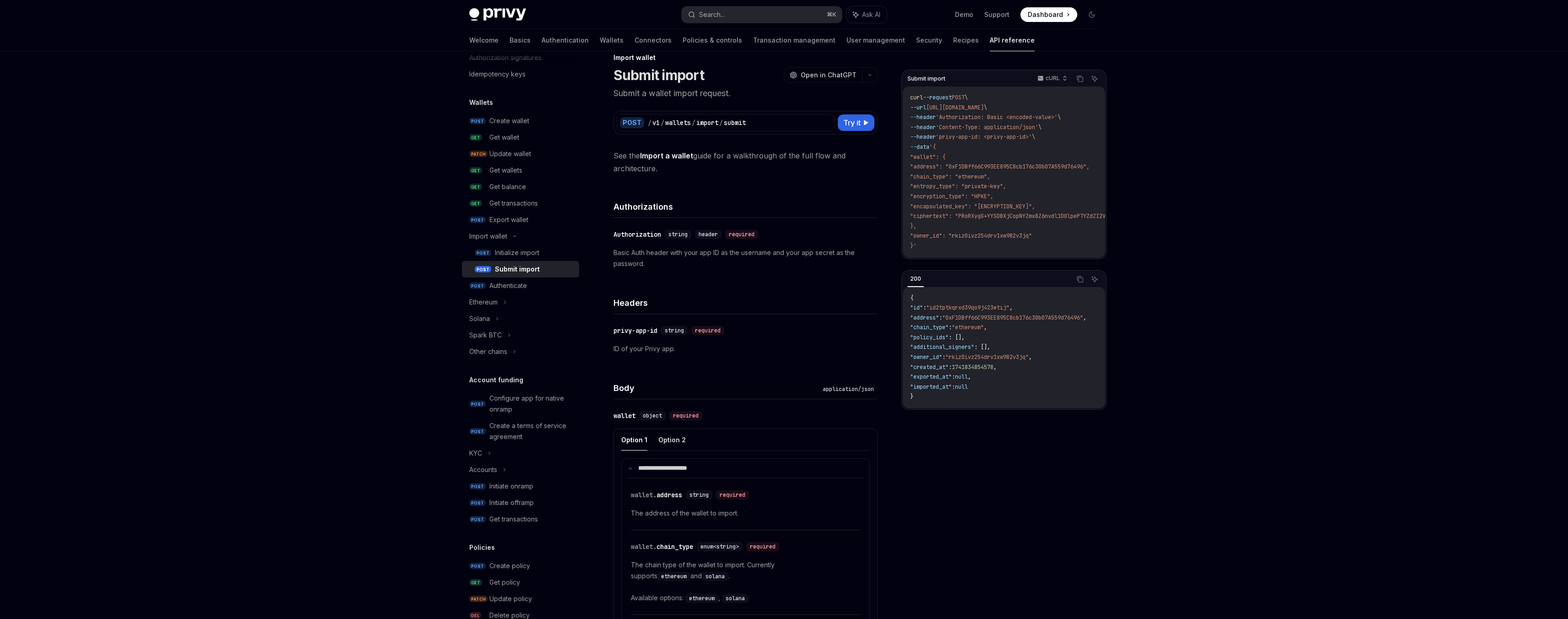
type textarea "*"
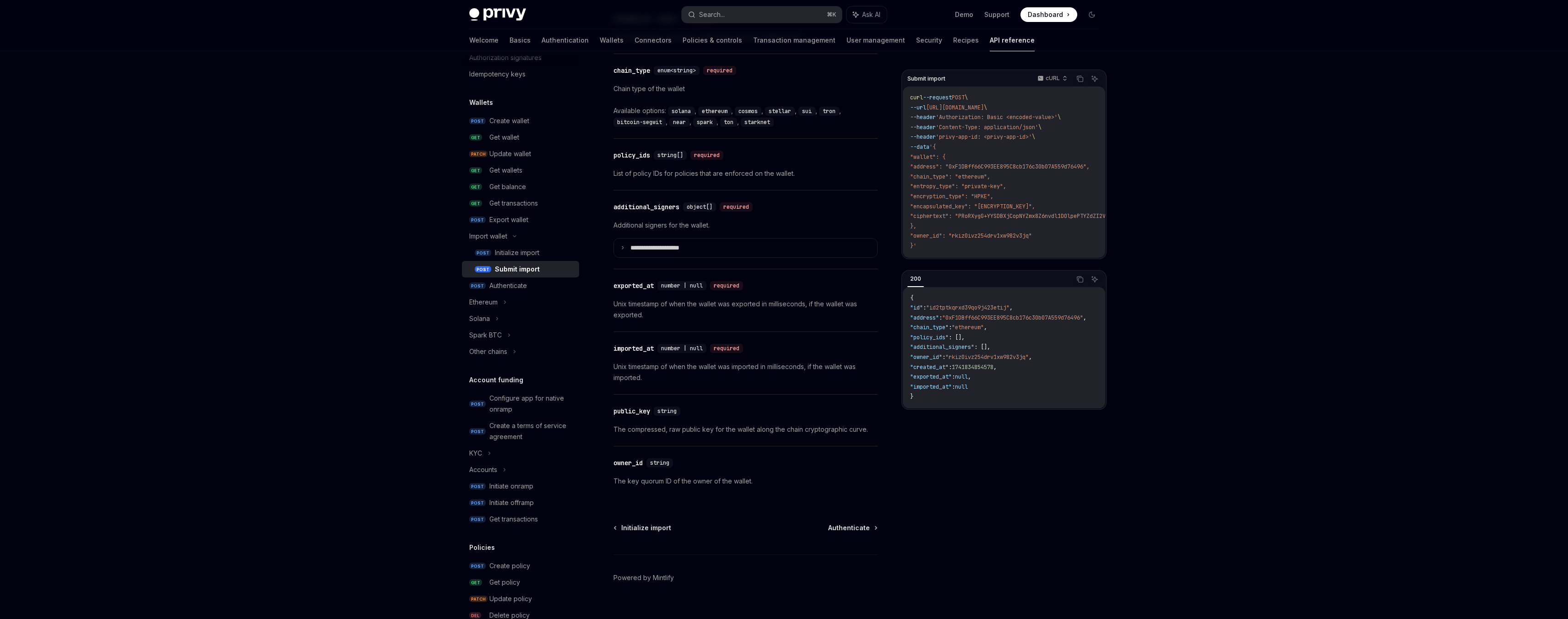
scroll to position [895, 0]
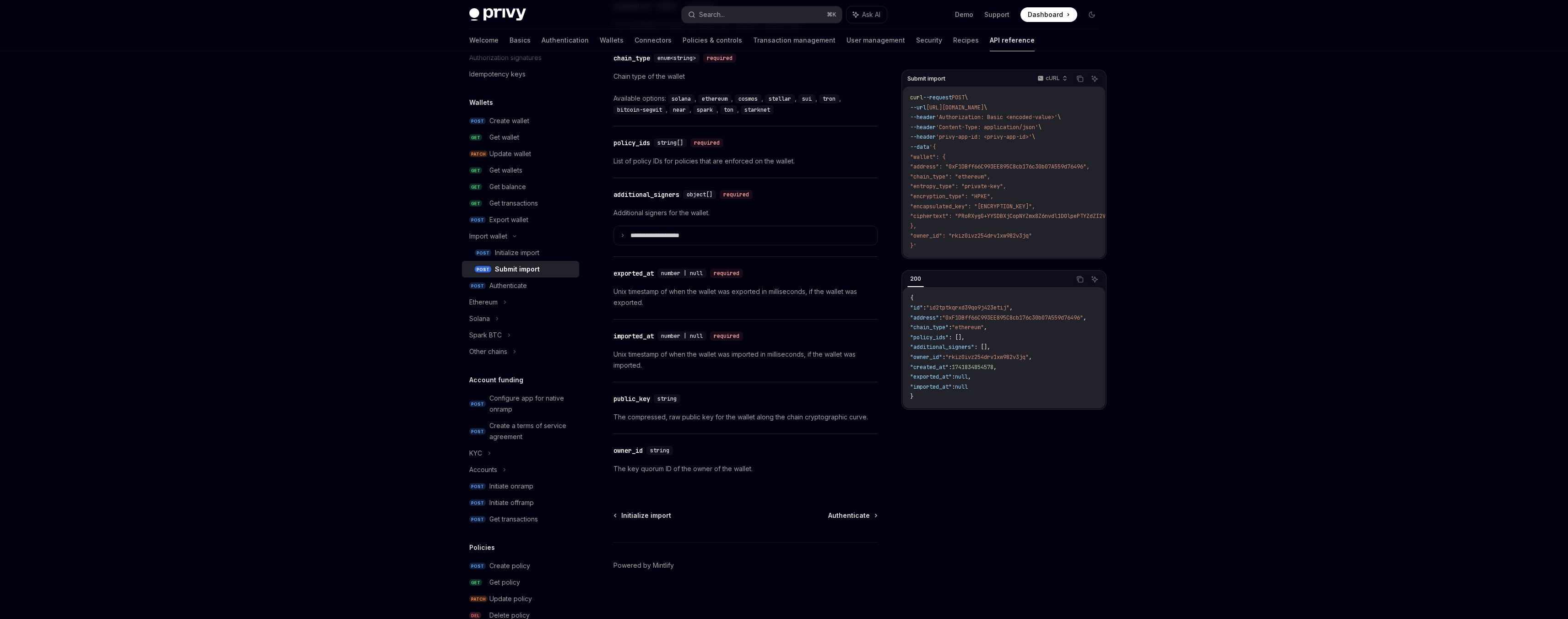
click at [971, 310] on span ""id2tptkqrxd39qo9j423etij"" at bounding box center [968, 308] width 83 height 7
click at [979, 319] on span ""0xF1DBff66C993EE895C8cb176c30b07A559d76496"" at bounding box center [1012, 318] width 141 height 7
click at [974, 310] on span ""id2tptkqrxd39qo9j423etij"" at bounding box center [968, 308] width 83 height 7
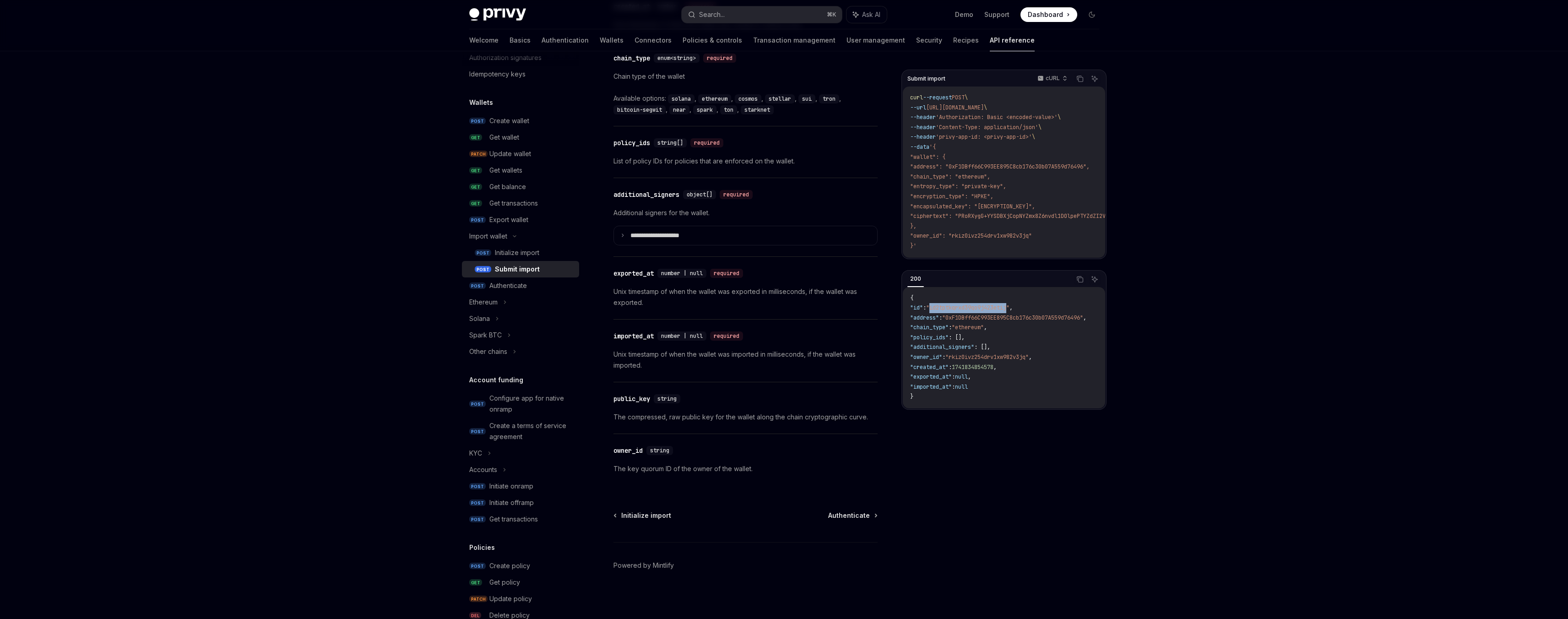
click at [974, 310] on span ""id2tptkqrxd39qo9j423etij"" at bounding box center [968, 308] width 83 height 7
click at [977, 317] on code "{ "id" : "id2tptkqrxd39qo9j423etij" , "address" : "0xF1DBff66C993EE895C8cb176c3…" at bounding box center [1009, 348] width 198 height 109
click at [968, 310] on span ""id2tptkqrxd39qo9j423etij"" at bounding box center [968, 308] width 83 height 7
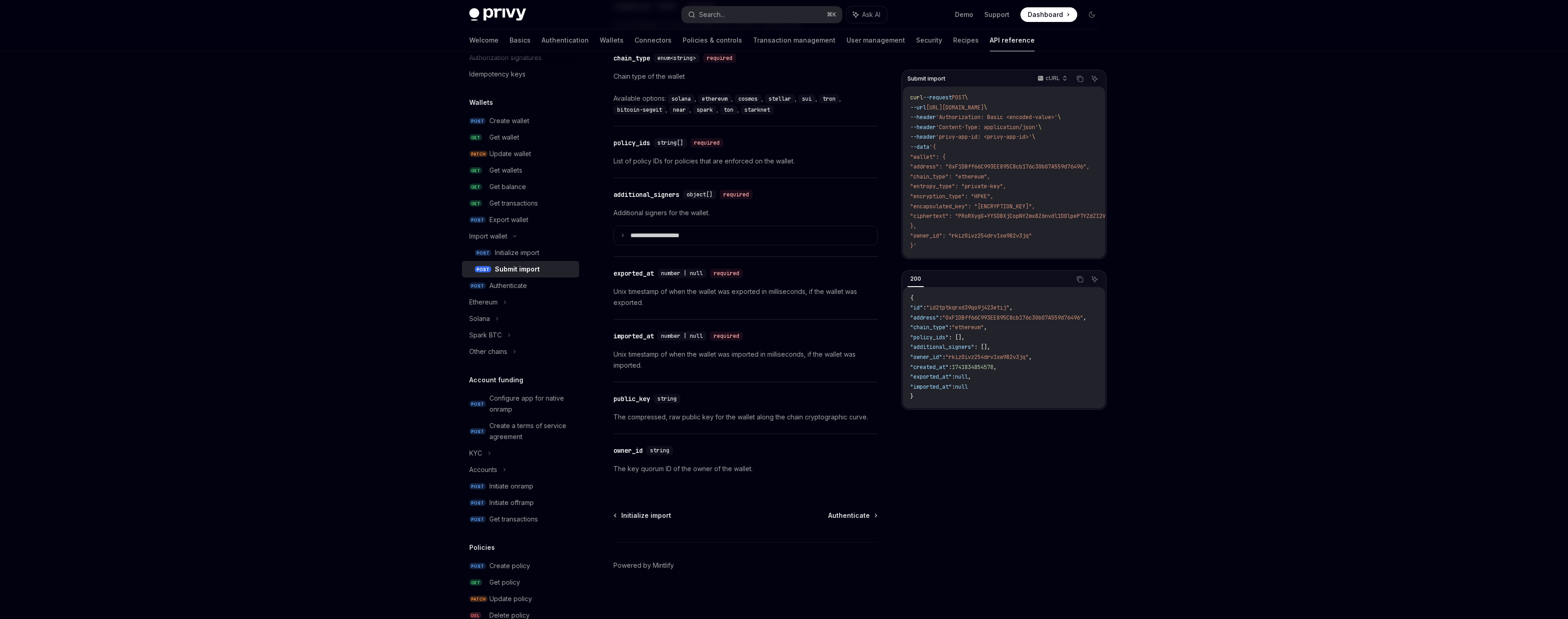
click at [973, 319] on span ""0xF1DBff66C993EE895C8cb176c30b07A559d76496"" at bounding box center [1012, 318] width 141 height 7
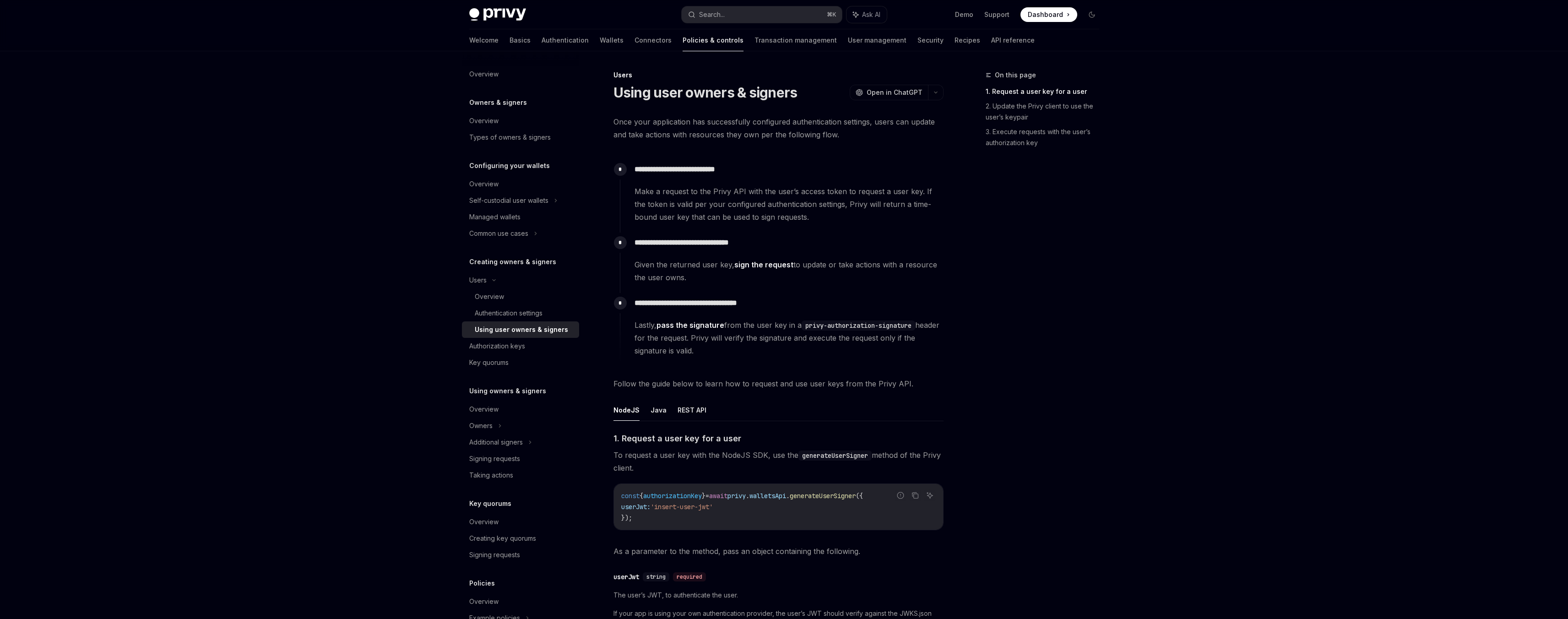
scroll to position [454, 0]
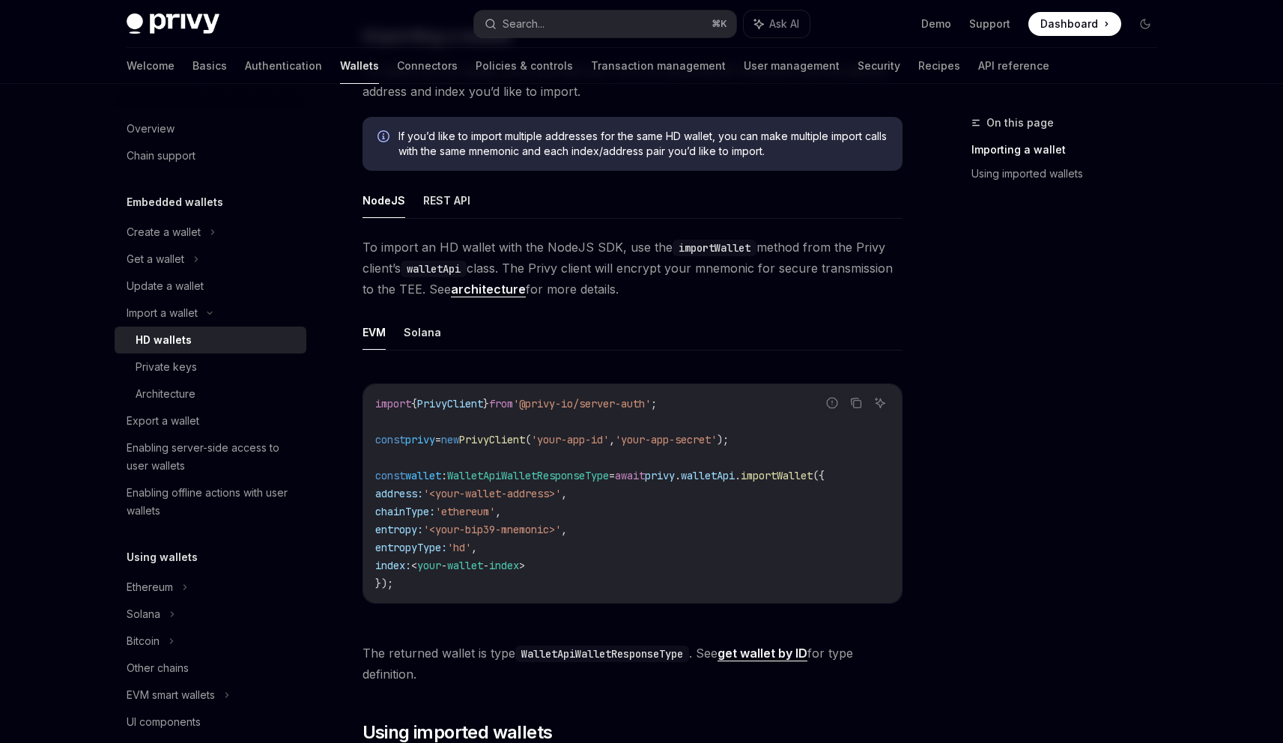
scroll to position [196, 0]
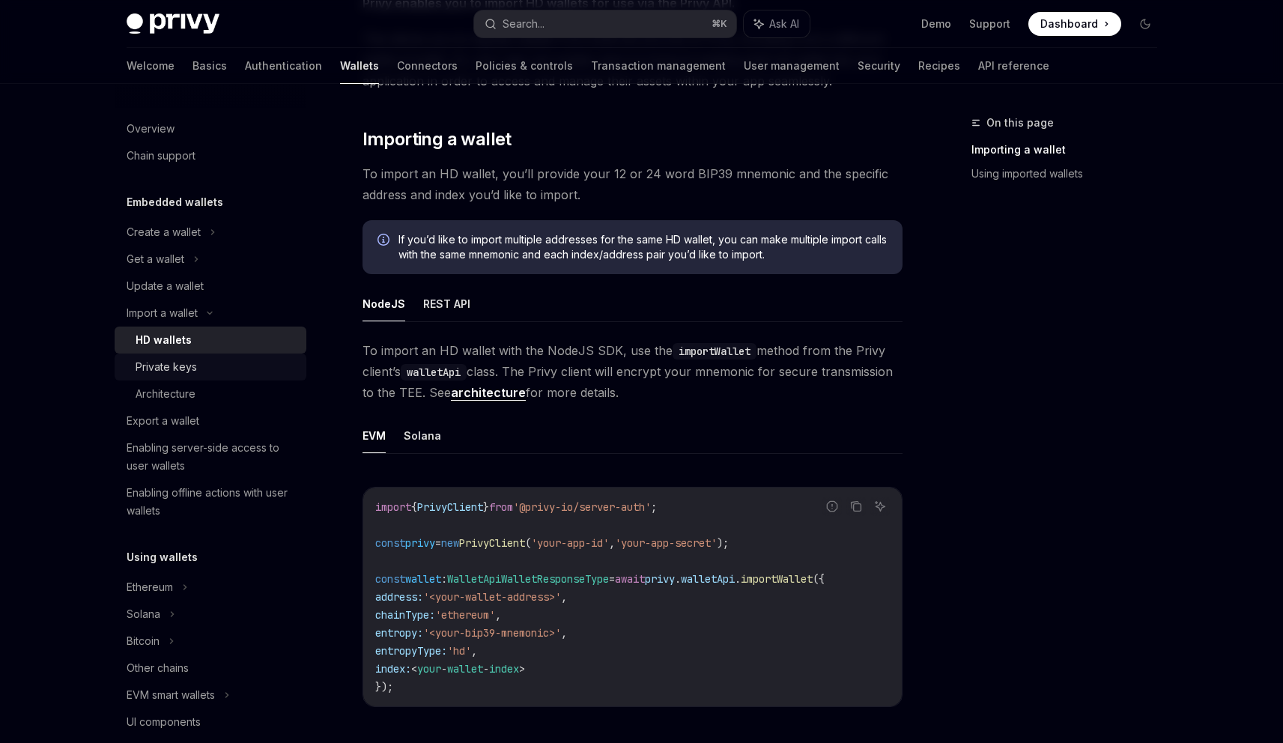
click at [215, 363] on div "Private keys" at bounding box center [217, 367] width 162 height 18
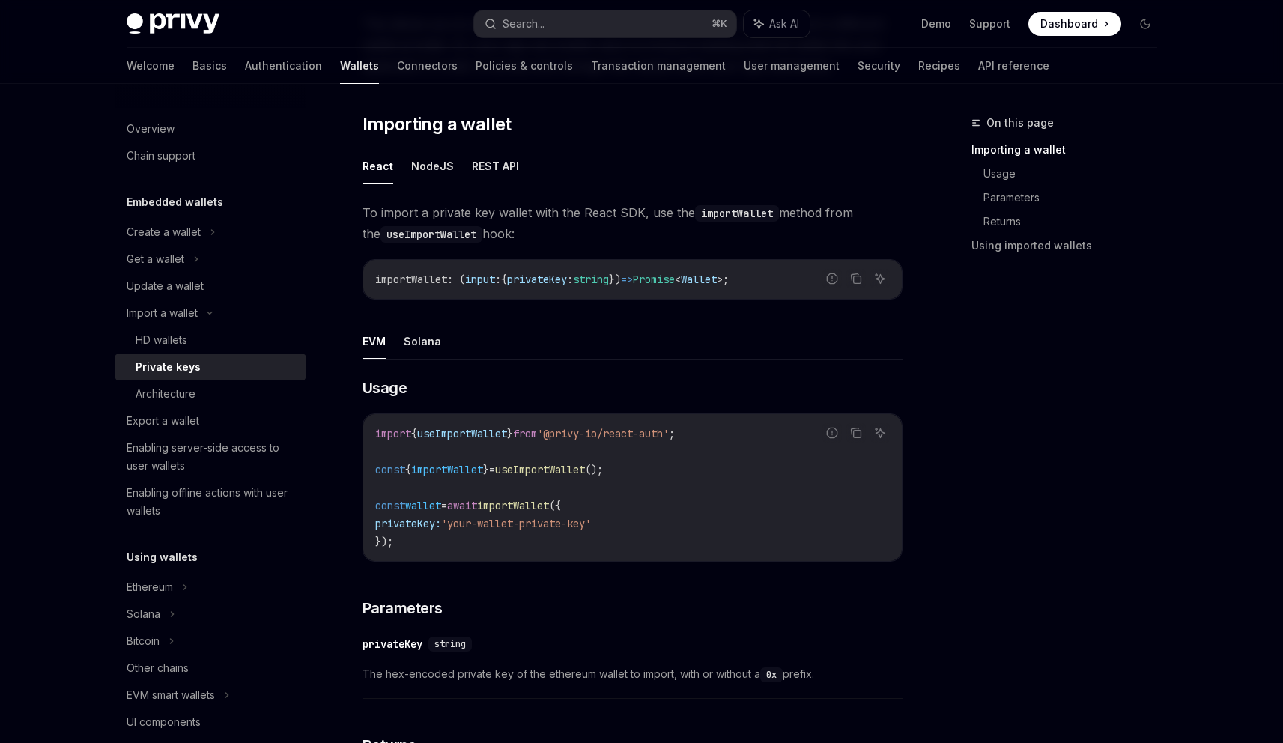
scroll to position [220, 0]
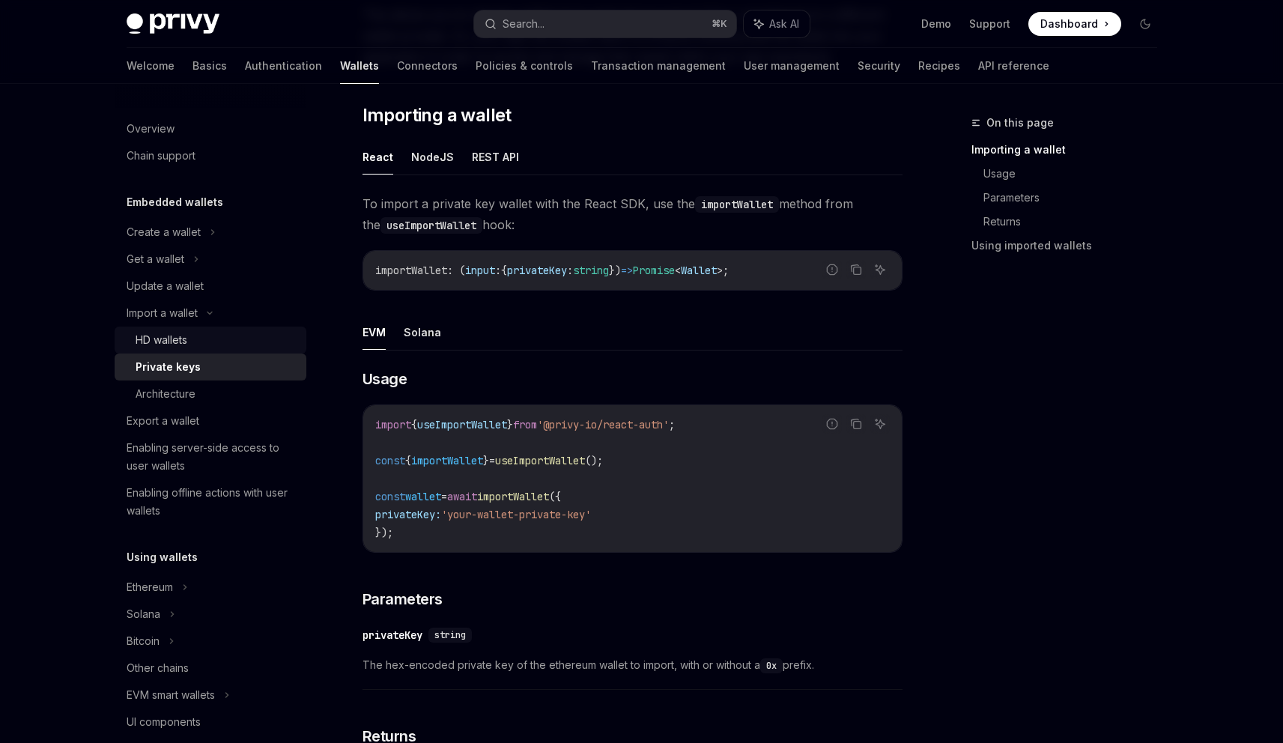
click at [224, 335] on div "HD wallets" at bounding box center [217, 340] width 162 height 18
type textarea "*"
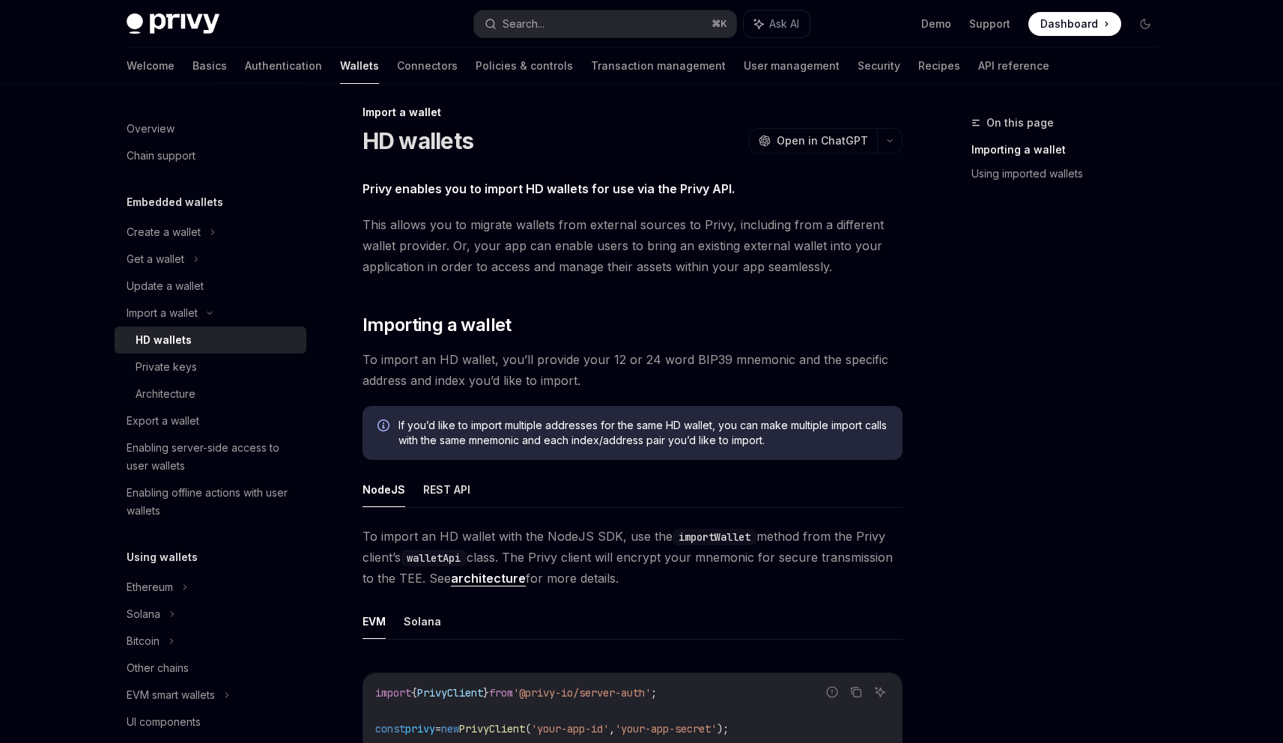
scroll to position [301, 0]
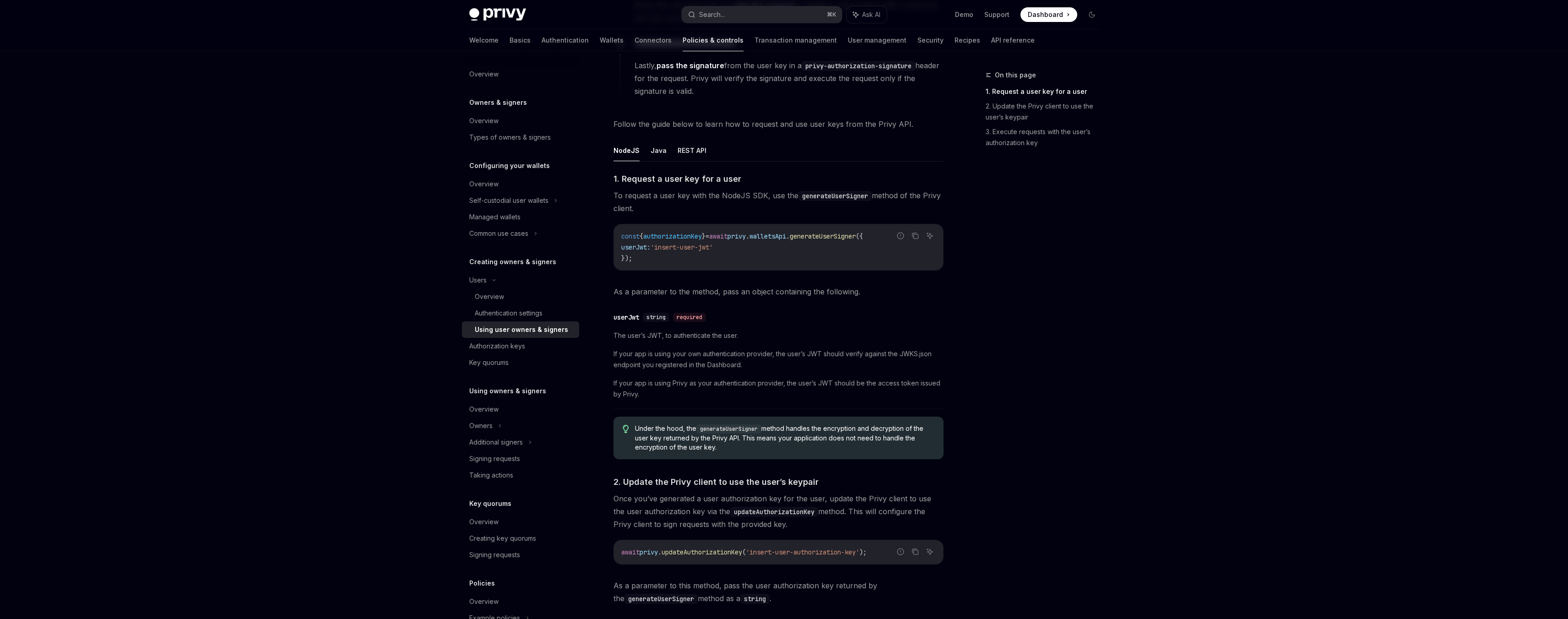
scroll to position [243, 0]
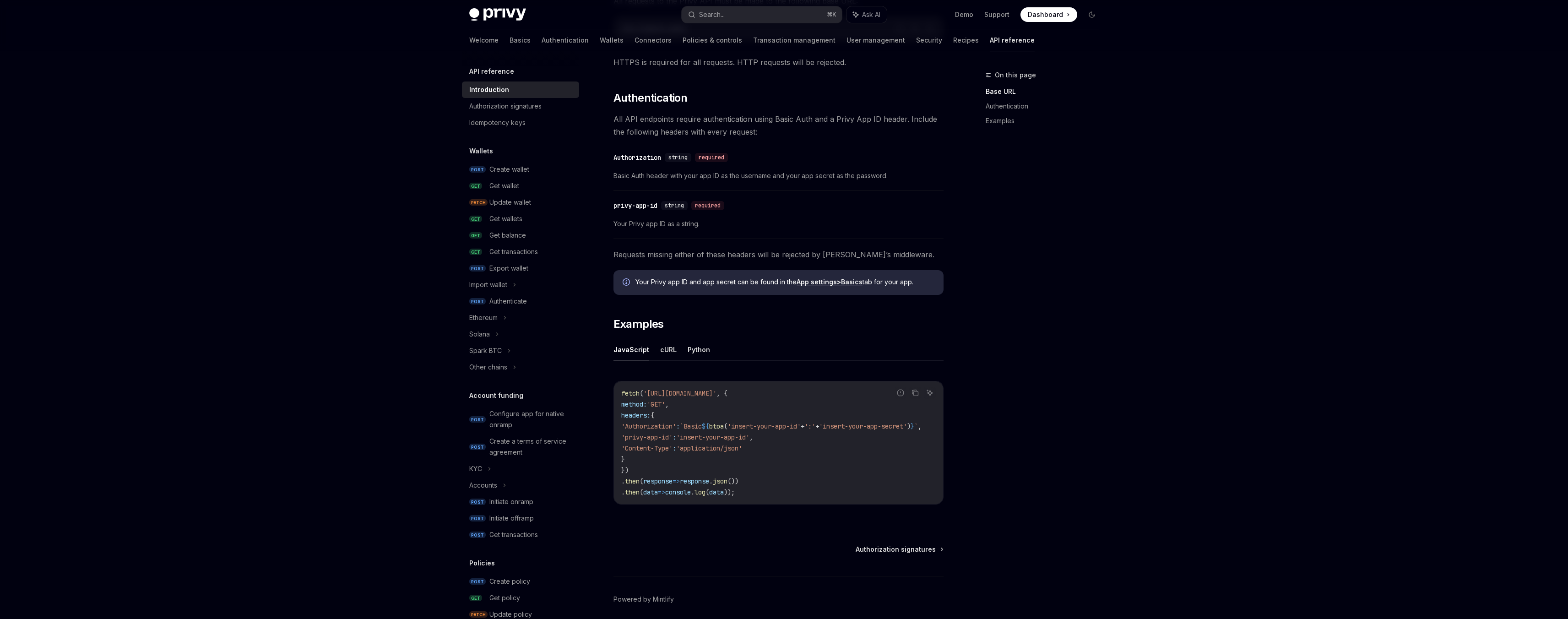
scroll to position [338, 0]
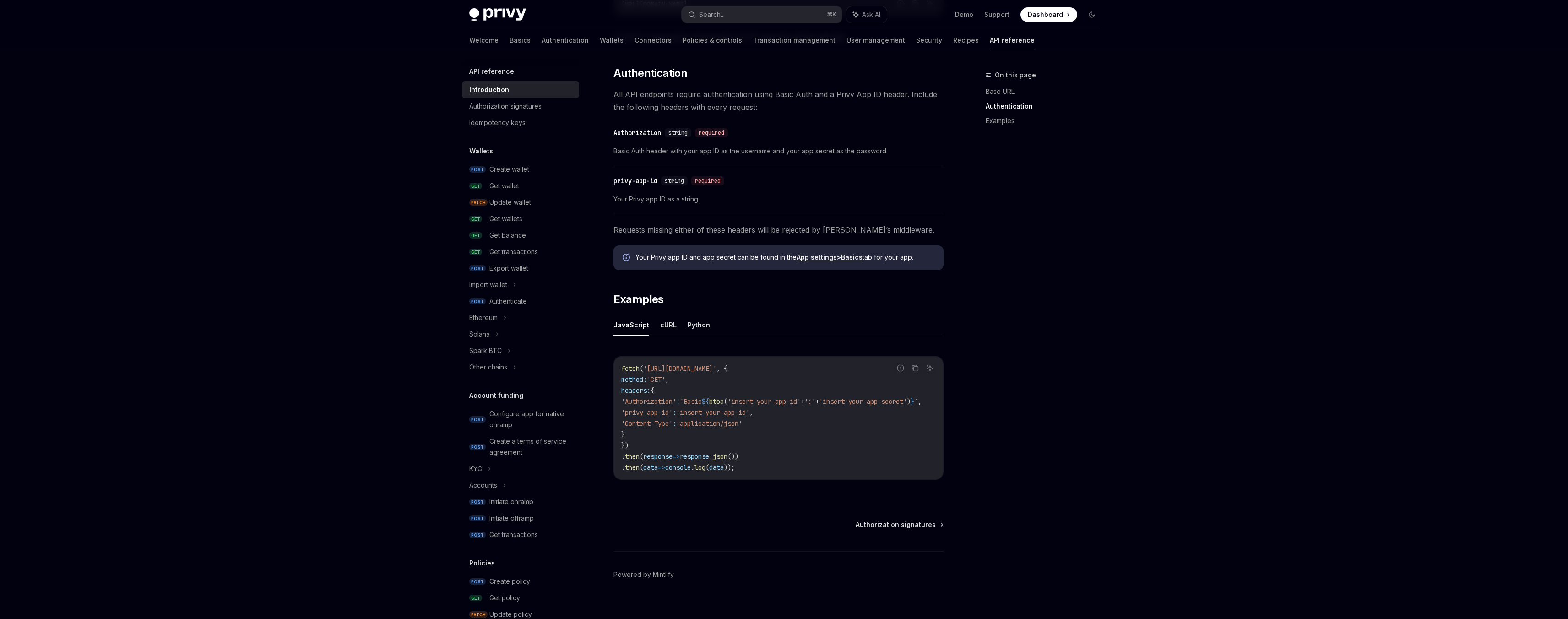
drag, startPoint x: 781, startPoint y: 477, endPoint x: 814, endPoint y: 477, distance: 33.0
click at [814, 477] on div "fetch ( 'https://api.privy.io/v1/wallets' , { method: 'GET' , headers: { 'Autho…" at bounding box center [778, 418] width 329 height 123
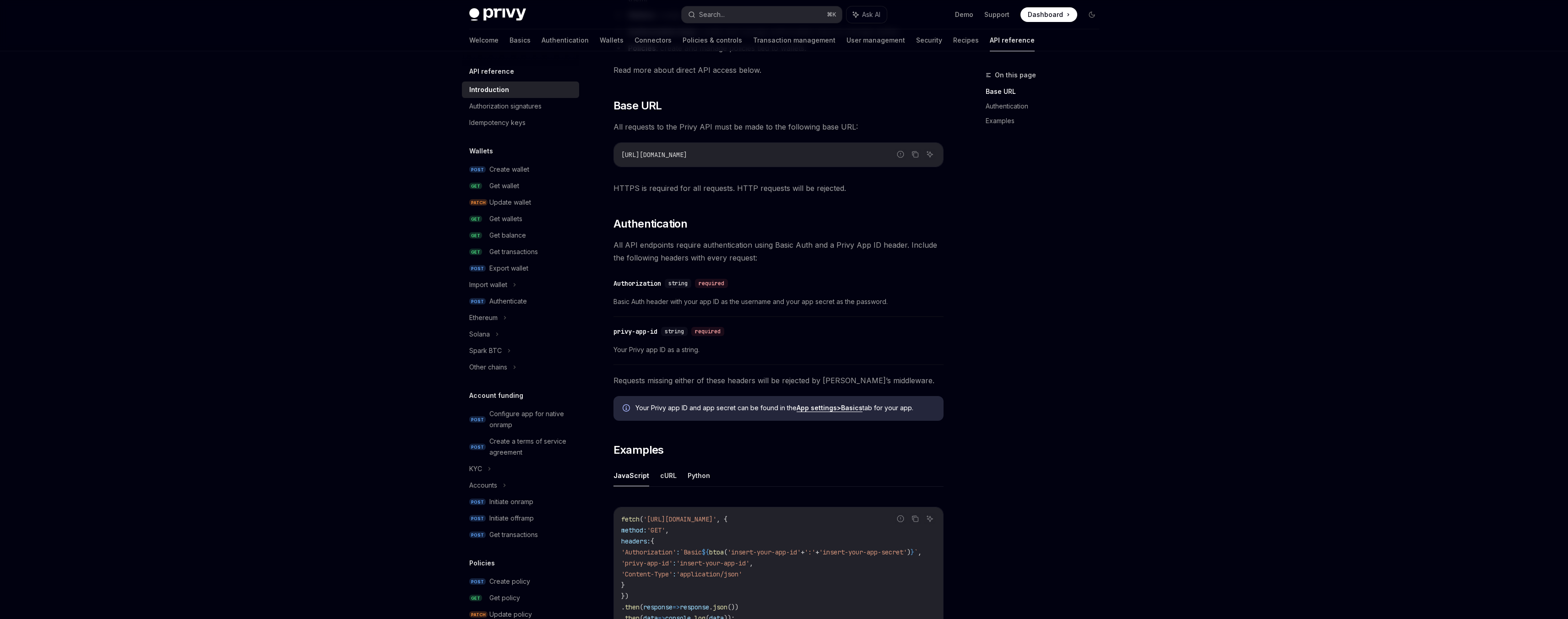
scroll to position [179, 0]
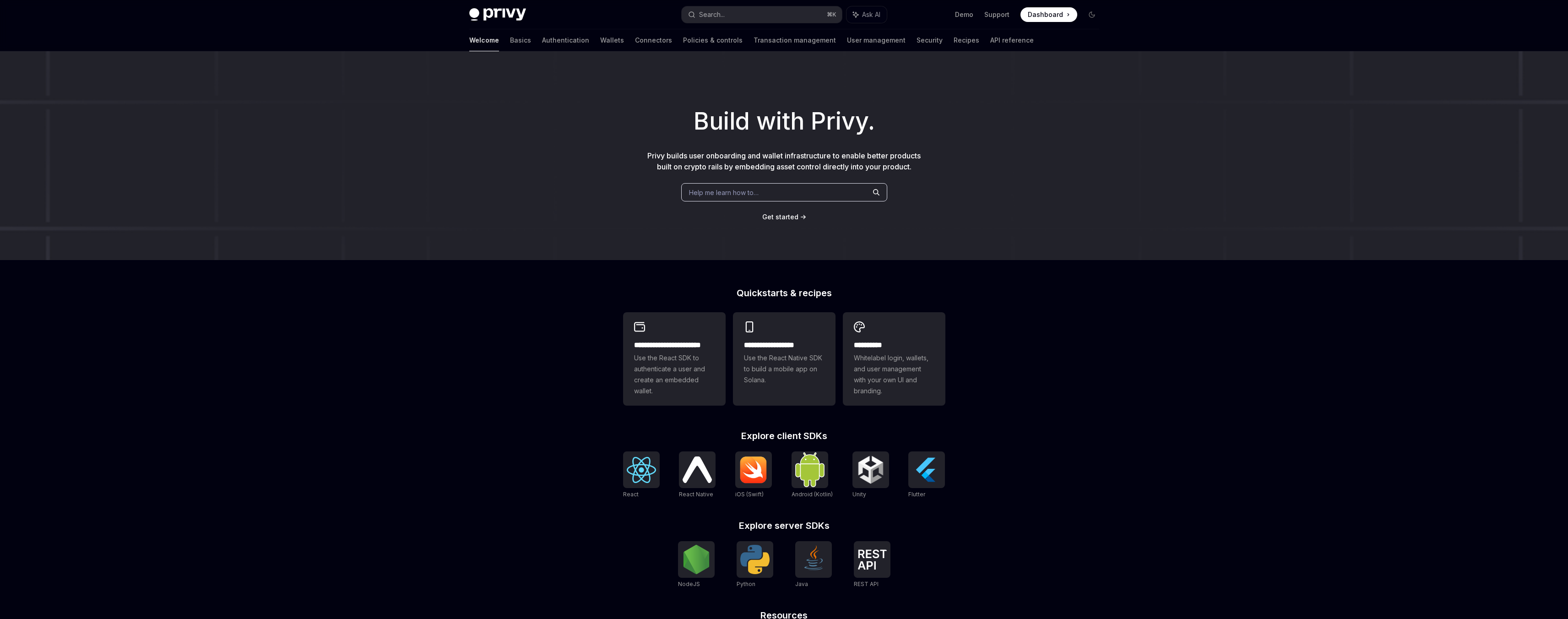
click at [1036, 22] on div "Privy Docs home page Search... ⌘ K Ask AI Demo Support Dashboard Dashboard Sear…" at bounding box center [784, 15] width 630 height 29
click at [1048, 11] on span "Dashboard" at bounding box center [1045, 14] width 35 height 9
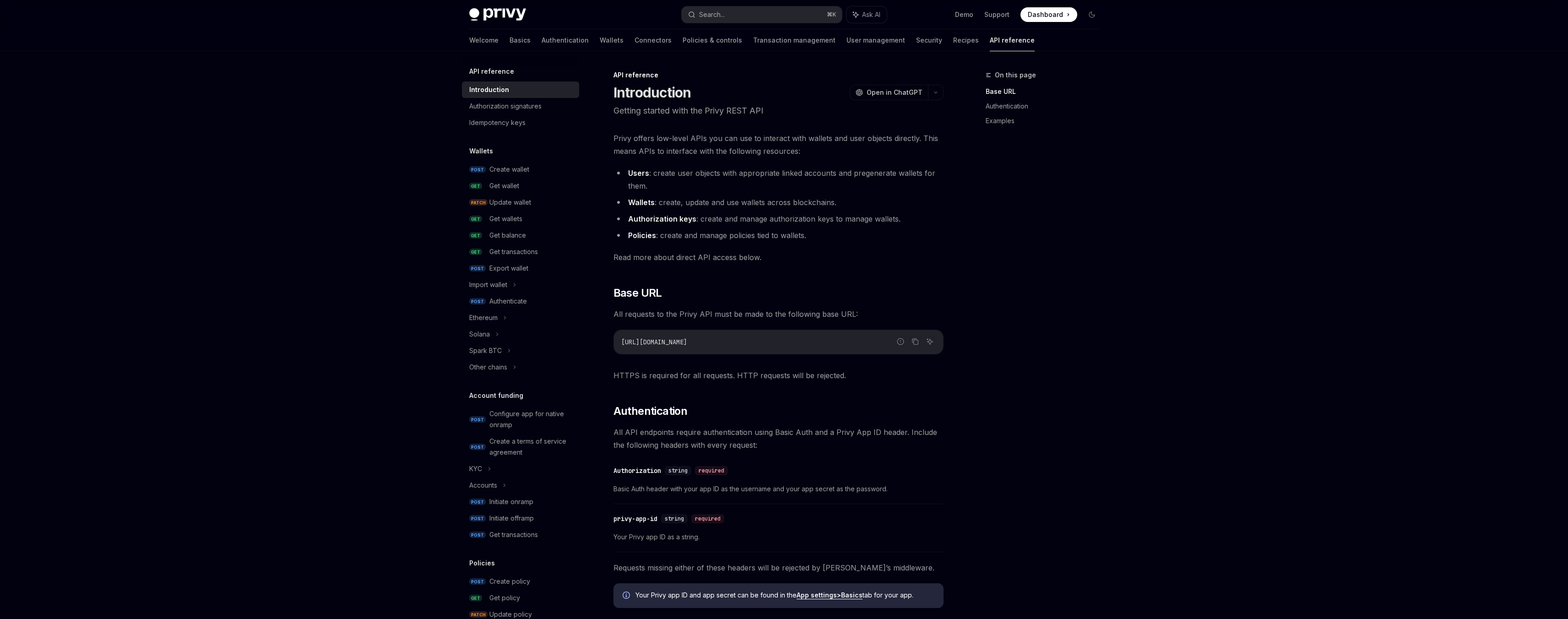
scroll to position [179, 0]
